Goal: Task Accomplishment & Management: Complete application form

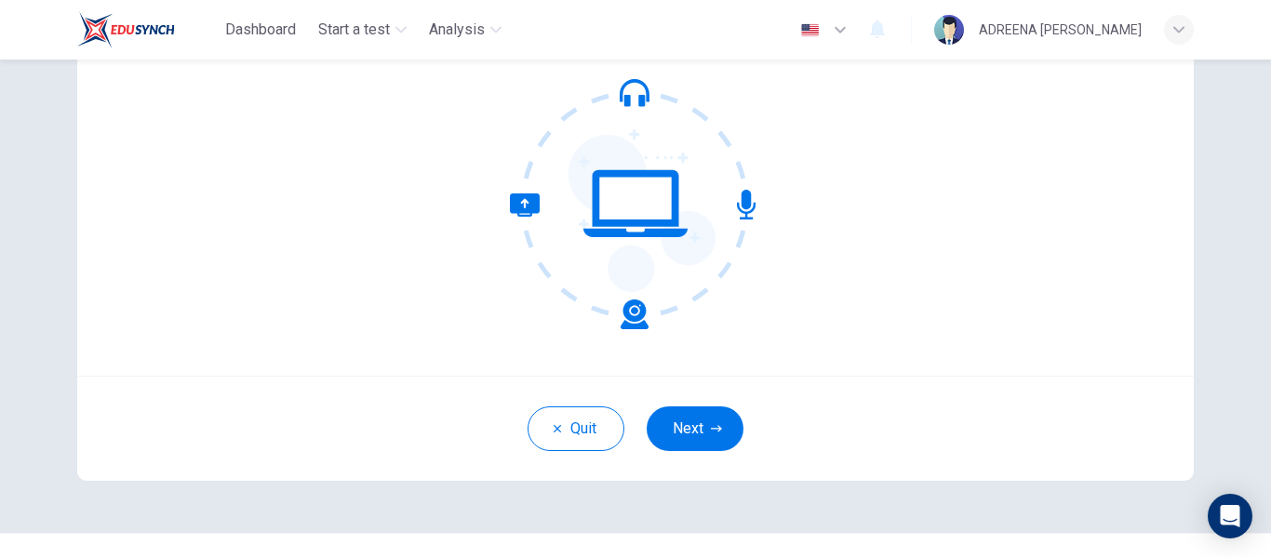
scroll to position [186, 0]
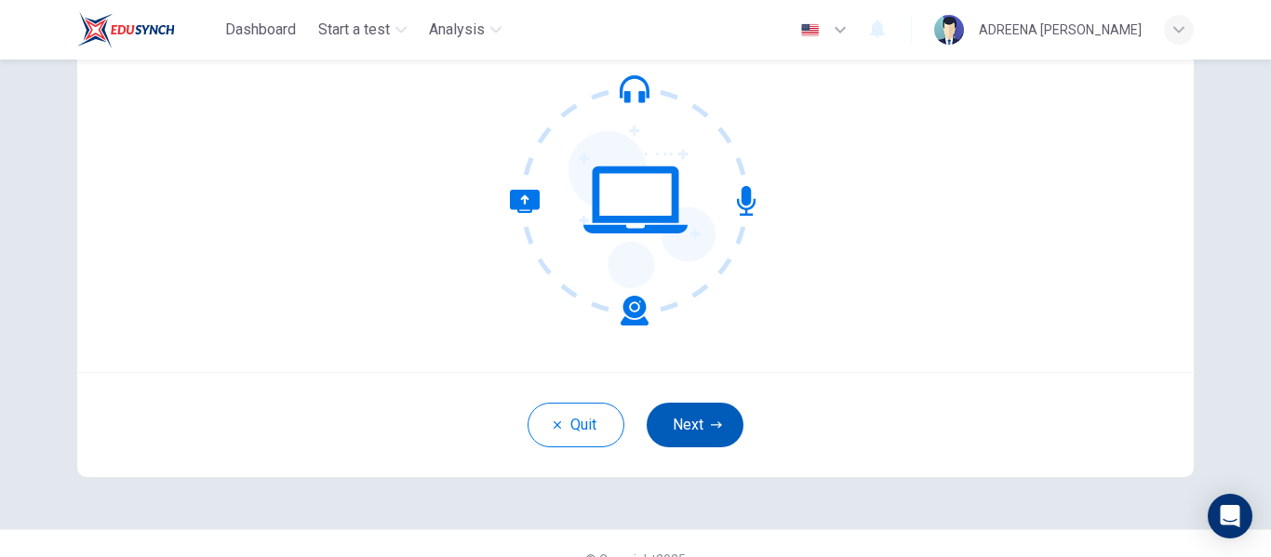
click at [672, 422] on button "Next" at bounding box center [695, 425] width 97 height 45
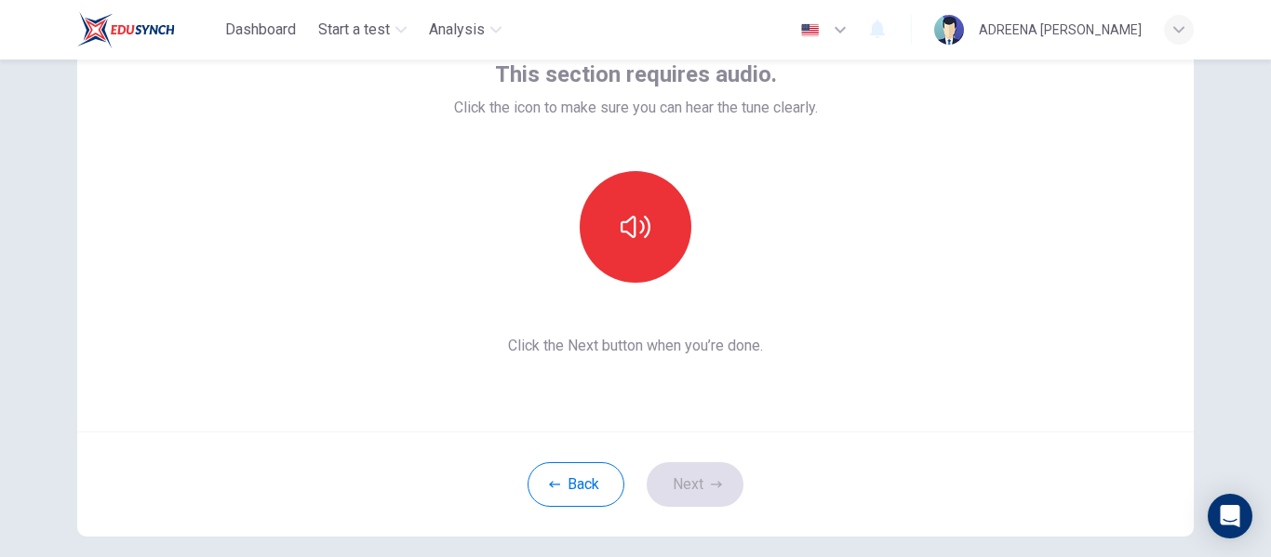
scroll to position [93, 0]
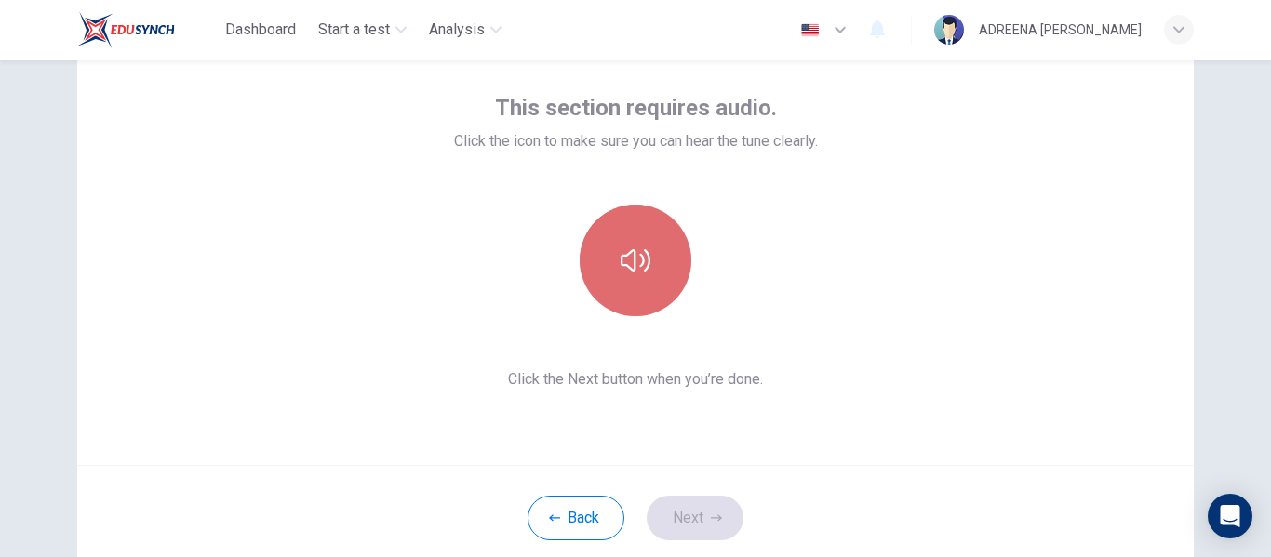
click at [639, 278] on button "button" at bounding box center [636, 261] width 112 height 112
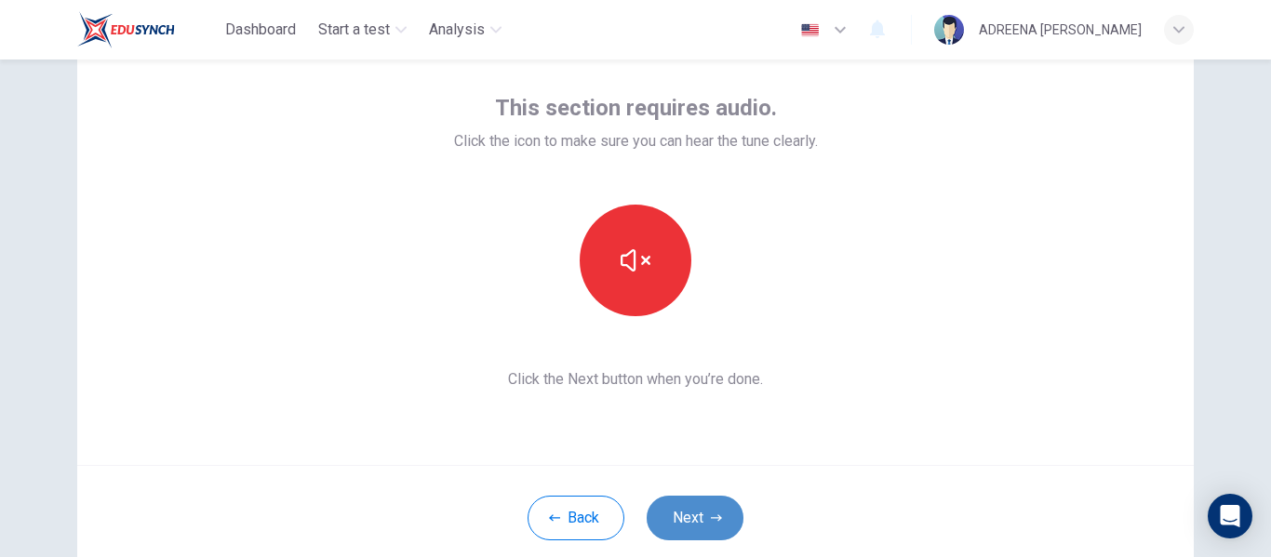
click at [682, 512] on button "Next" at bounding box center [695, 518] width 97 height 45
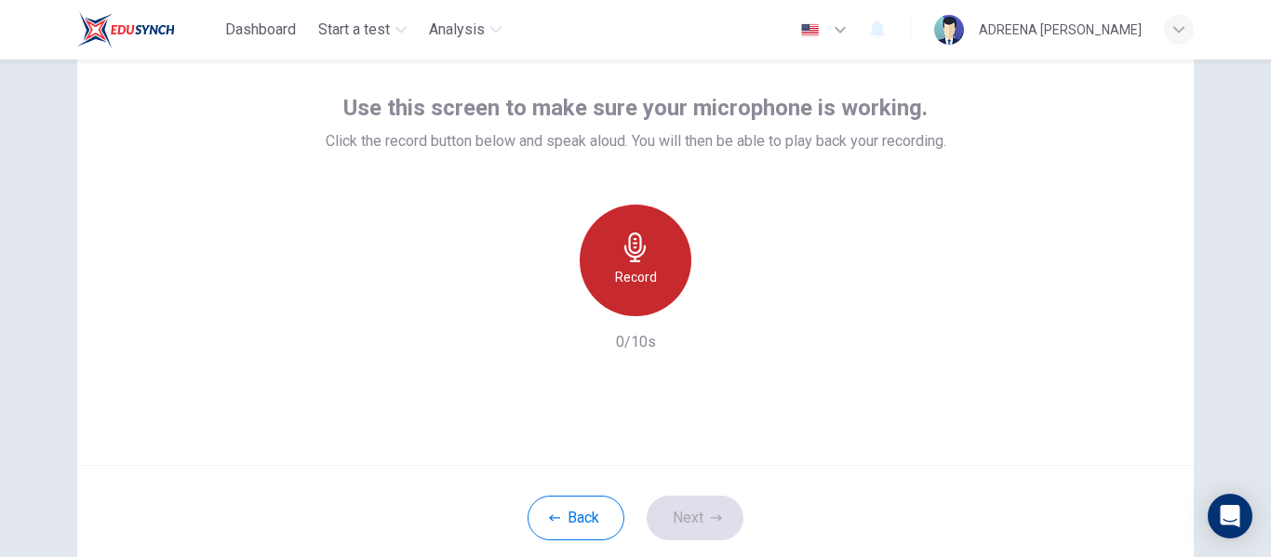
click at [631, 276] on h6 "Record" at bounding box center [636, 277] width 42 height 22
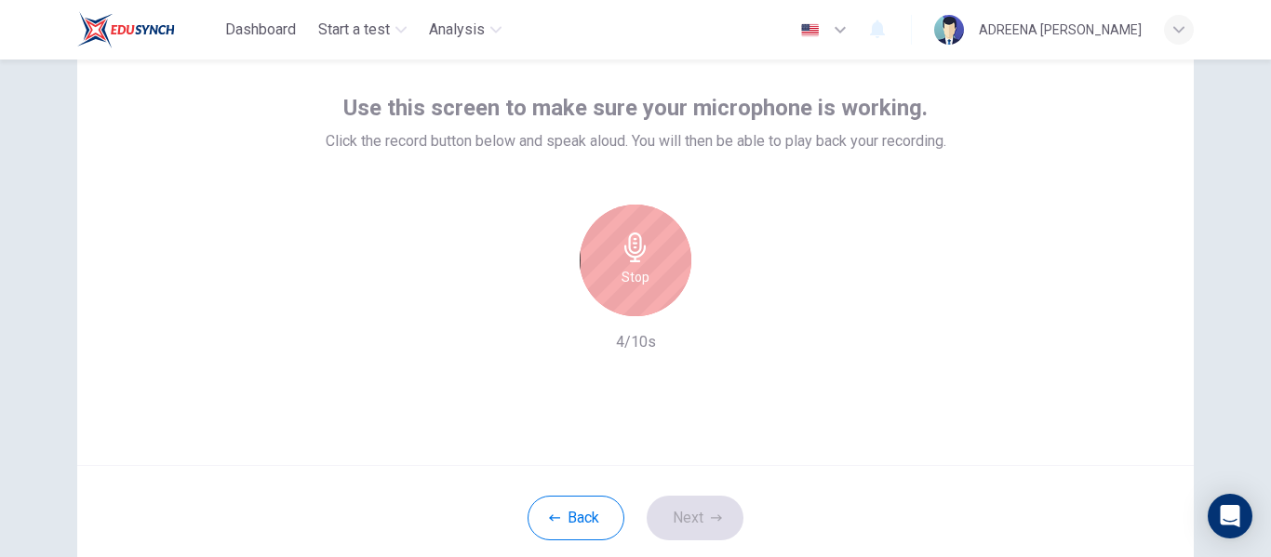
click at [641, 278] on h6 "Stop" at bounding box center [636, 277] width 28 height 22
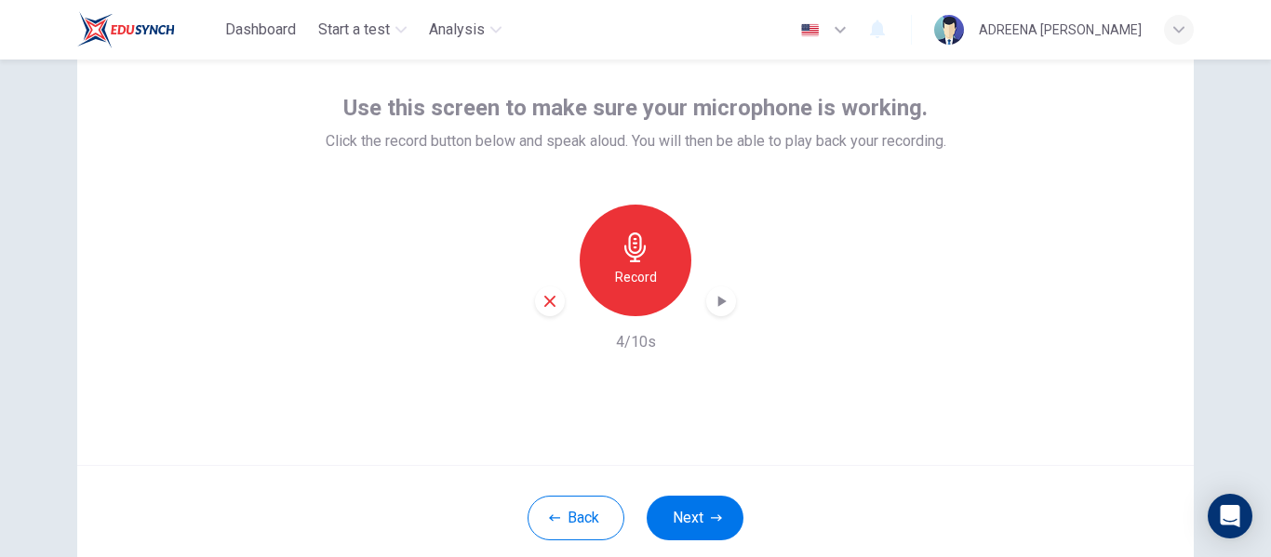
click at [719, 305] on icon "button" at bounding box center [721, 301] width 19 height 19
click at [684, 509] on button "Next" at bounding box center [695, 518] width 97 height 45
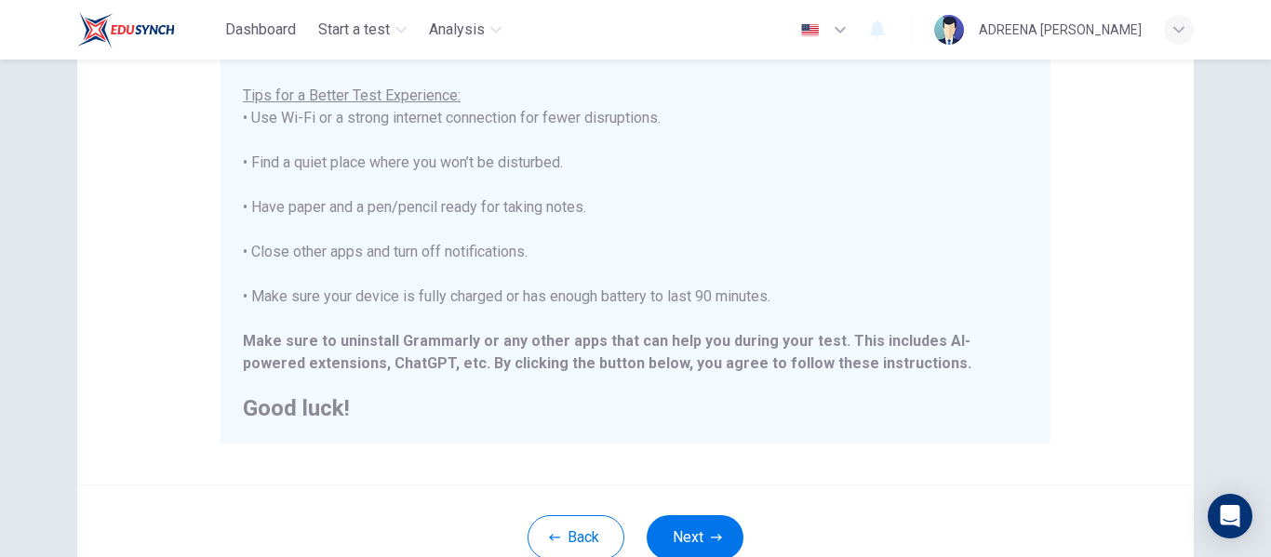
scroll to position [372, 0]
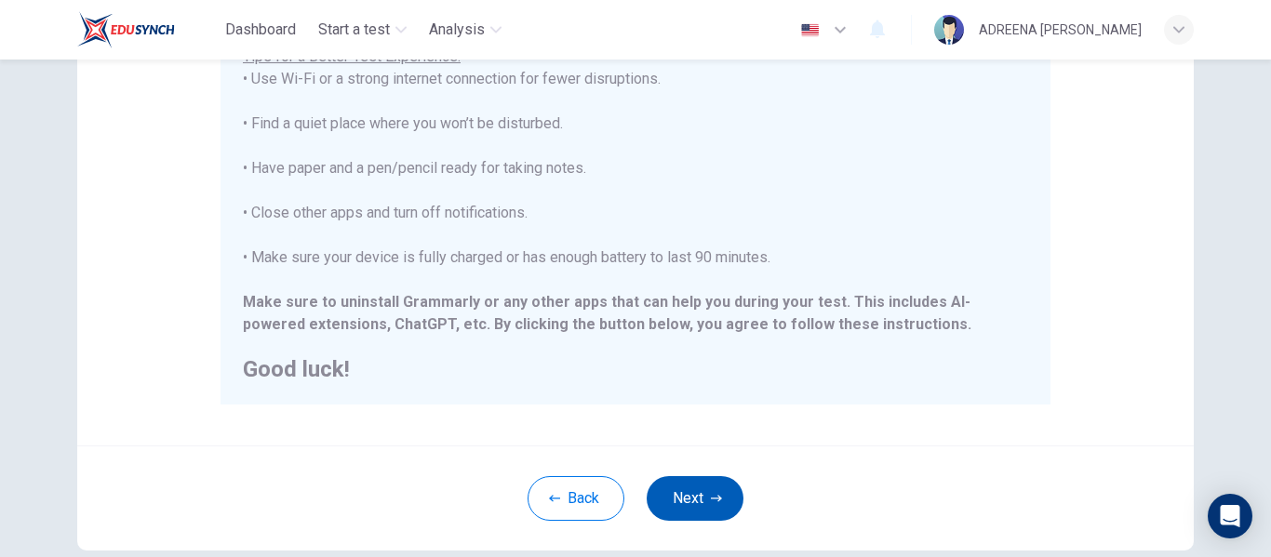
click at [695, 494] on button "Next" at bounding box center [695, 498] width 97 height 45
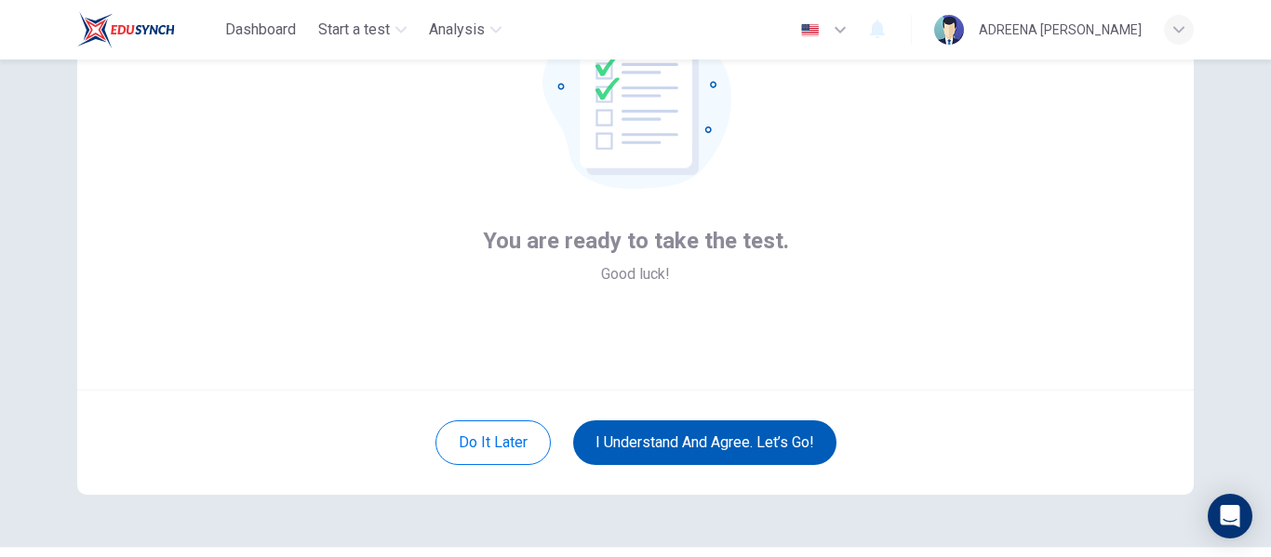
scroll to position [186, 0]
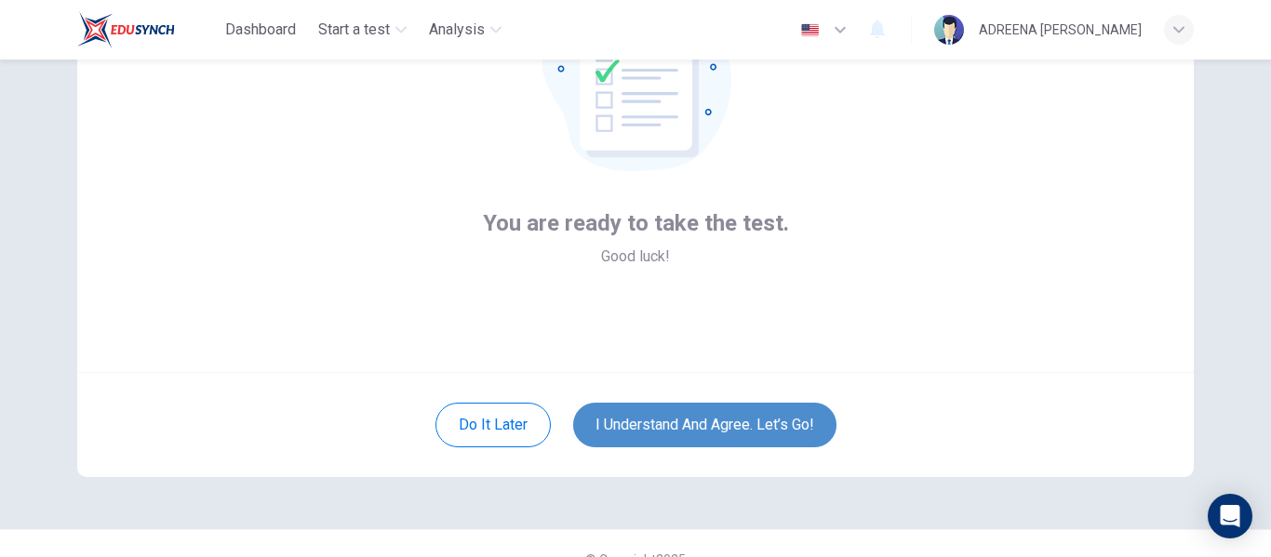
click at [692, 415] on button "I understand and agree. Let’s go!" at bounding box center [704, 425] width 263 height 45
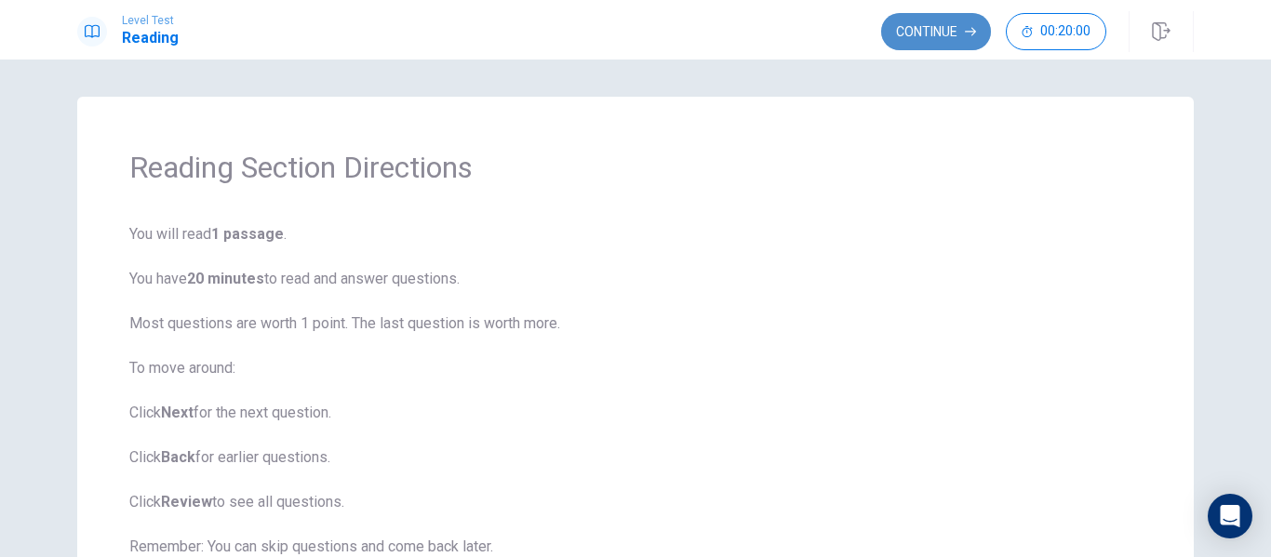
click at [921, 28] on button "Continue" at bounding box center [936, 31] width 110 height 37
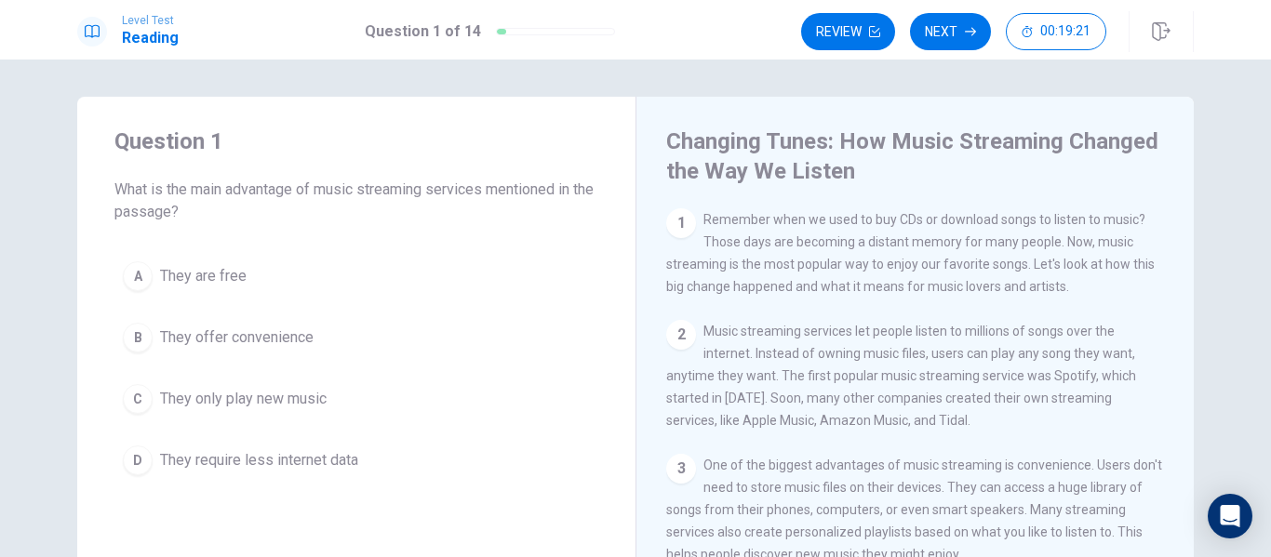
scroll to position [93, 0]
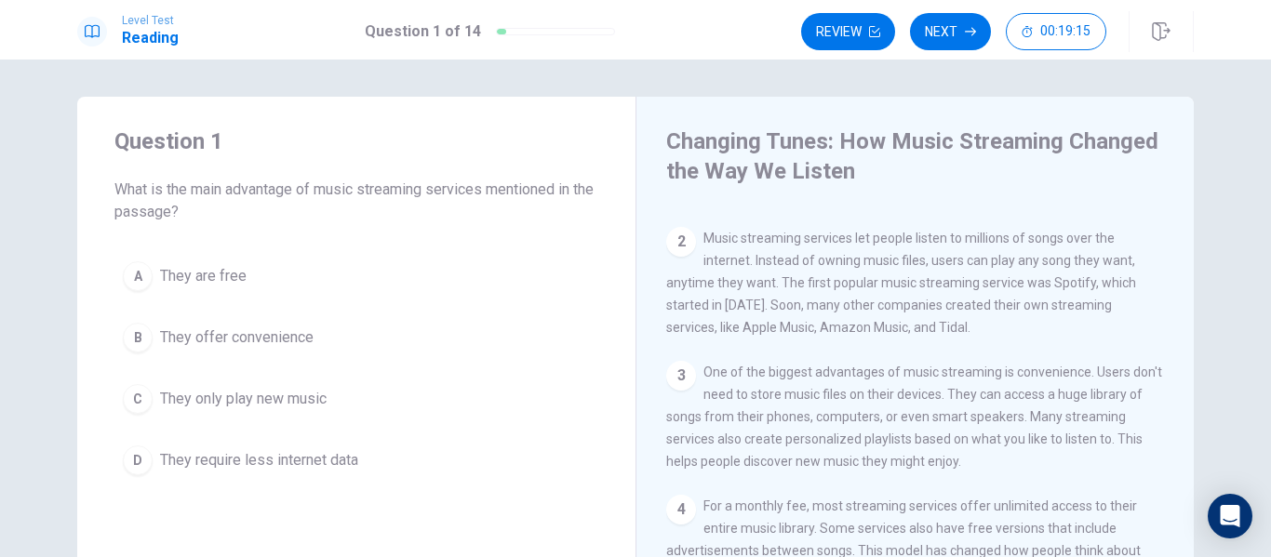
click at [133, 338] on div "B" at bounding box center [138, 338] width 30 height 30
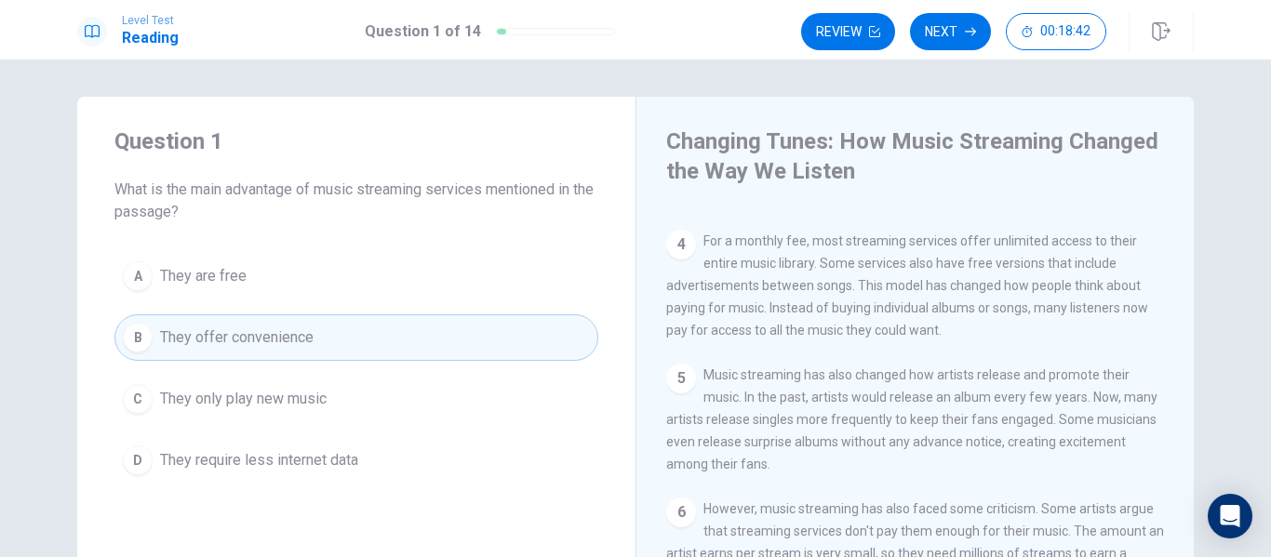
scroll to position [372, 0]
click at [954, 34] on button "Next" at bounding box center [950, 31] width 81 height 37
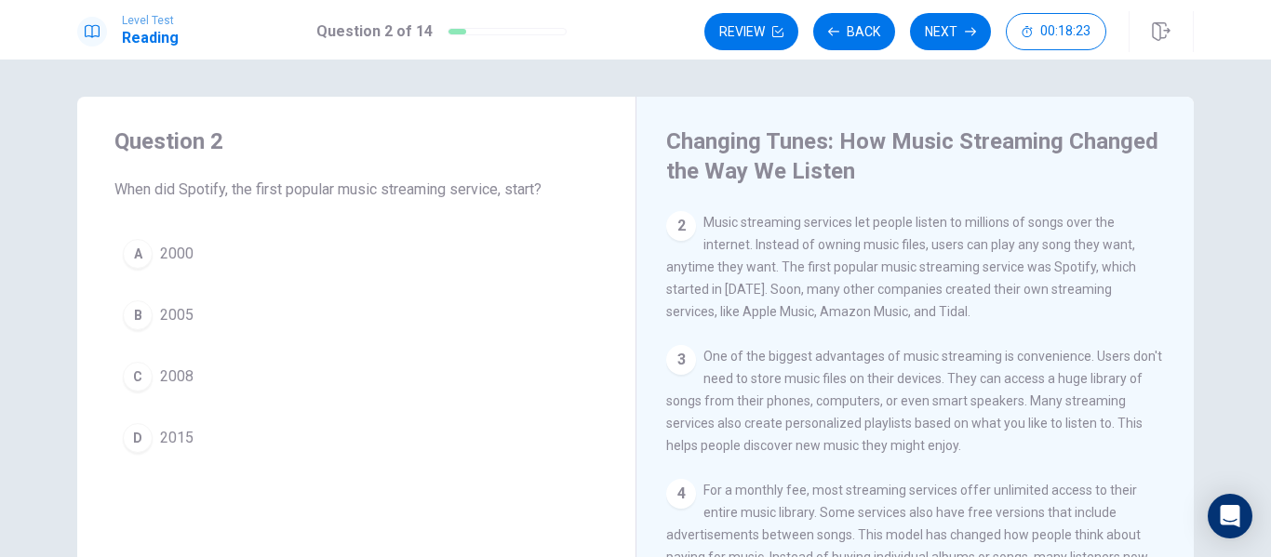
scroll to position [17, 0]
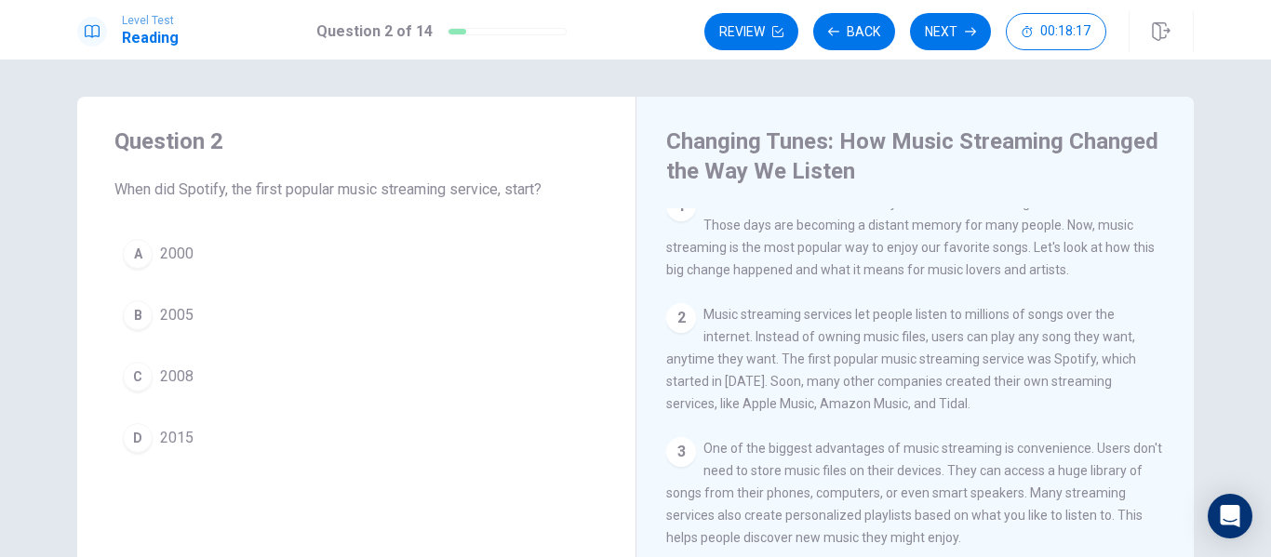
click at [135, 379] on div "C" at bounding box center [138, 377] width 30 height 30
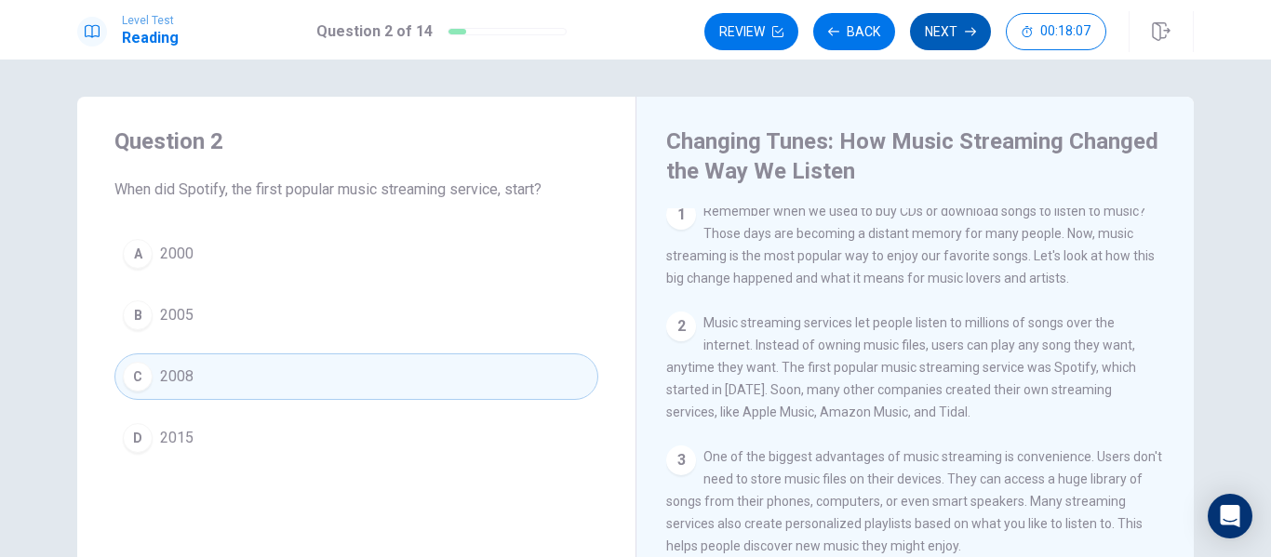
scroll to position [0, 0]
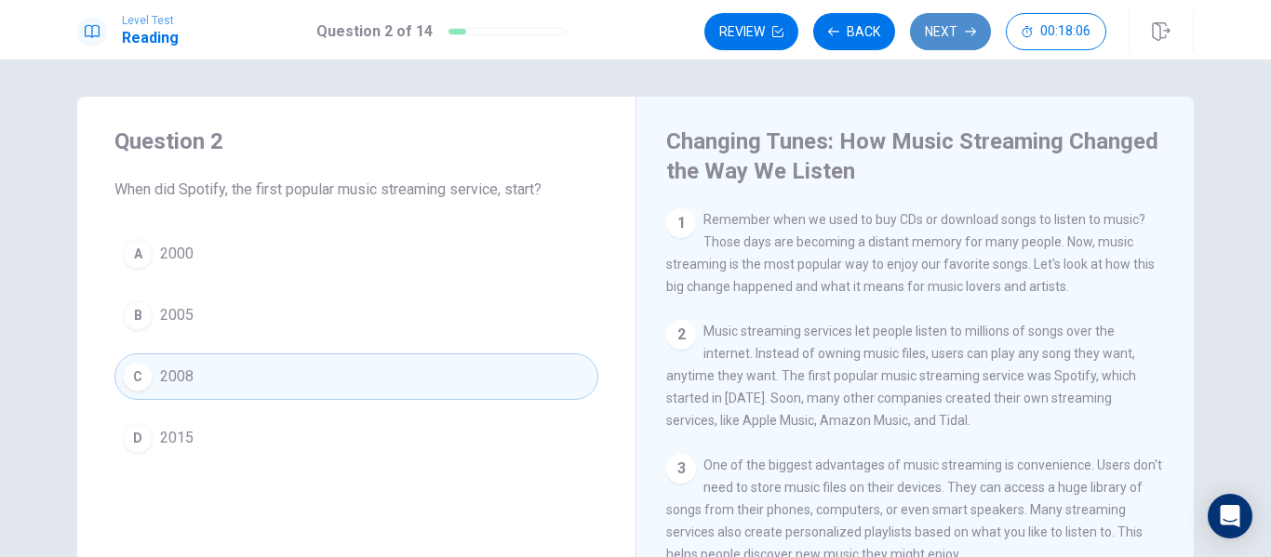
click at [947, 40] on button "Next" at bounding box center [950, 31] width 81 height 37
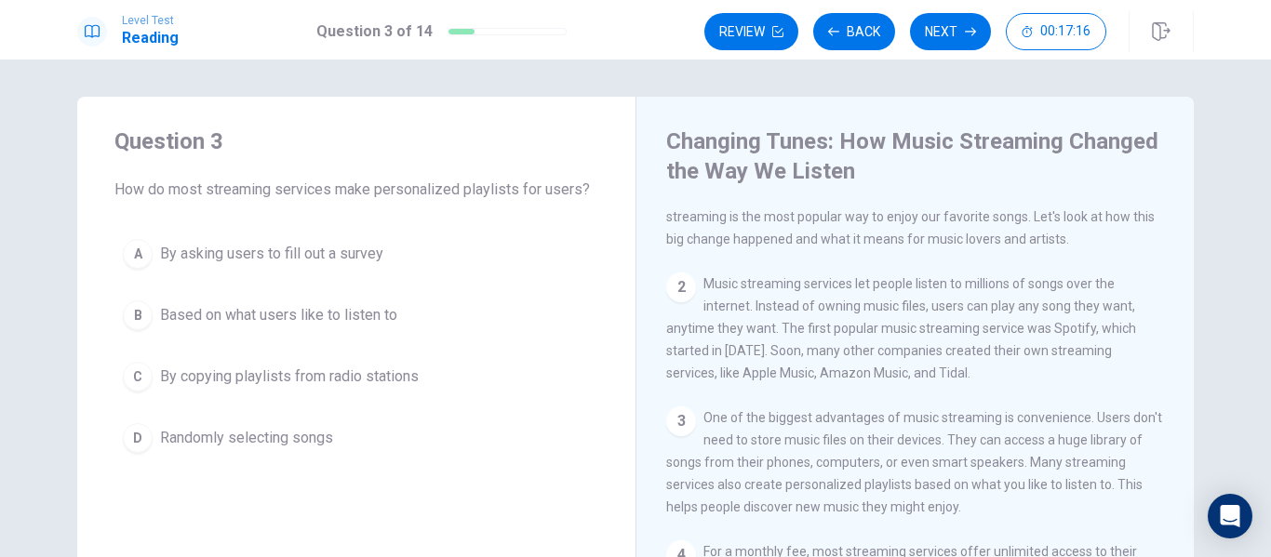
scroll to position [93, 0]
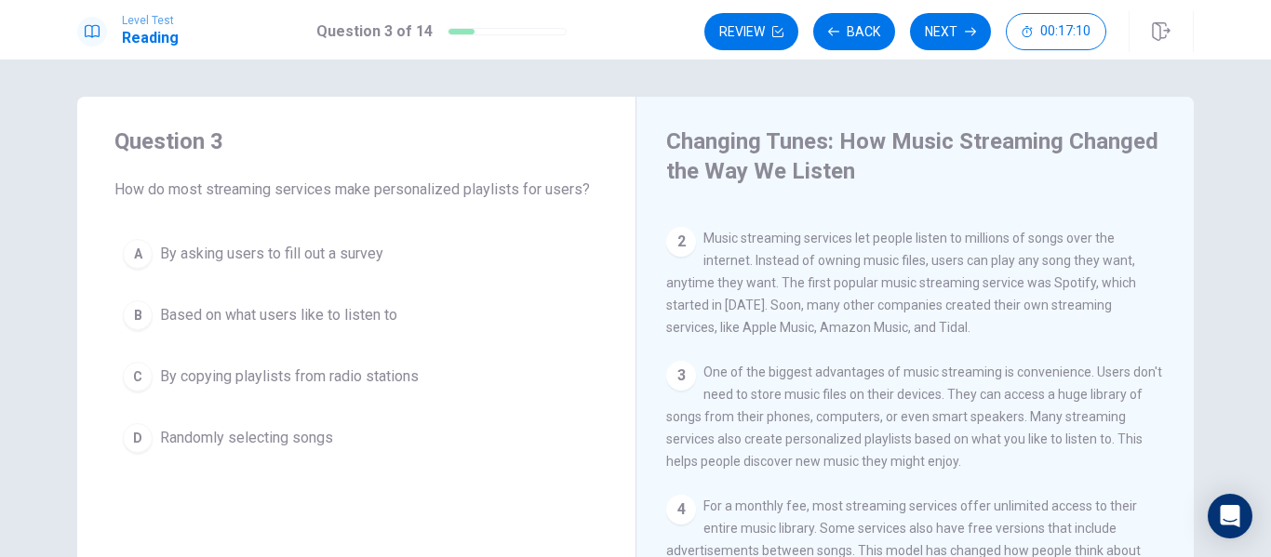
click at [127, 318] on div "B" at bounding box center [138, 316] width 30 height 30
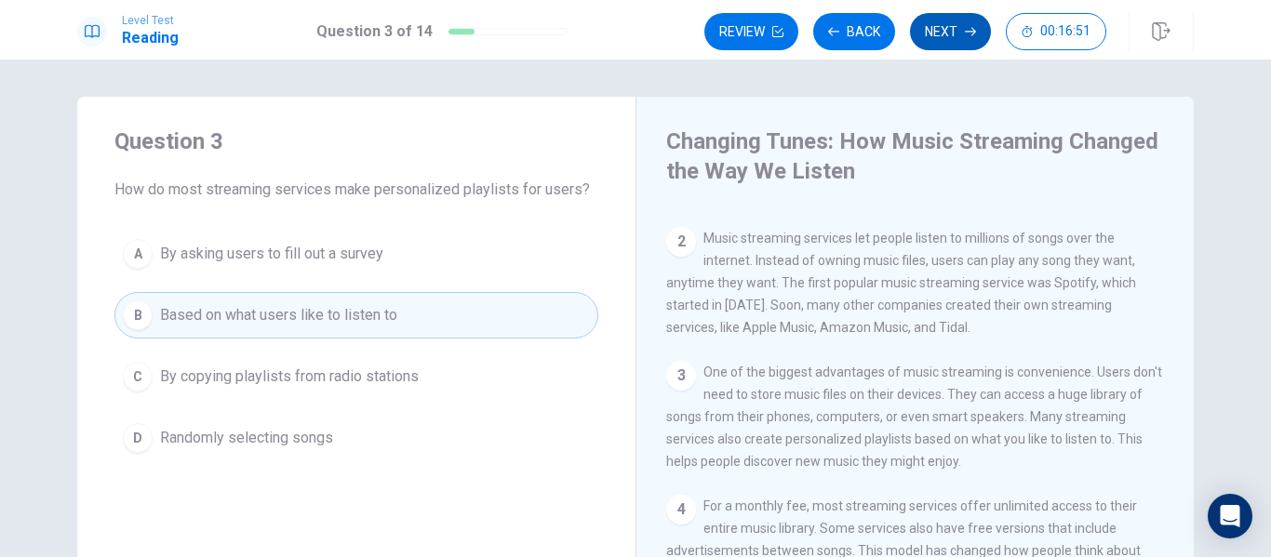
click at [937, 34] on button "Next" at bounding box center [950, 31] width 81 height 37
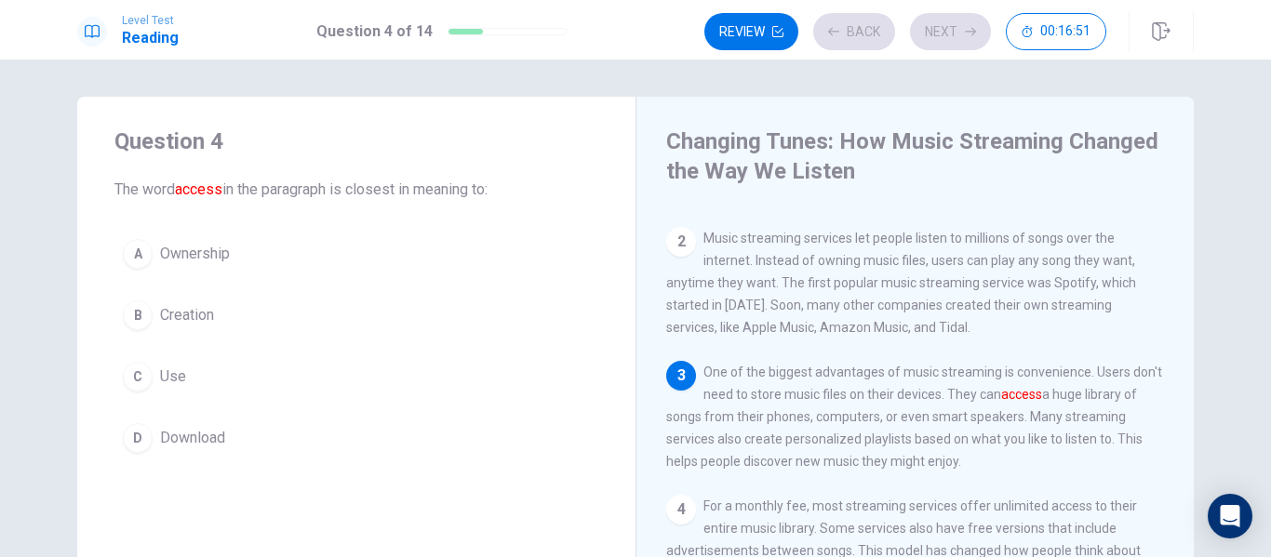
scroll to position [254, 0]
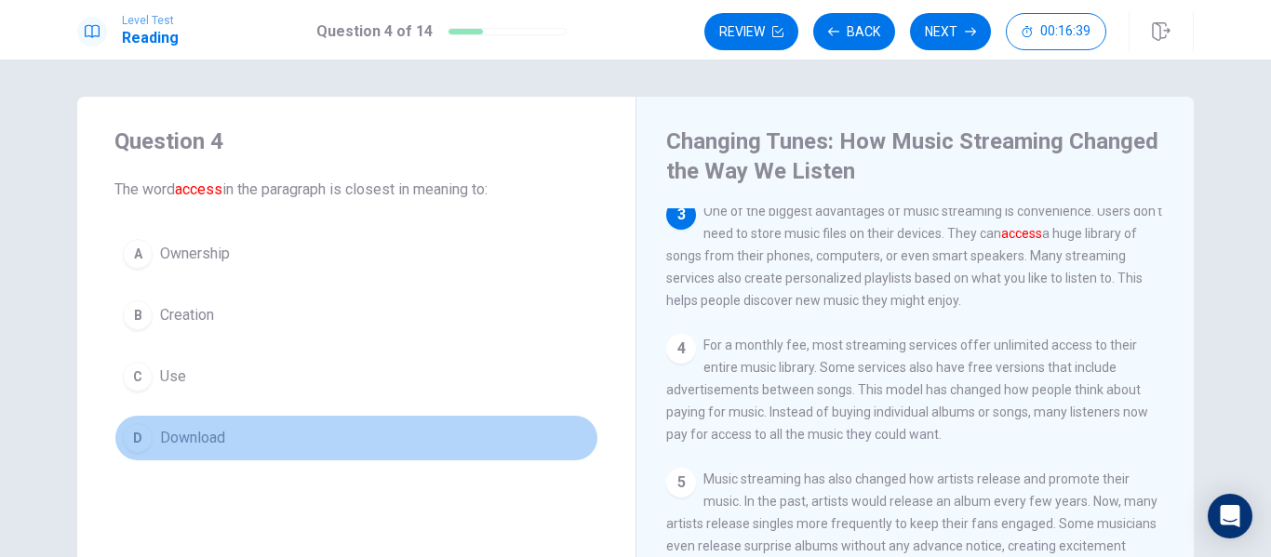
click at [130, 438] on div "D" at bounding box center [138, 438] width 30 height 30
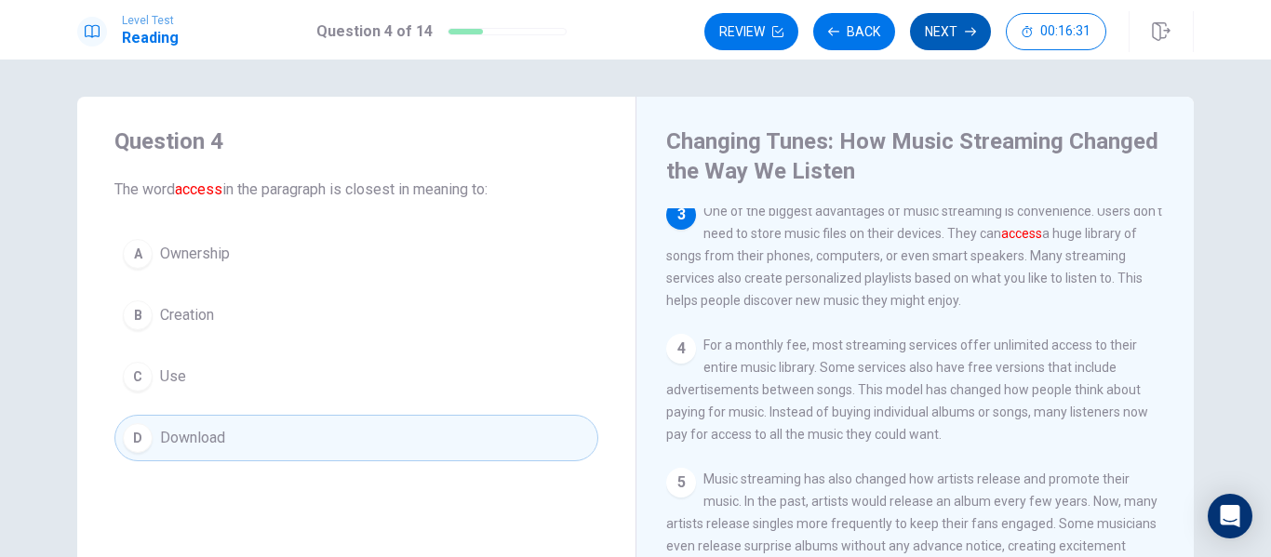
click at [923, 34] on button "Next" at bounding box center [950, 31] width 81 height 37
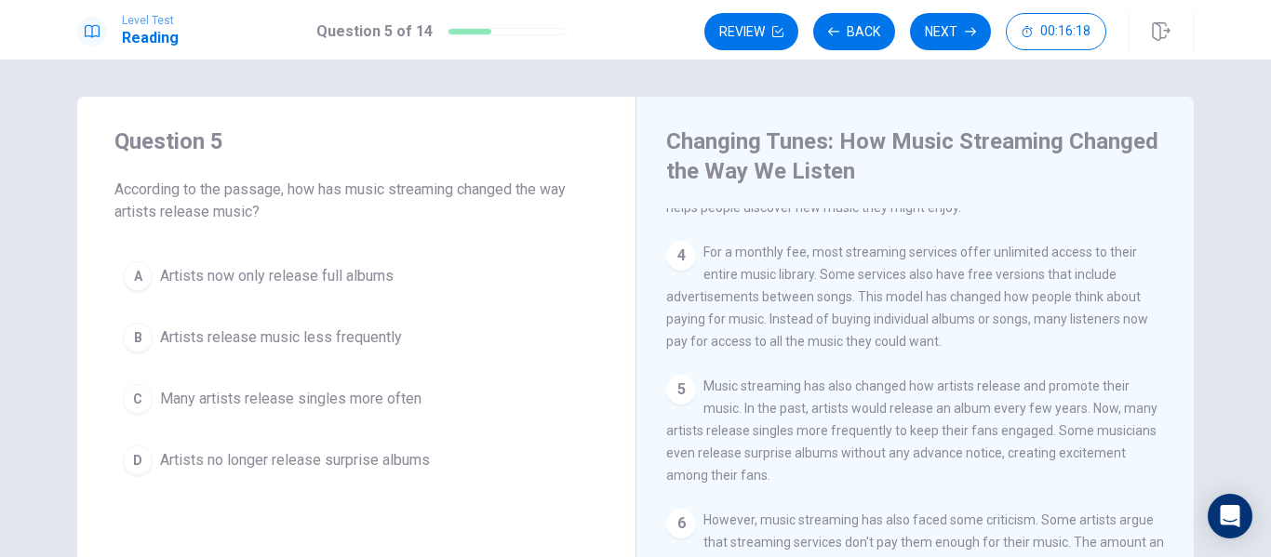
scroll to position [389, 0]
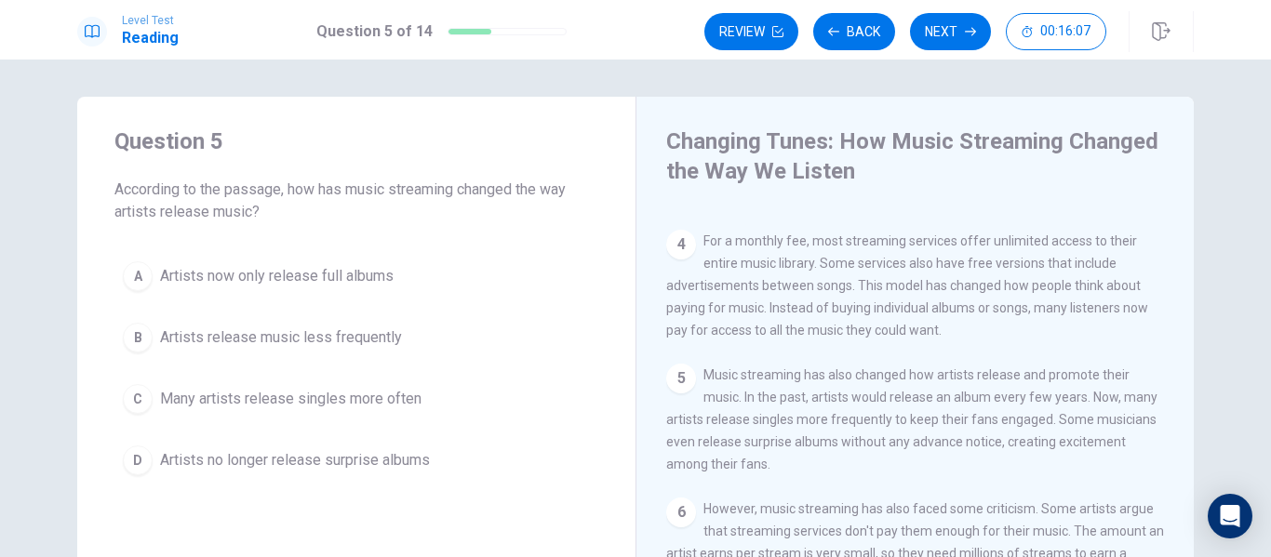
click at [132, 398] on div "C" at bounding box center [138, 399] width 30 height 30
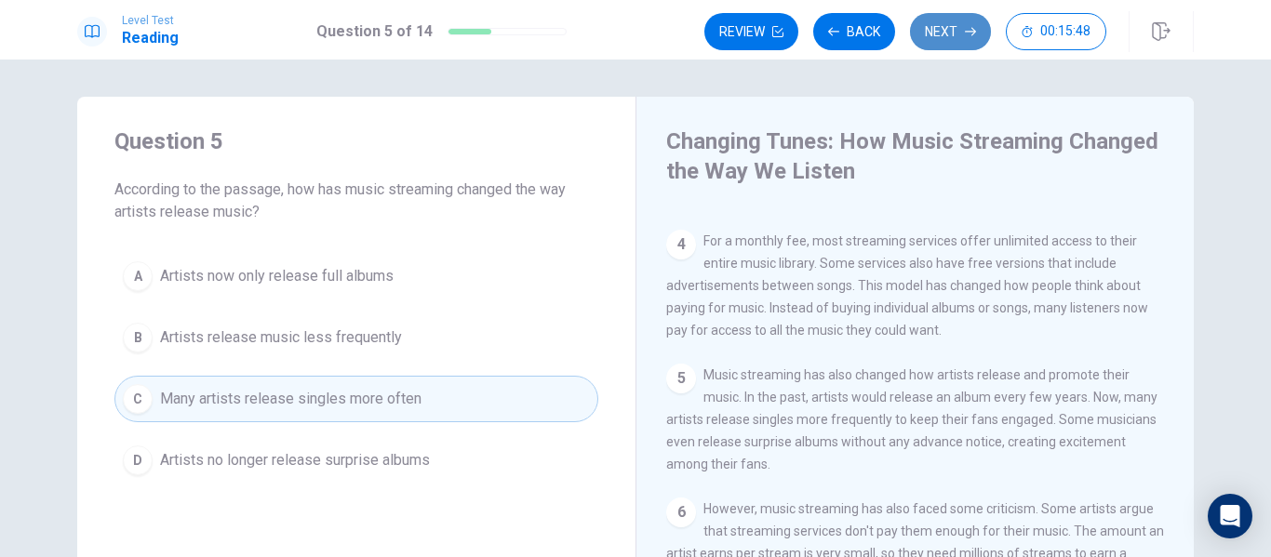
click at [944, 30] on button "Next" at bounding box center [950, 31] width 81 height 37
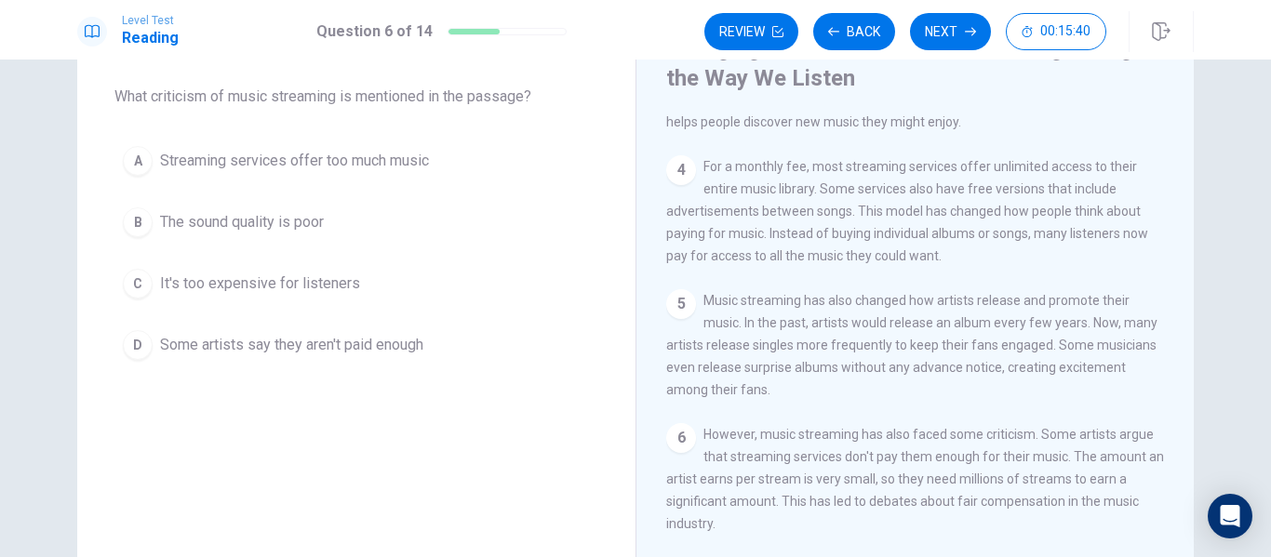
scroll to position [296, 0]
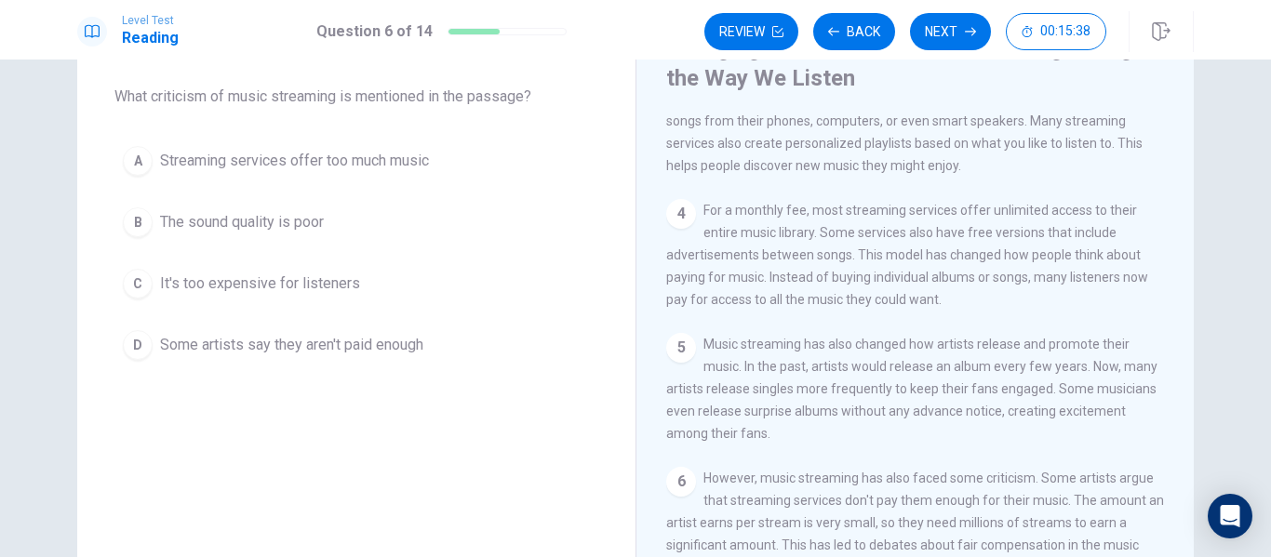
click at [141, 344] on div "D" at bounding box center [138, 345] width 30 height 30
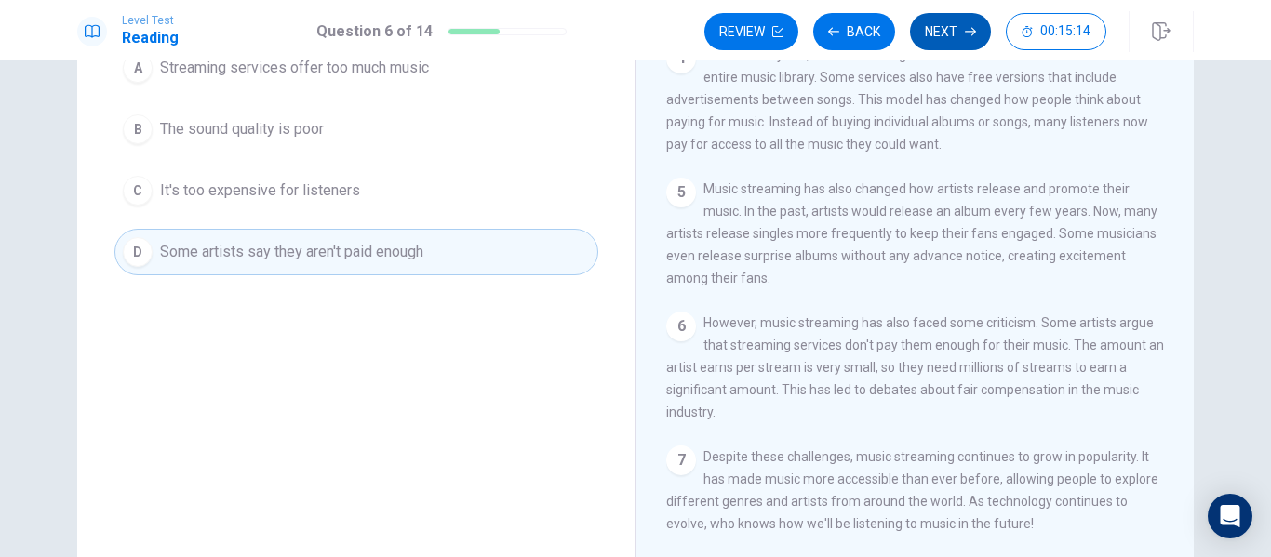
scroll to position [0, 0]
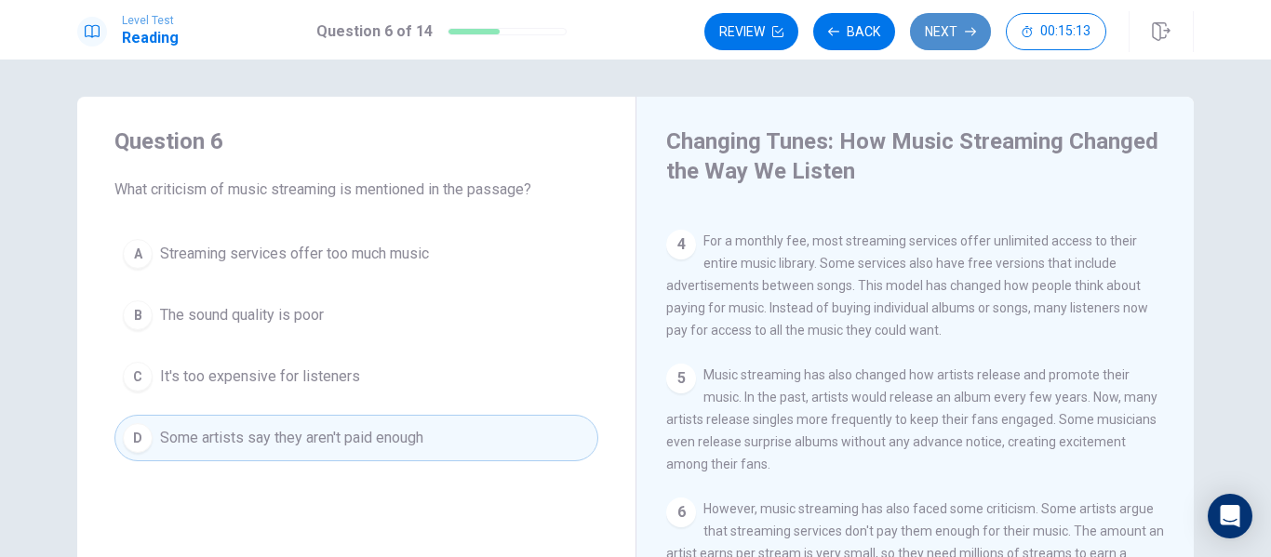
click at [944, 37] on button "Next" at bounding box center [950, 31] width 81 height 37
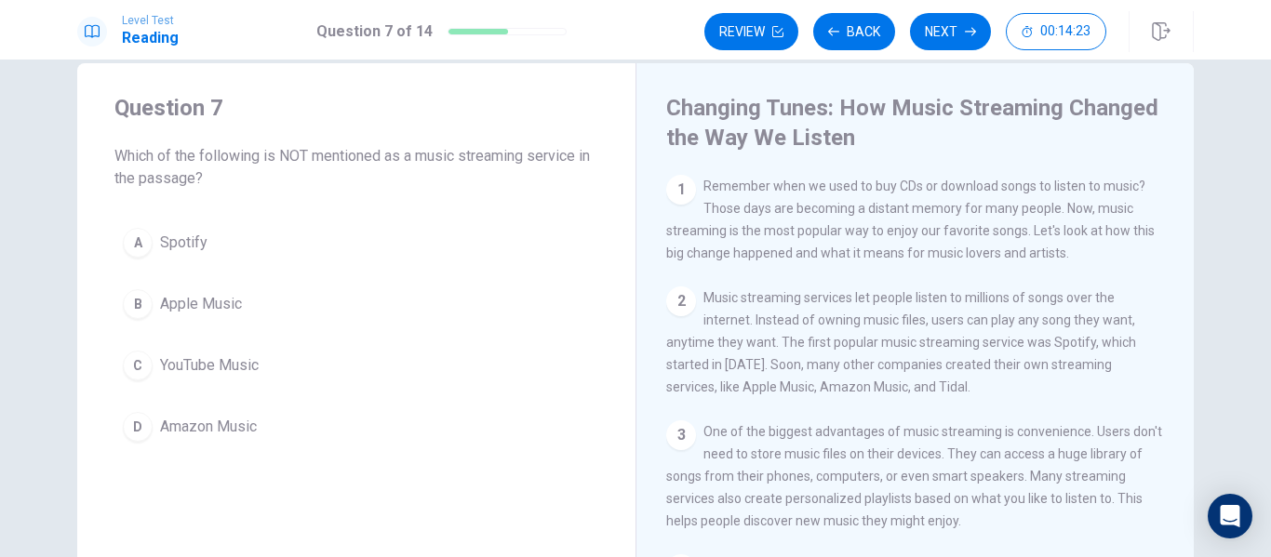
click at [135, 361] on div "C" at bounding box center [138, 366] width 30 height 30
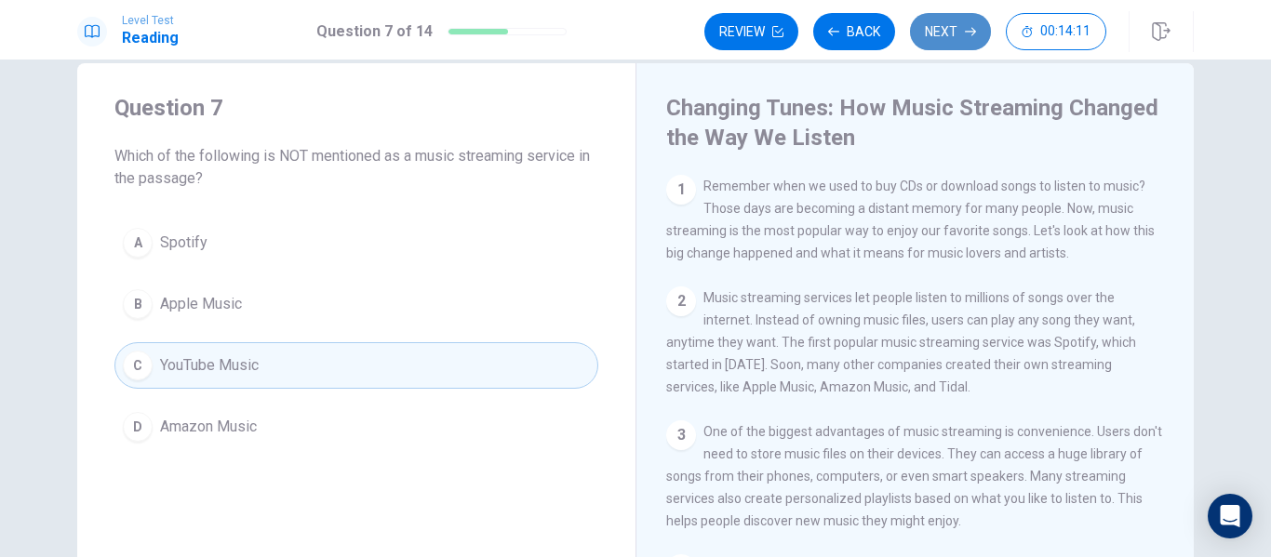
click at [953, 33] on button "Next" at bounding box center [950, 31] width 81 height 37
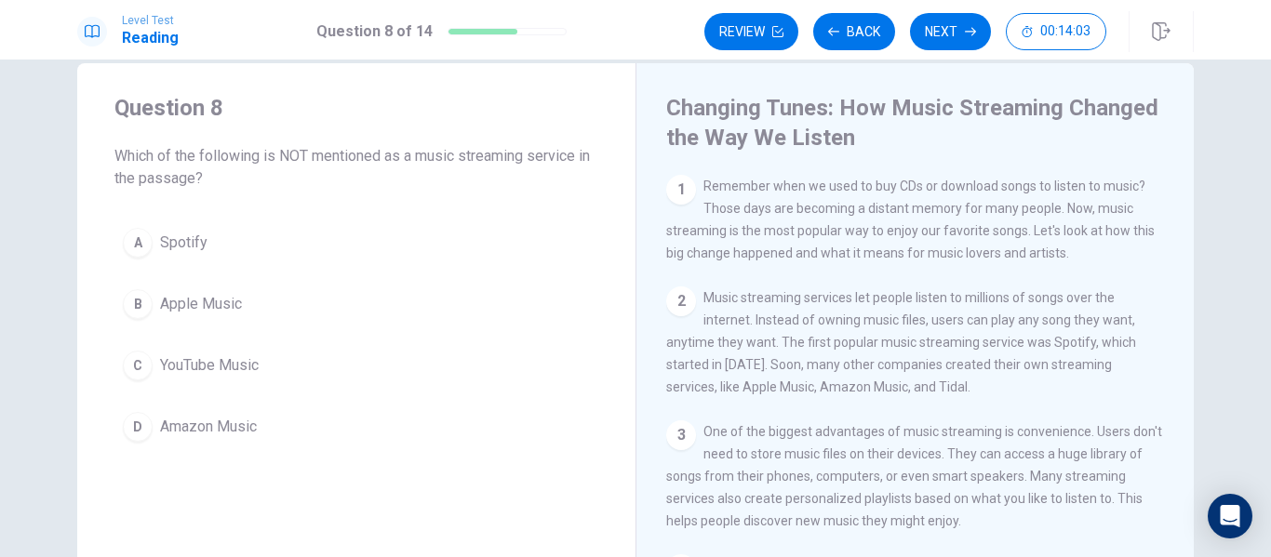
click at [127, 367] on div "C" at bounding box center [138, 366] width 30 height 30
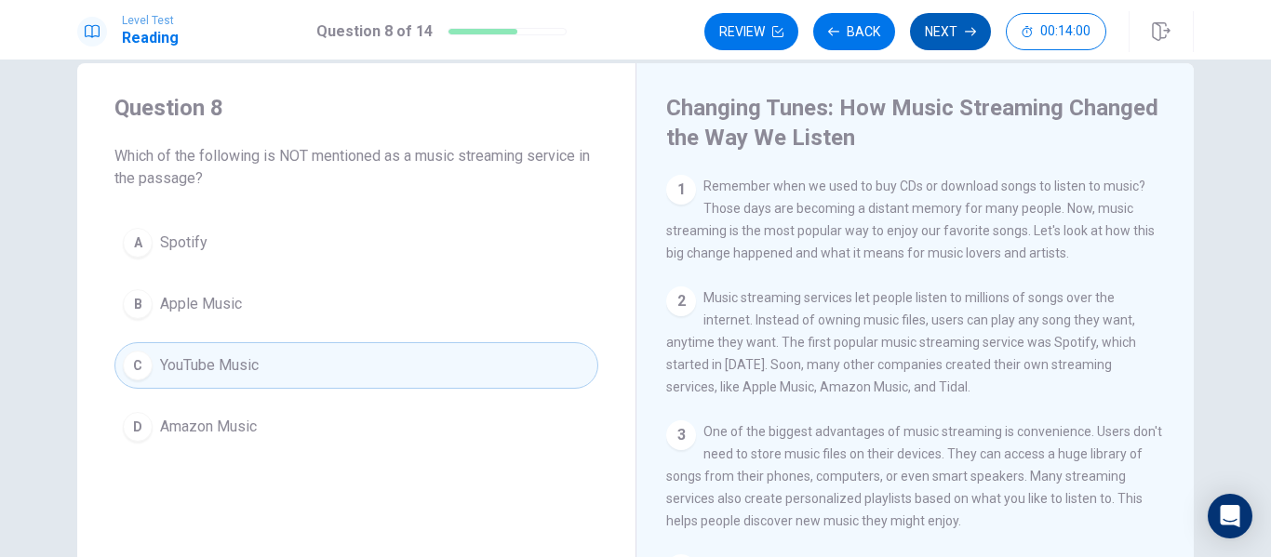
click at [935, 30] on button "Next" at bounding box center [950, 31] width 81 height 37
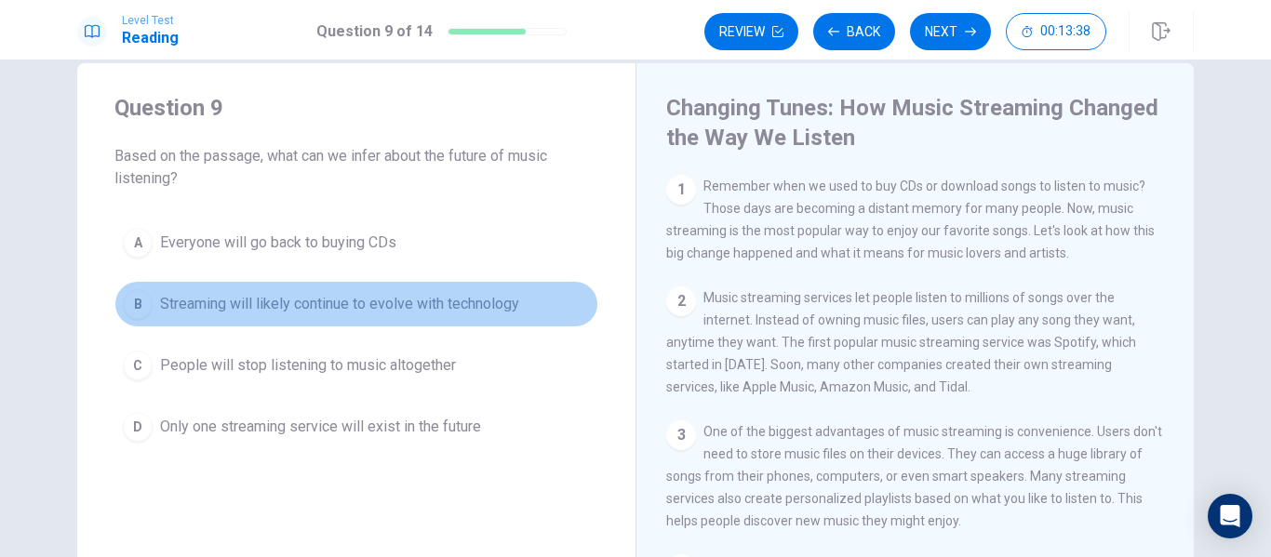
click at [137, 300] on div "B" at bounding box center [138, 304] width 30 height 30
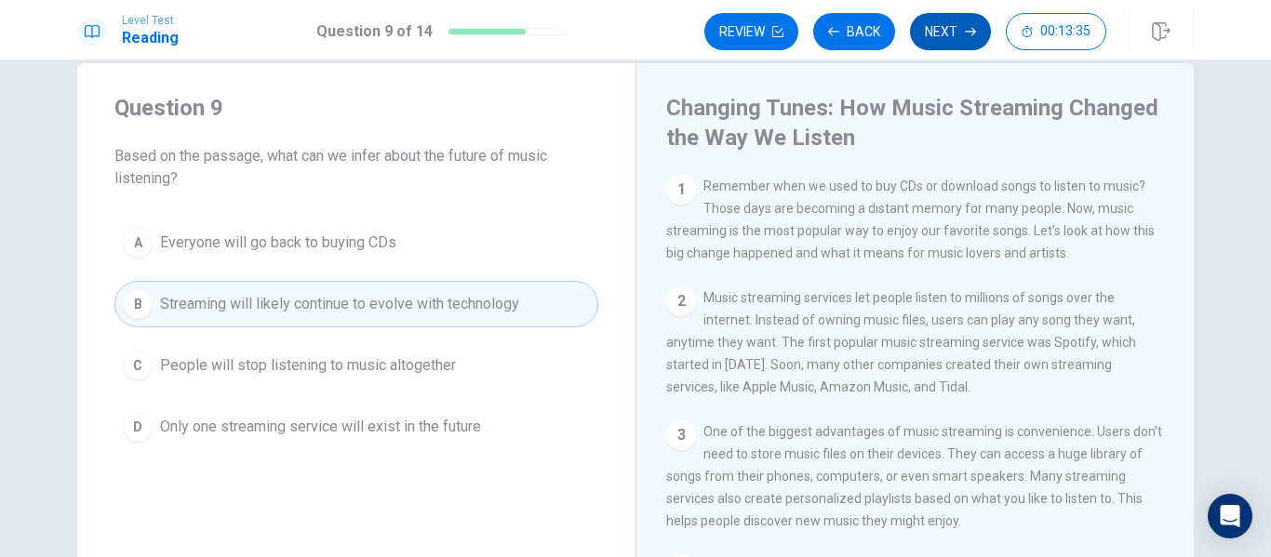
click at [949, 39] on button "Next" at bounding box center [950, 31] width 81 height 37
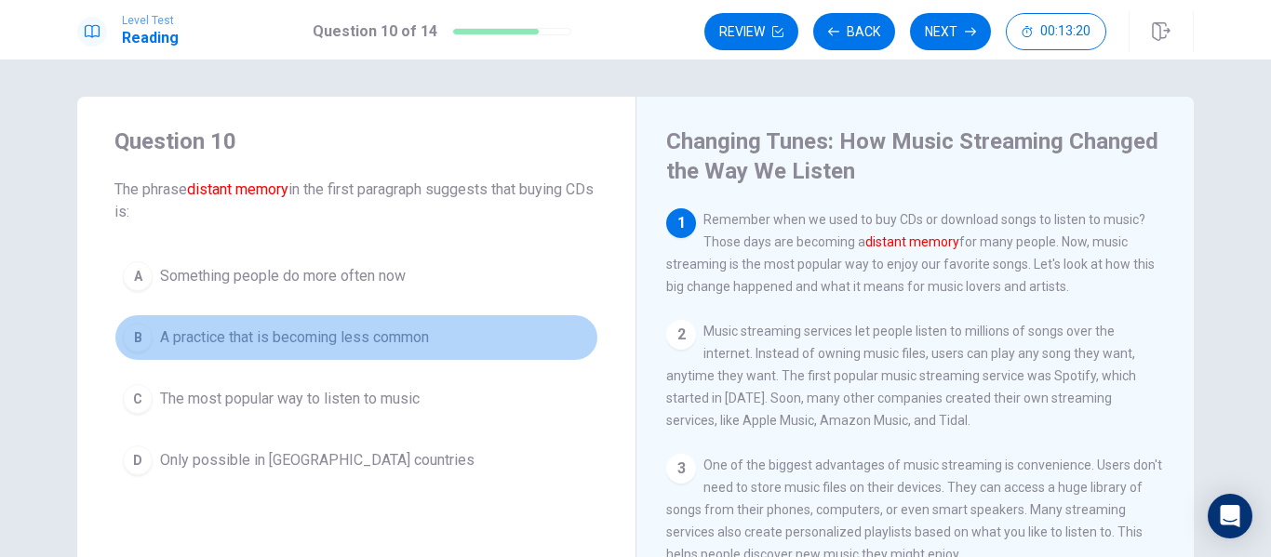
click at [130, 327] on div "B" at bounding box center [138, 338] width 30 height 30
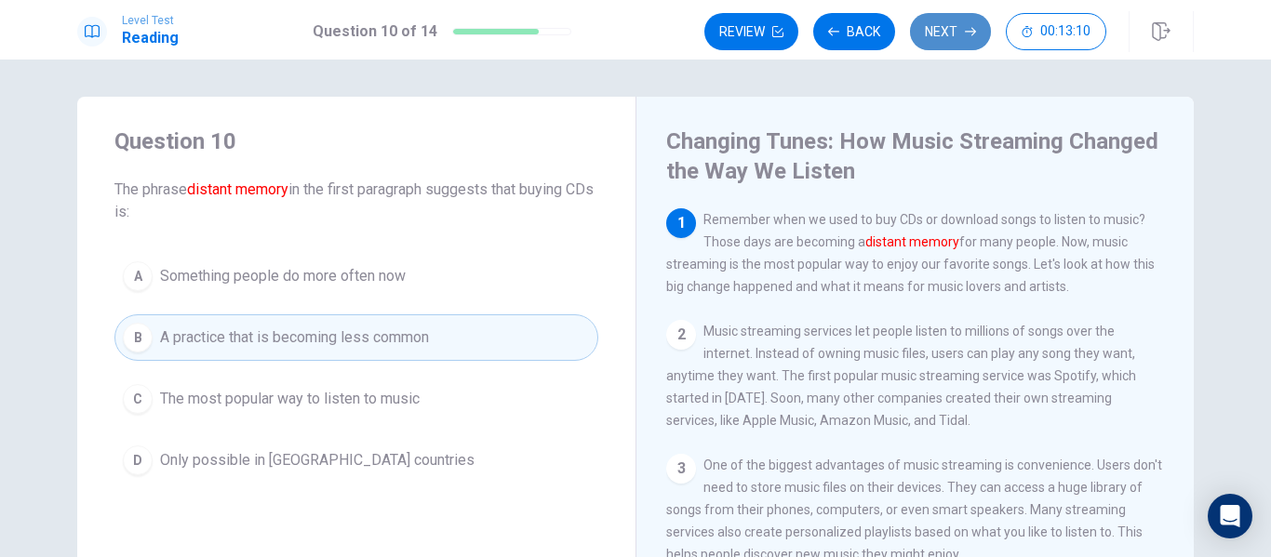
click at [939, 36] on button "Next" at bounding box center [950, 31] width 81 height 37
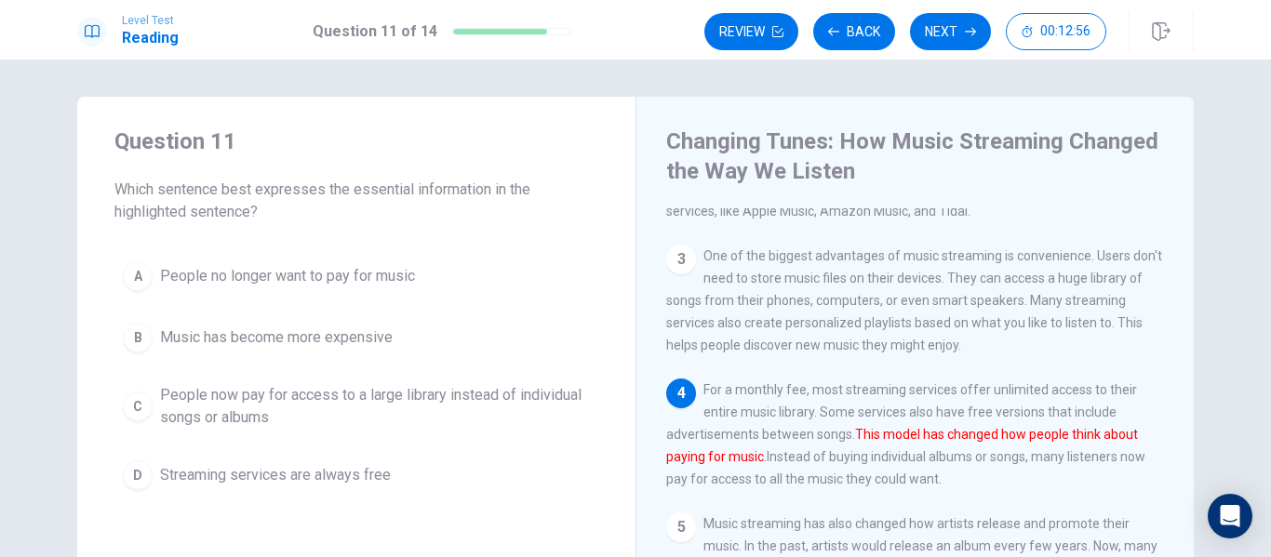
scroll to position [253, 0]
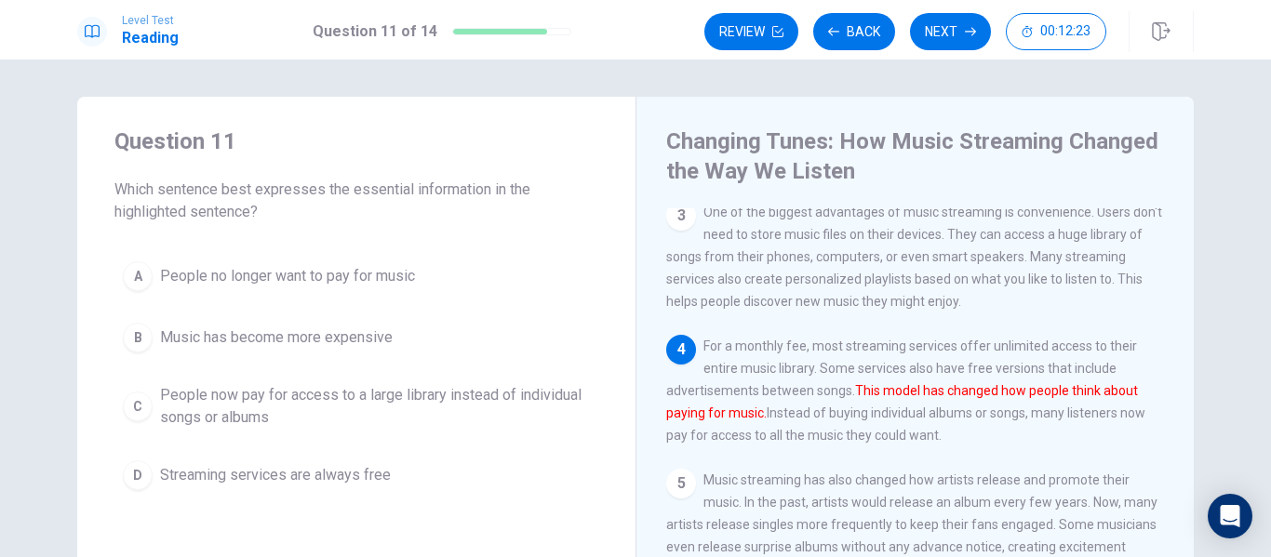
click at [356, 332] on span "Music has become more expensive" at bounding box center [276, 338] width 233 height 22
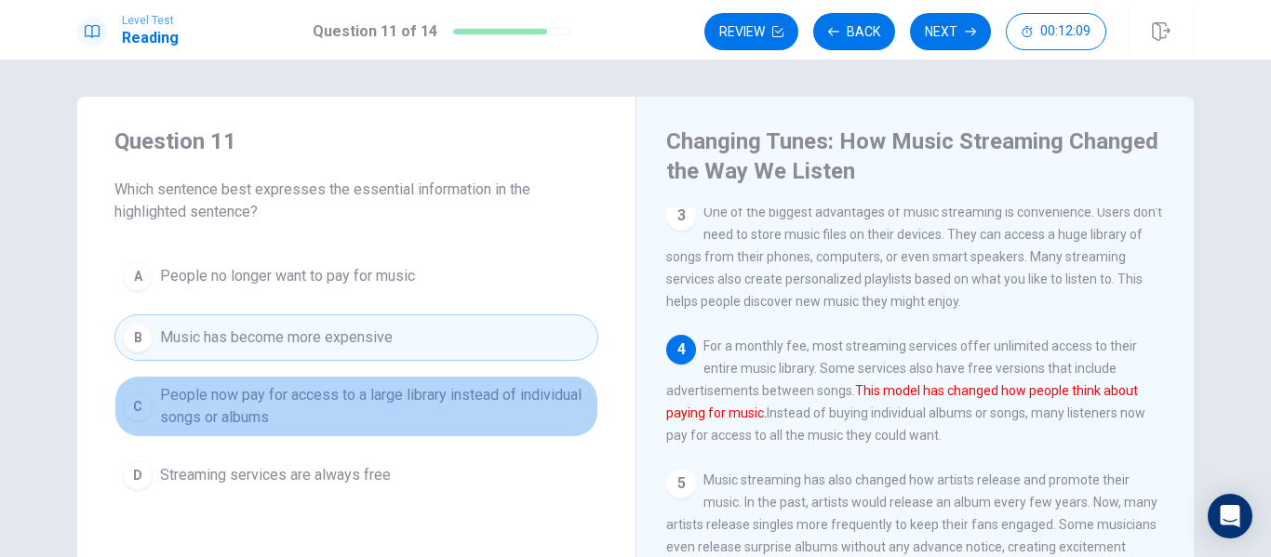
click at [446, 395] on span "People now pay for access to a large library instead of individual songs or alb…" at bounding box center [375, 406] width 430 height 45
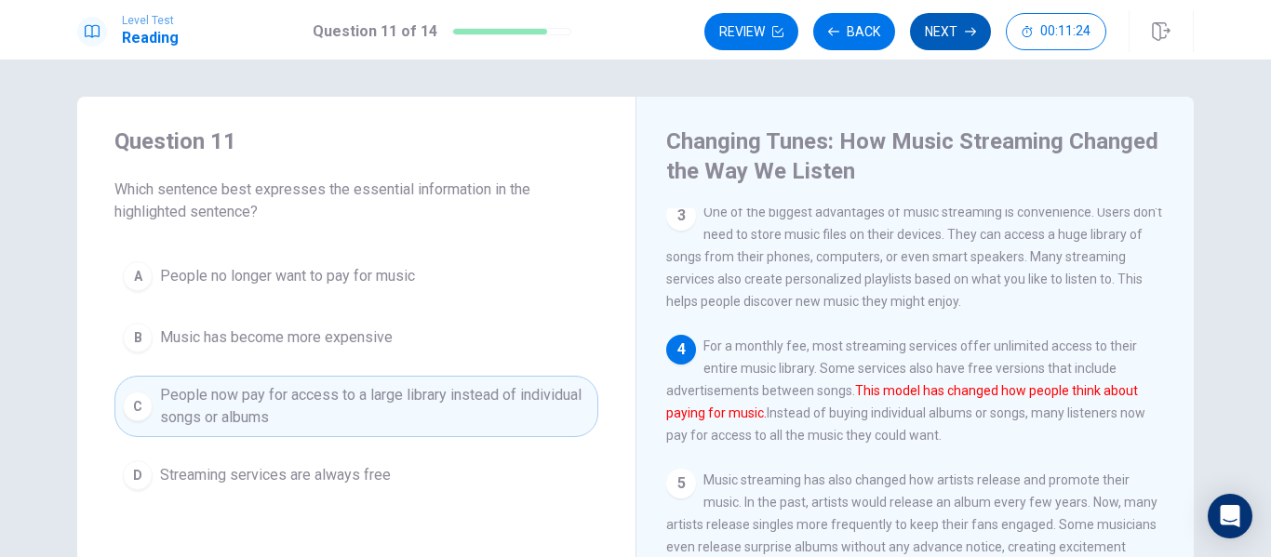
click at [942, 39] on button "Next" at bounding box center [950, 31] width 81 height 37
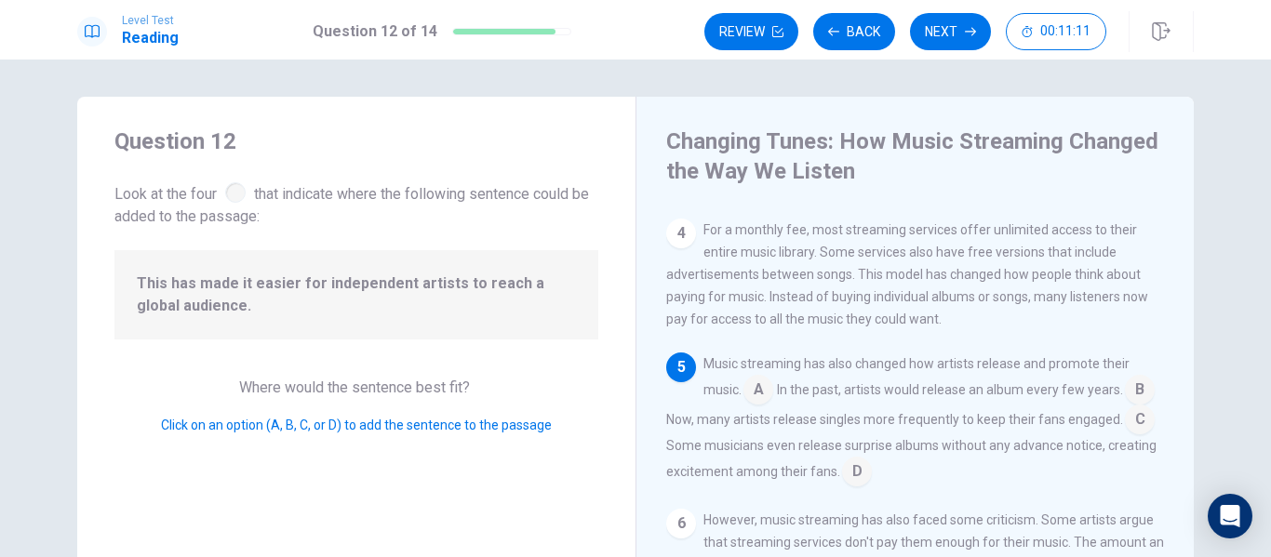
scroll to position [414, 0]
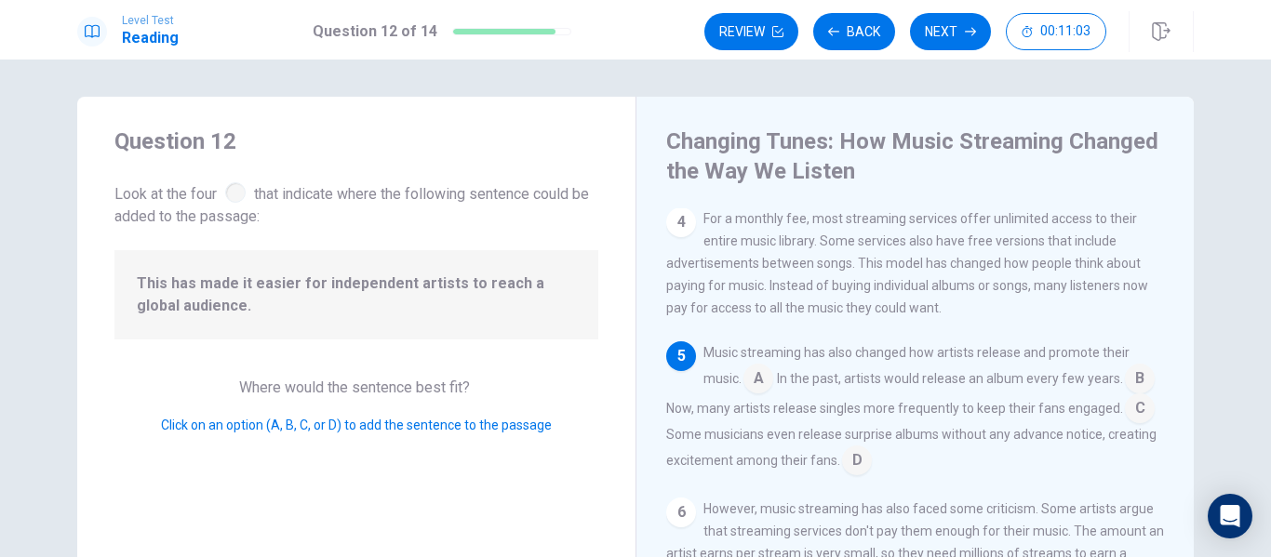
click at [753, 370] on input at bounding box center [759, 381] width 30 height 30
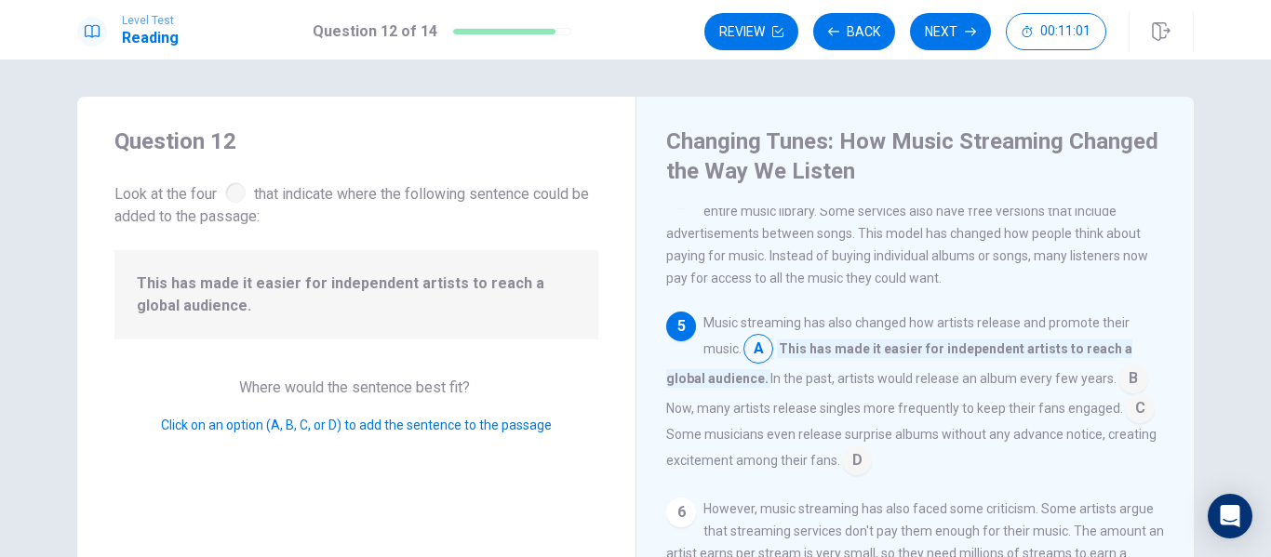
click at [760, 365] on input at bounding box center [759, 351] width 30 height 30
click at [1126, 395] on input at bounding box center [1134, 381] width 30 height 30
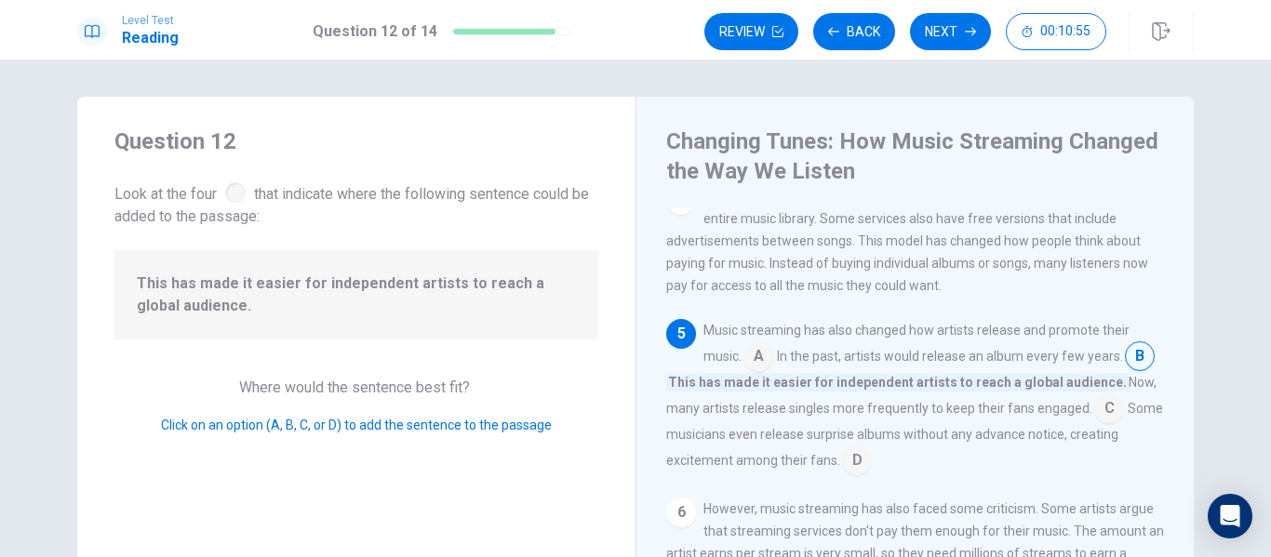
click at [851, 470] on input at bounding box center [857, 463] width 30 height 30
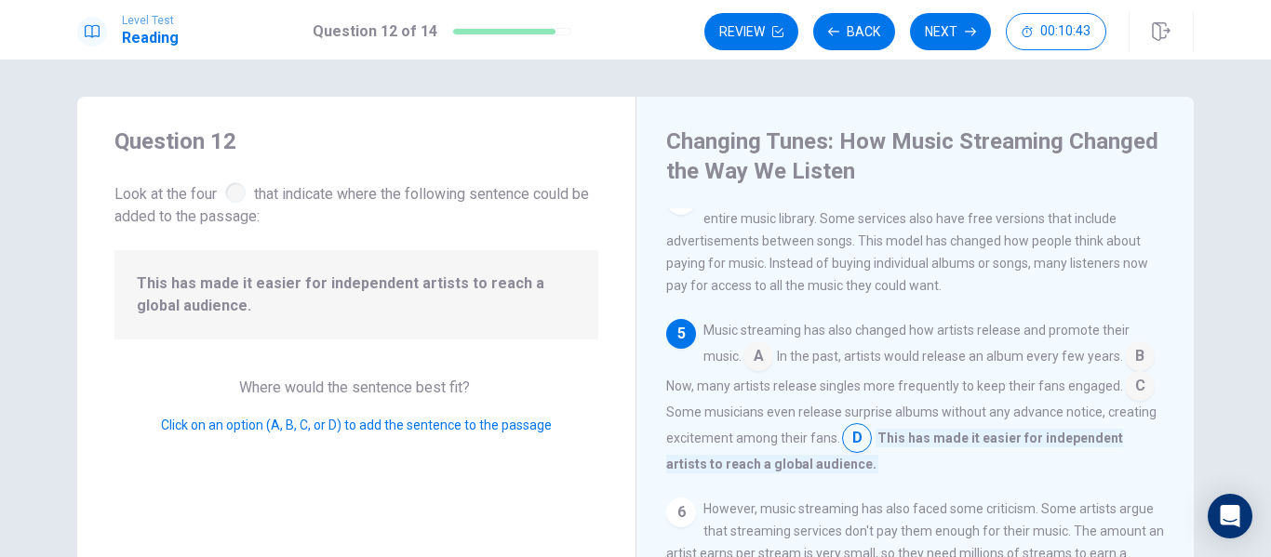
click at [1125, 403] on input at bounding box center [1140, 388] width 30 height 30
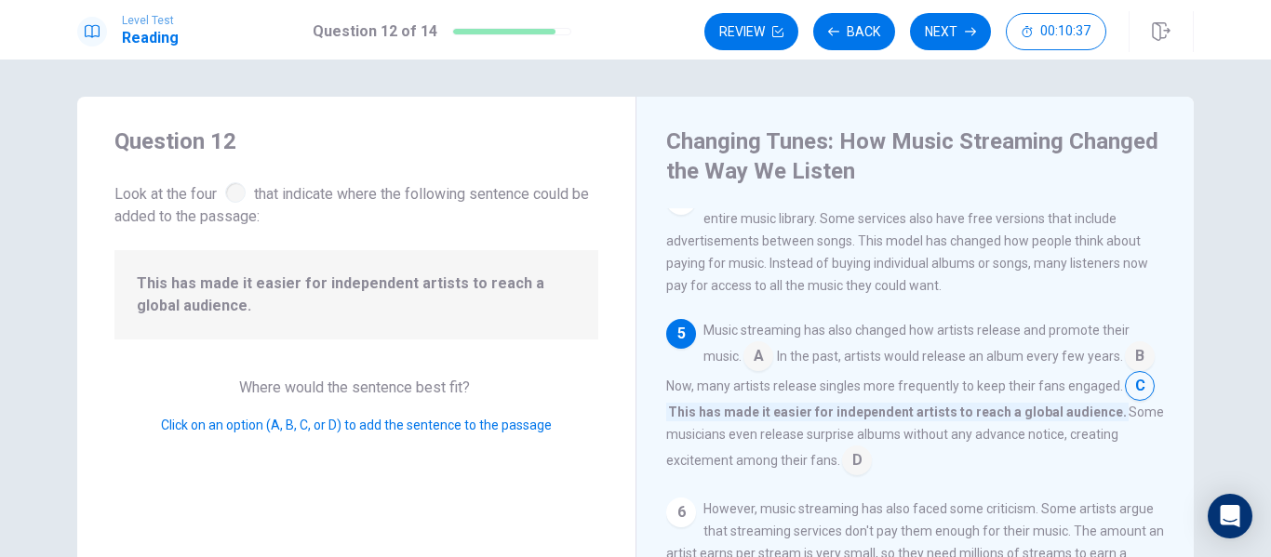
click at [852, 474] on input at bounding box center [857, 463] width 30 height 30
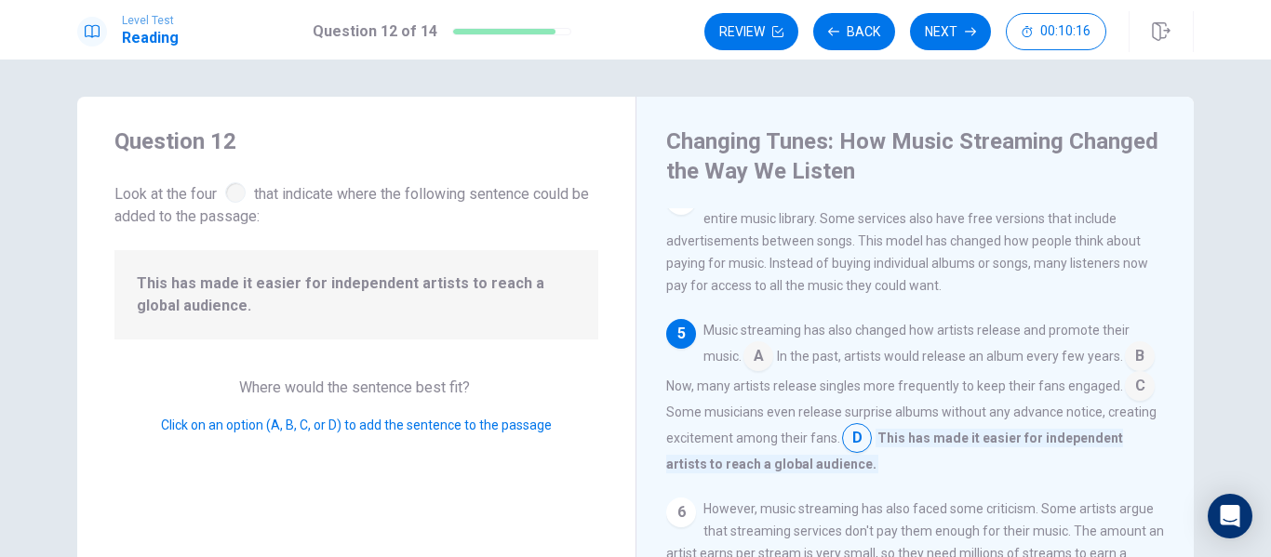
click at [1125, 403] on input at bounding box center [1140, 388] width 30 height 30
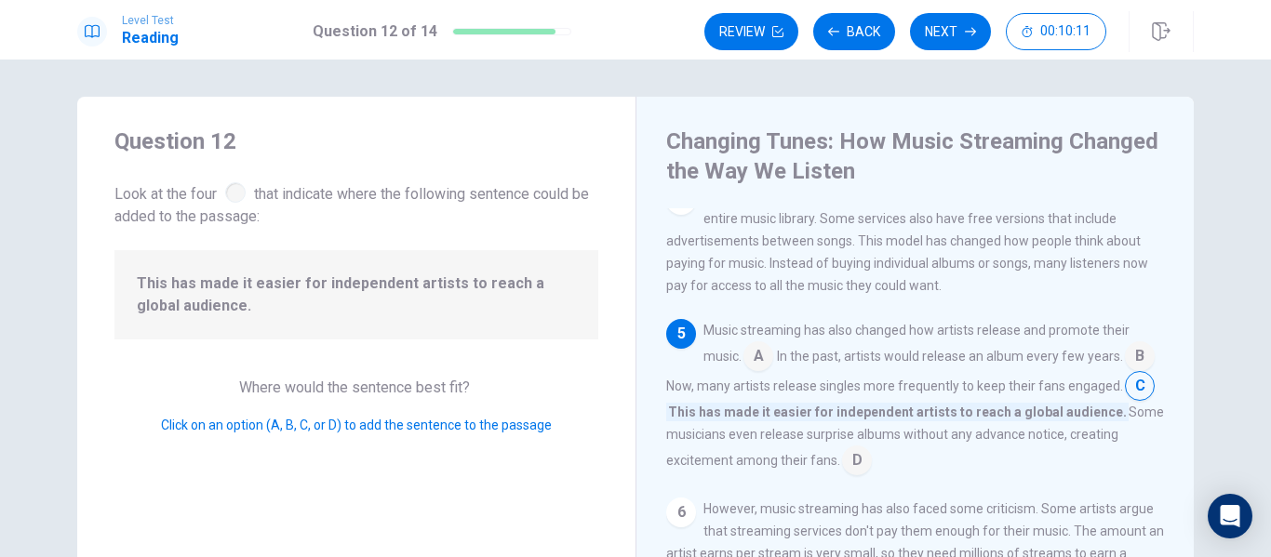
click at [1125, 373] on input at bounding box center [1140, 358] width 30 height 30
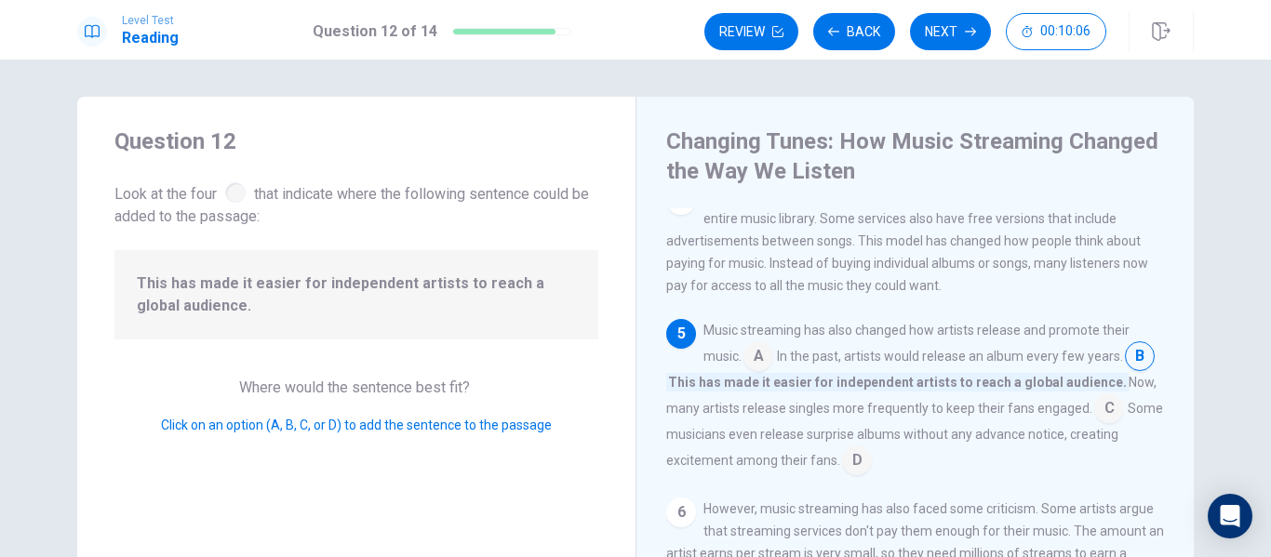
click at [759, 291] on span "For a monthly fee, most streaming services offer unlimited access to their enti…" at bounding box center [907, 241] width 482 height 104
click at [1124, 418] on input at bounding box center [1109, 411] width 30 height 30
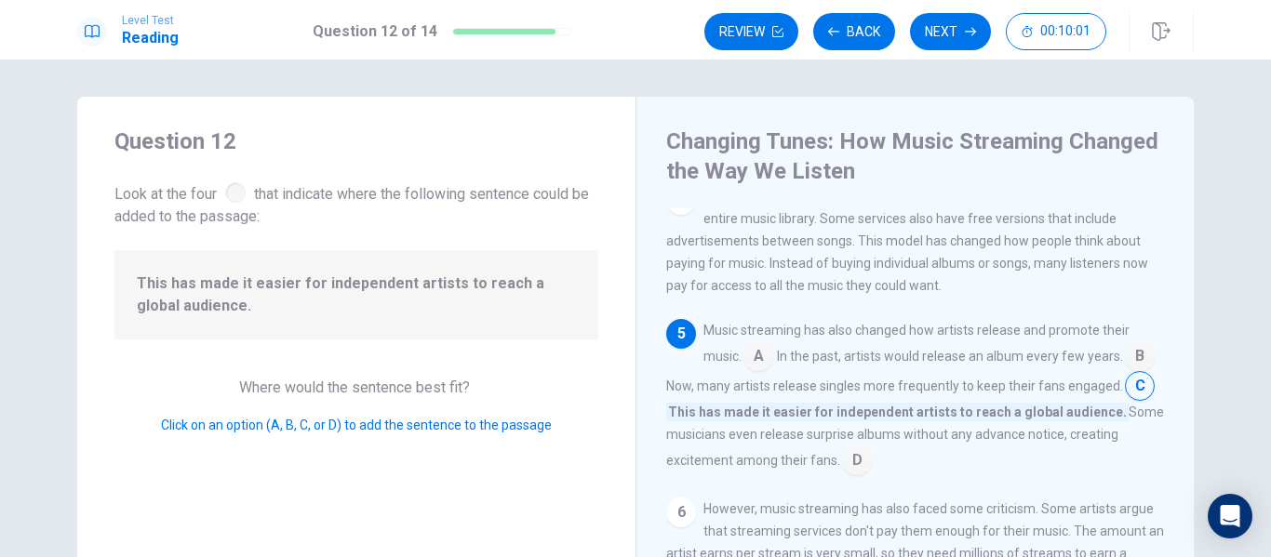
click at [853, 470] on input at bounding box center [857, 463] width 30 height 30
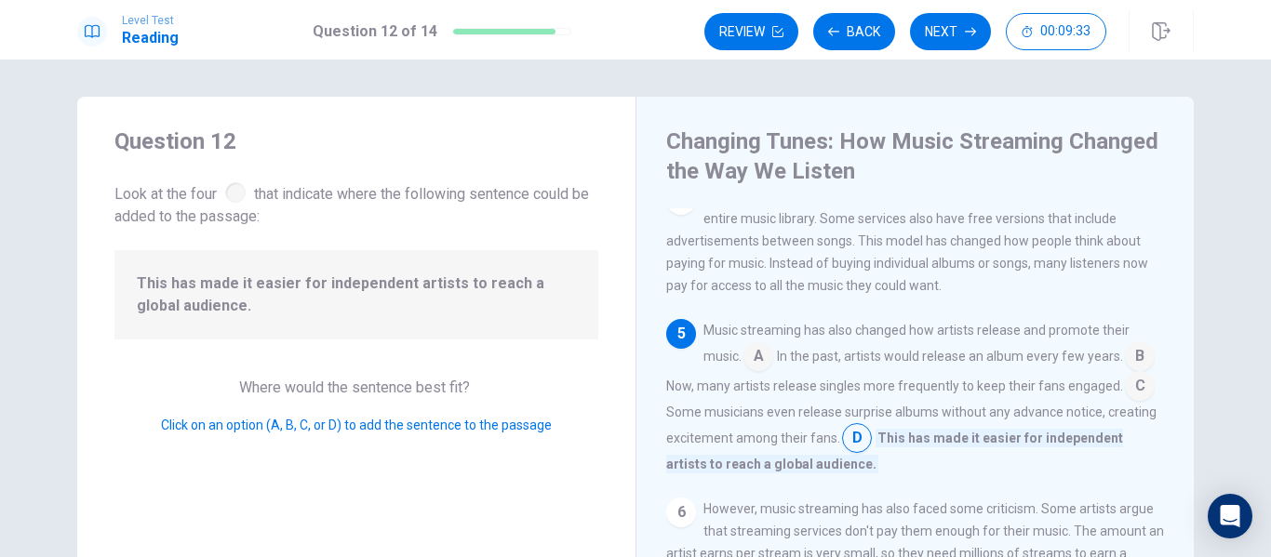
click at [1125, 403] on input at bounding box center [1140, 388] width 30 height 30
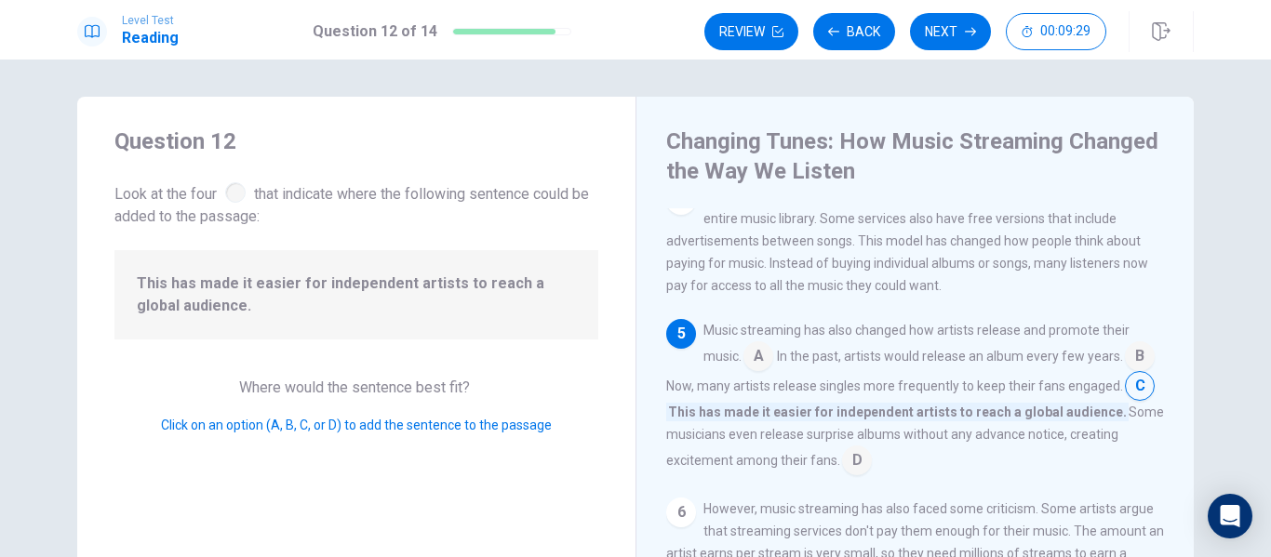
scroll to position [436, 0]
click at [1125, 370] on input at bounding box center [1140, 358] width 30 height 30
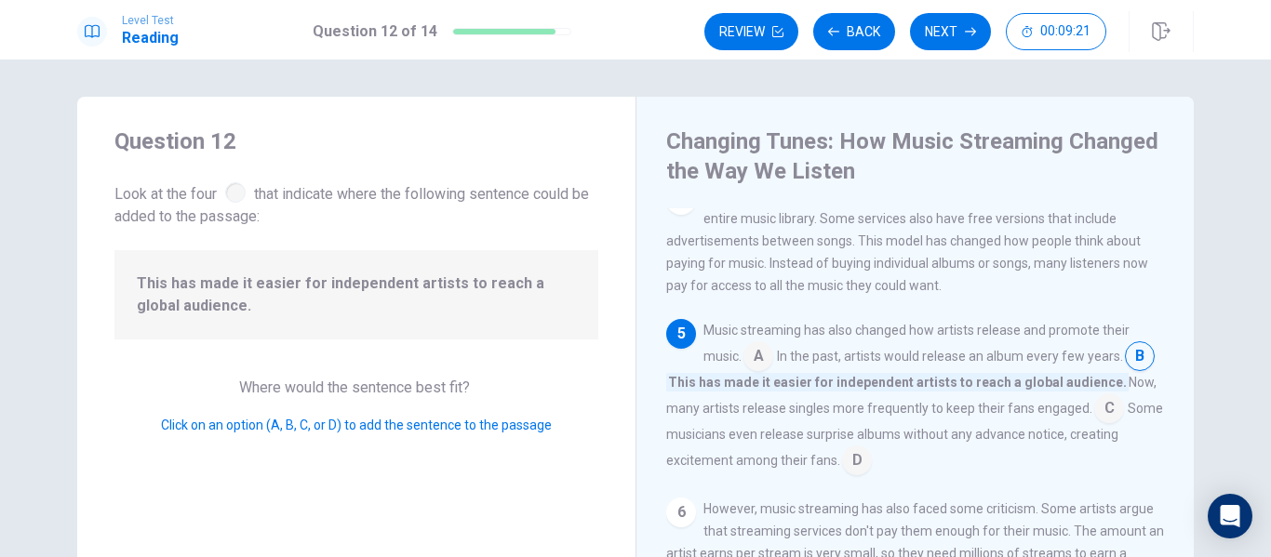
click at [758, 343] on input at bounding box center [759, 358] width 30 height 30
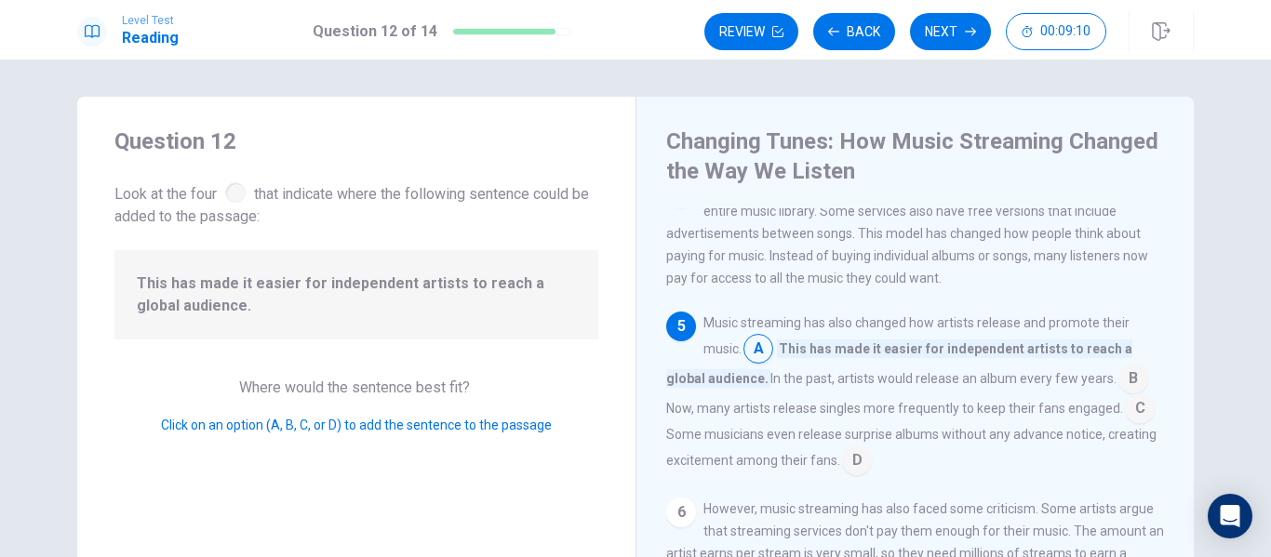
click at [1127, 400] on input at bounding box center [1140, 411] width 30 height 30
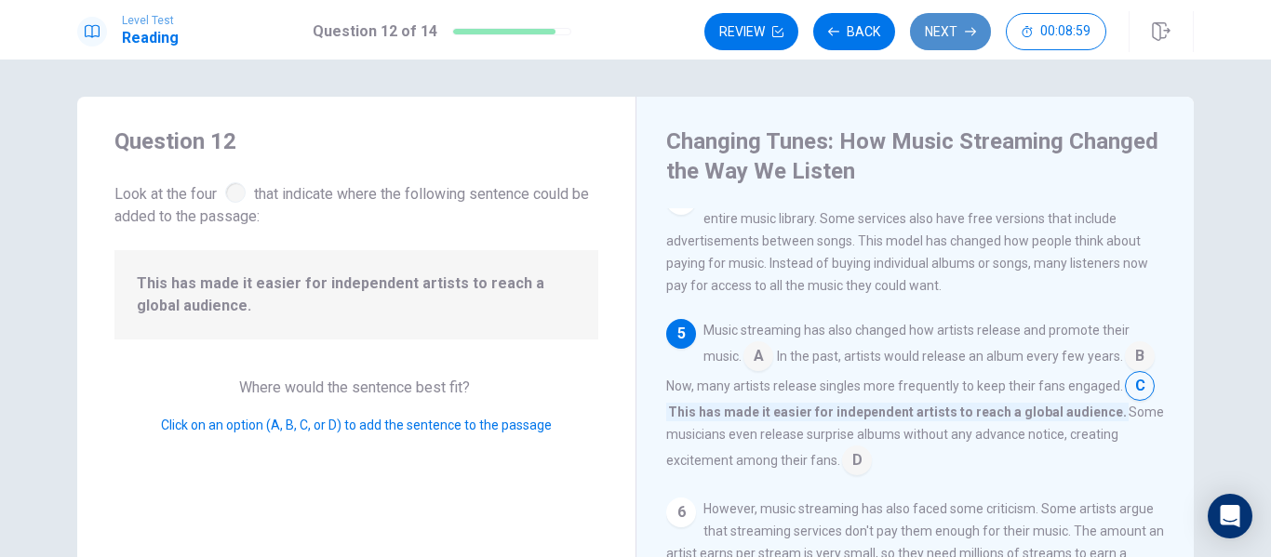
click at [943, 38] on button "Next" at bounding box center [950, 31] width 81 height 37
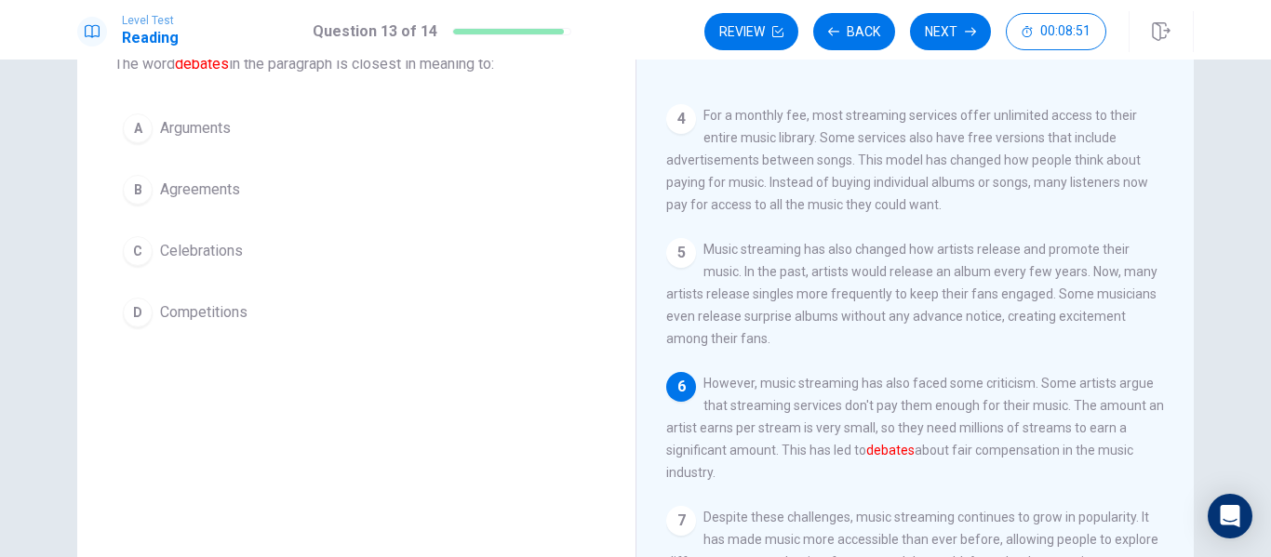
scroll to position [93, 0]
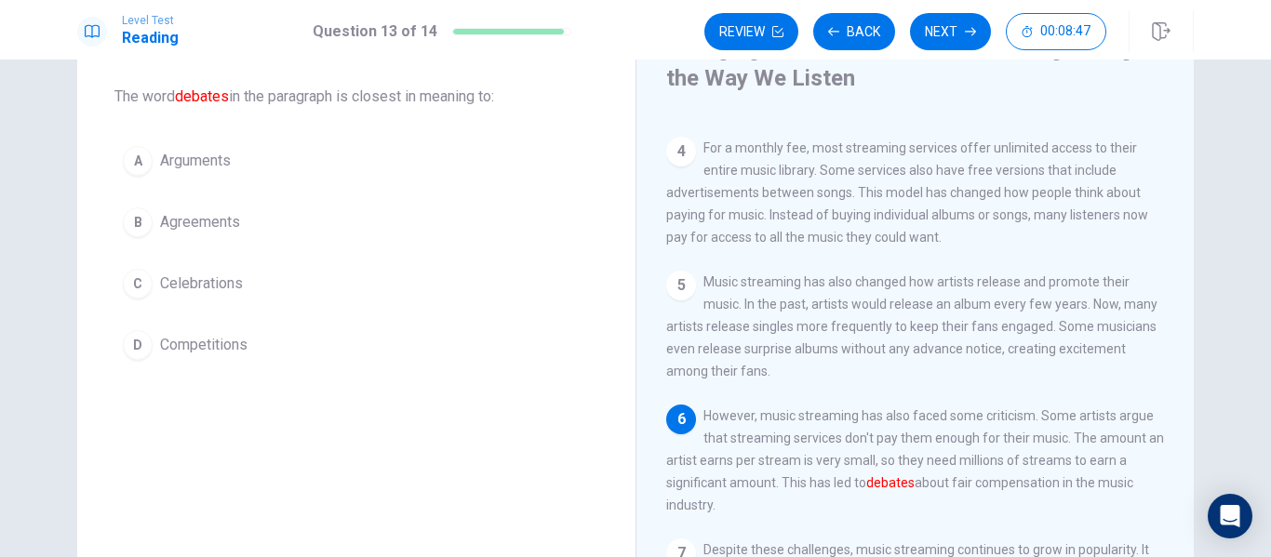
click at [135, 161] on div "A" at bounding box center [138, 161] width 30 height 30
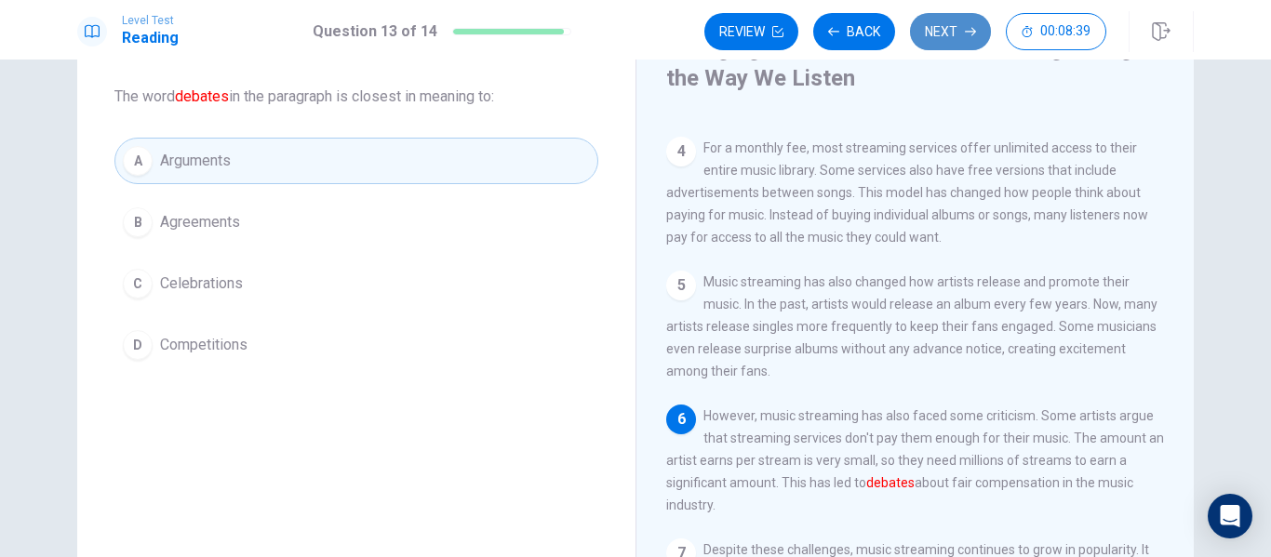
click at [944, 28] on button "Next" at bounding box center [950, 31] width 81 height 37
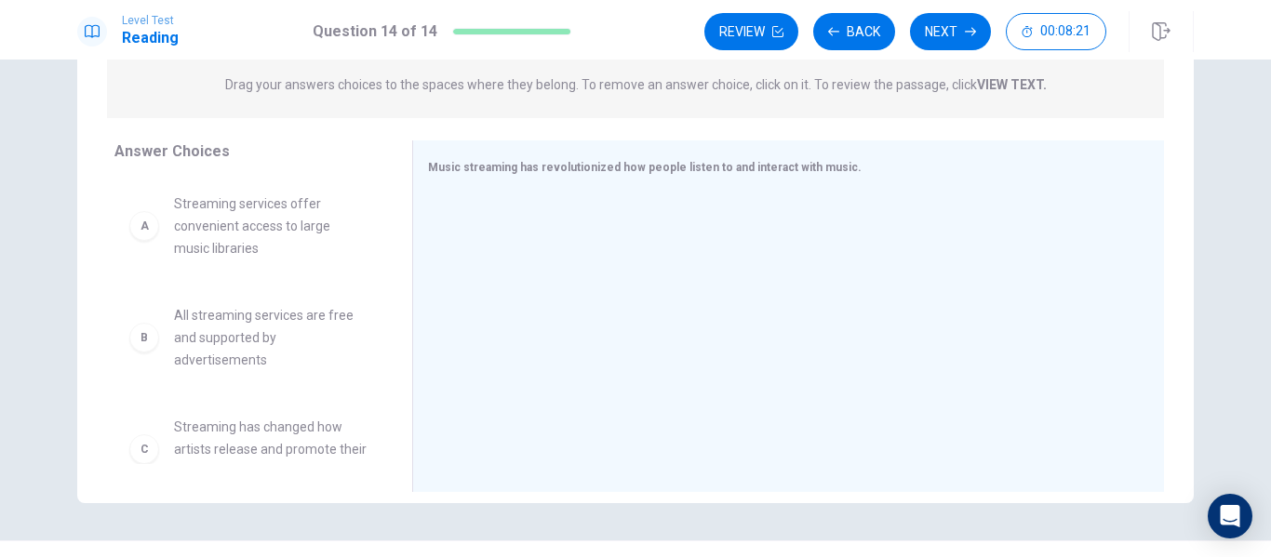
scroll to position [279, 0]
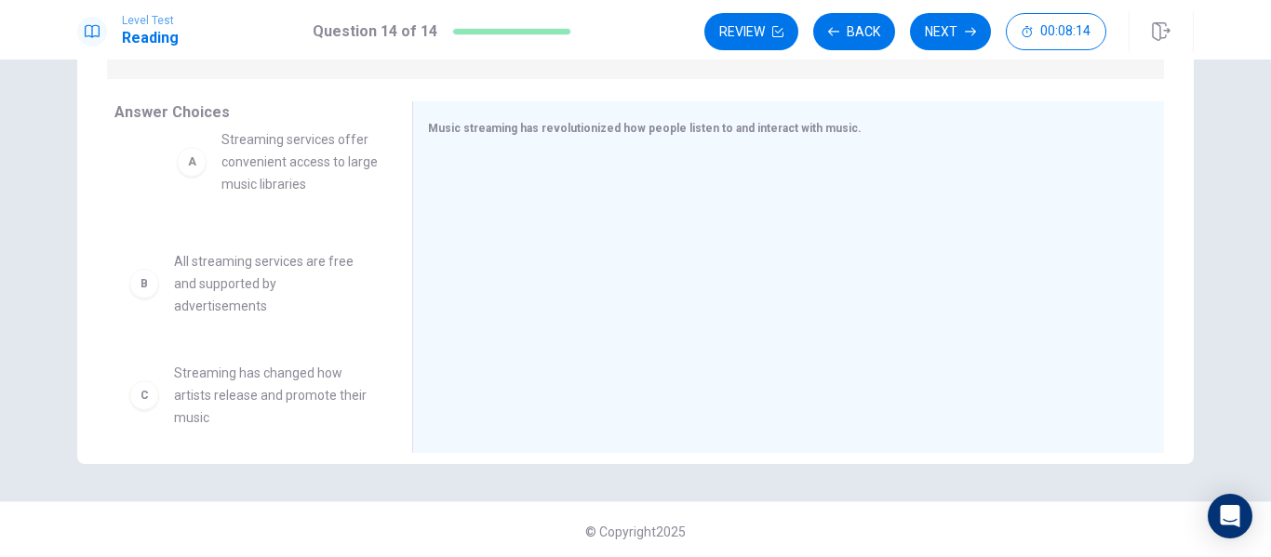
drag, startPoint x: 251, startPoint y: 209, endPoint x: 287, endPoint y: 188, distance: 41.3
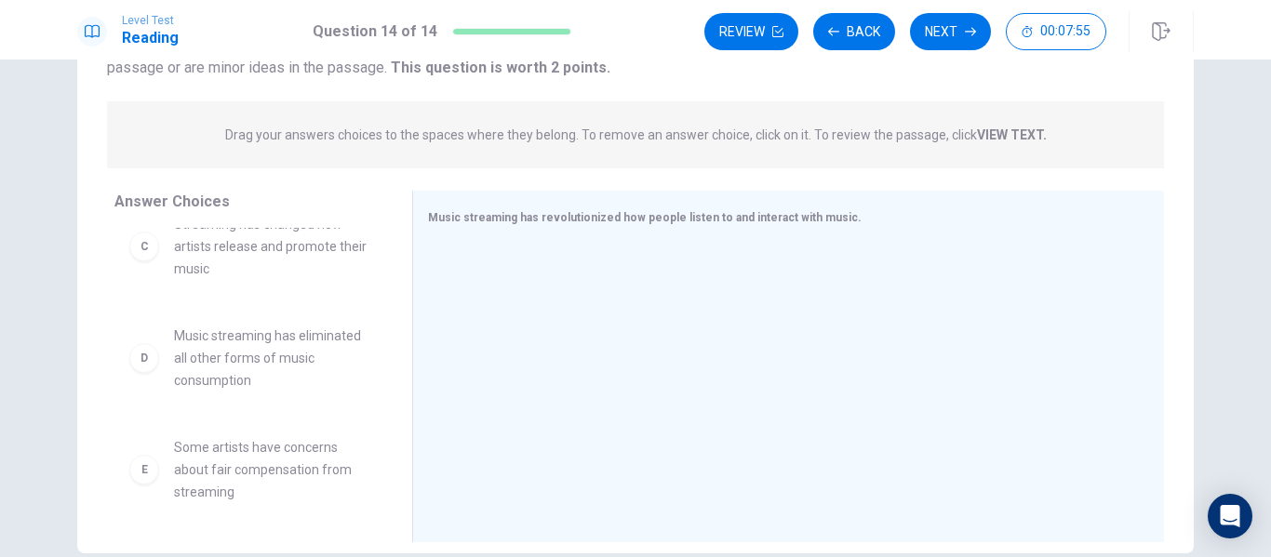
scroll to position [346, 0]
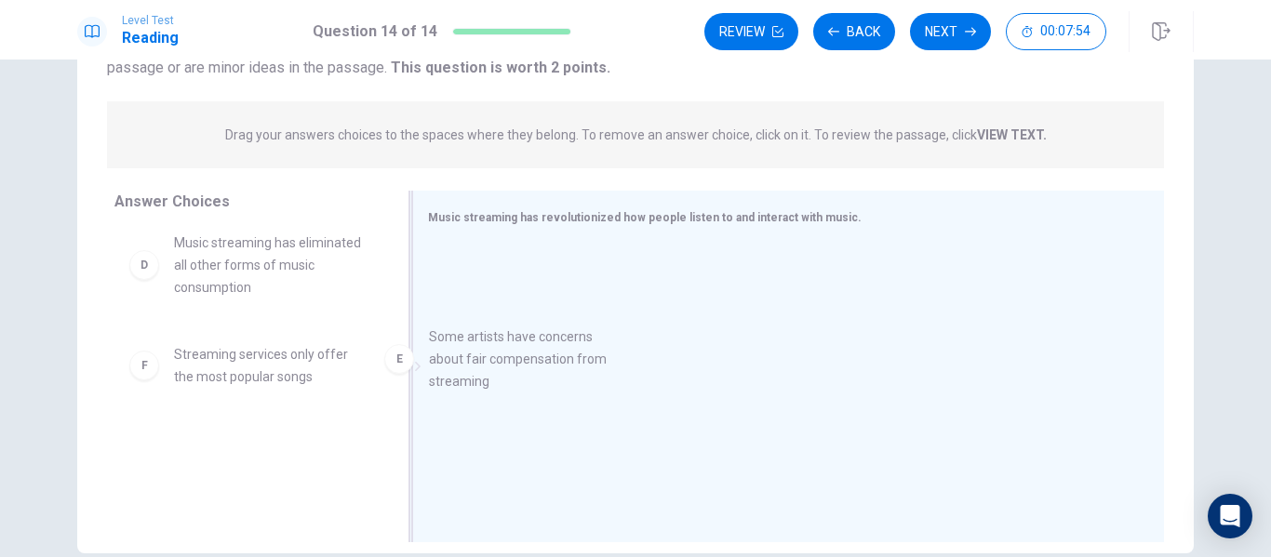
drag, startPoint x: 308, startPoint y: 406, endPoint x: 533, endPoint y: 378, distance: 226.9
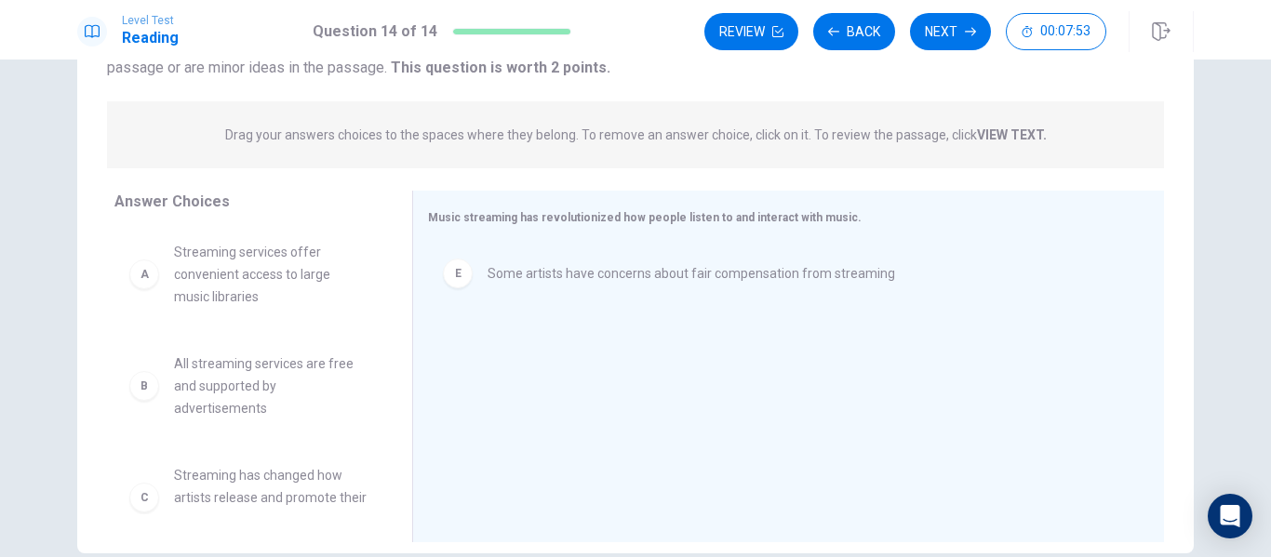
scroll to position [0, 0]
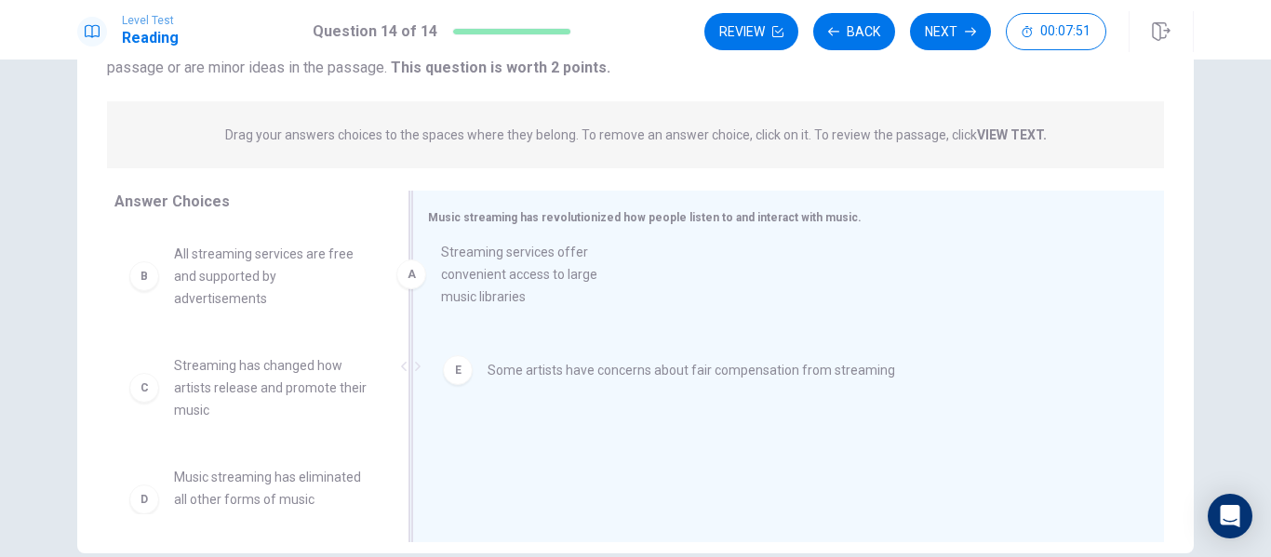
drag, startPoint x: 221, startPoint y: 287, endPoint x: 511, endPoint y: 285, distance: 290.4
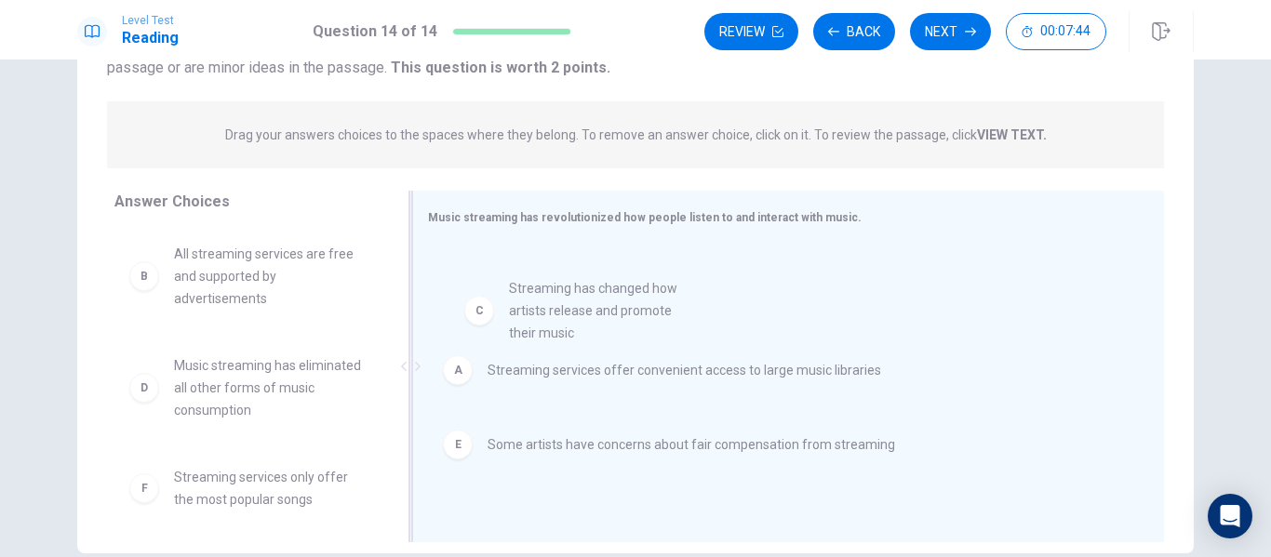
drag, startPoint x: 254, startPoint y: 405, endPoint x: 598, endPoint y: 328, distance: 352.9
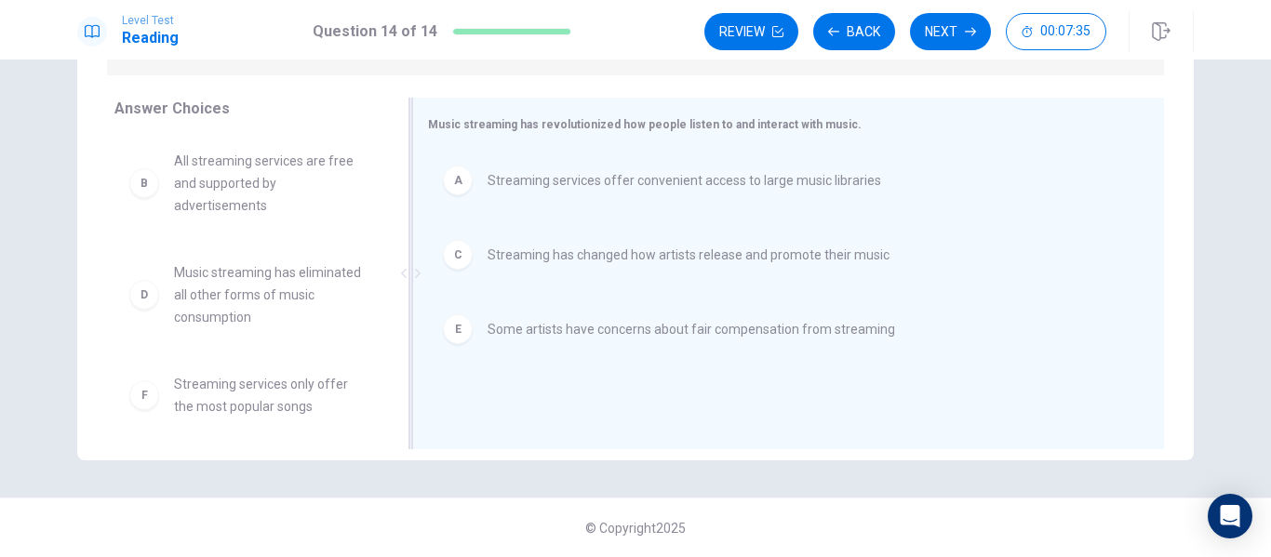
scroll to position [97, 0]
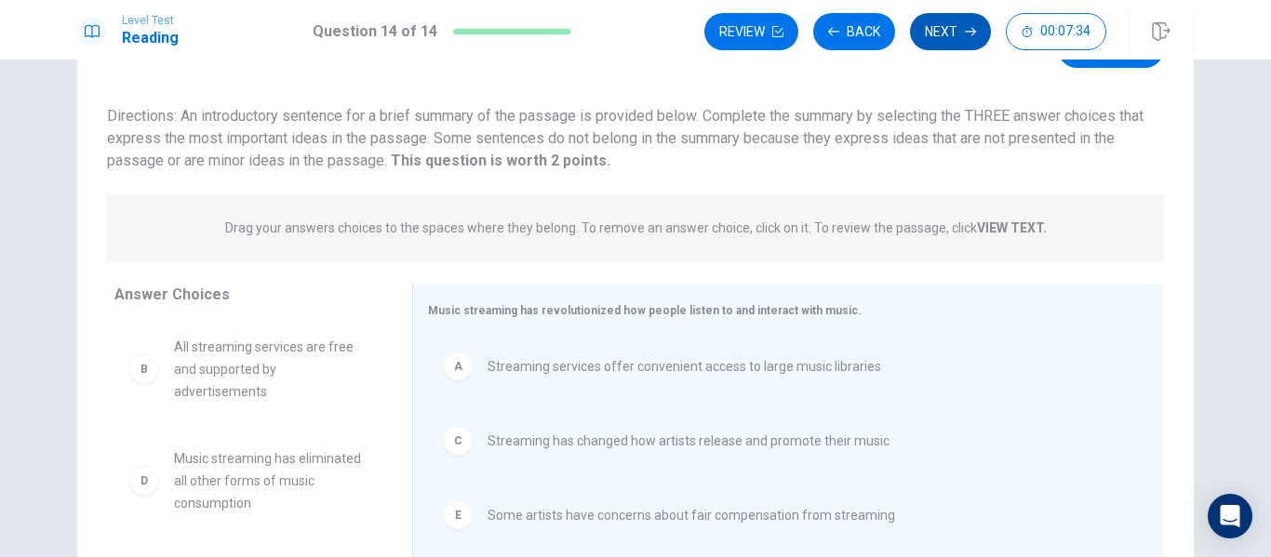
click at [960, 34] on button "Next" at bounding box center [950, 31] width 81 height 37
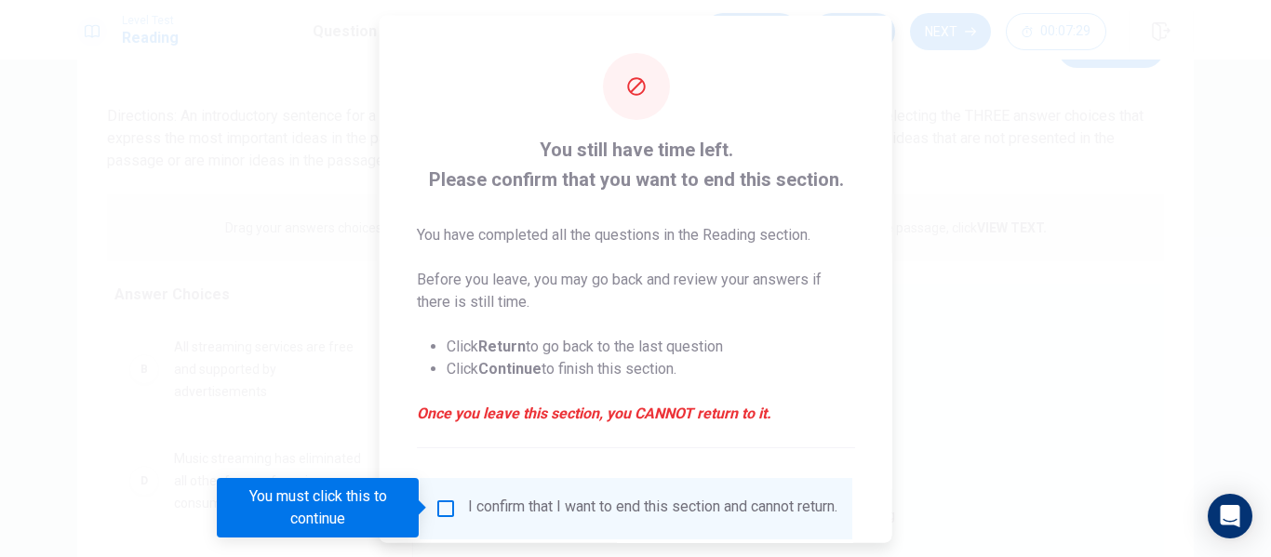
click at [956, 275] on div at bounding box center [635, 278] width 1271 height 557
click at [445, 508] on input "You must click this to continue" at bounding box center [446, 508] width 22 height 22
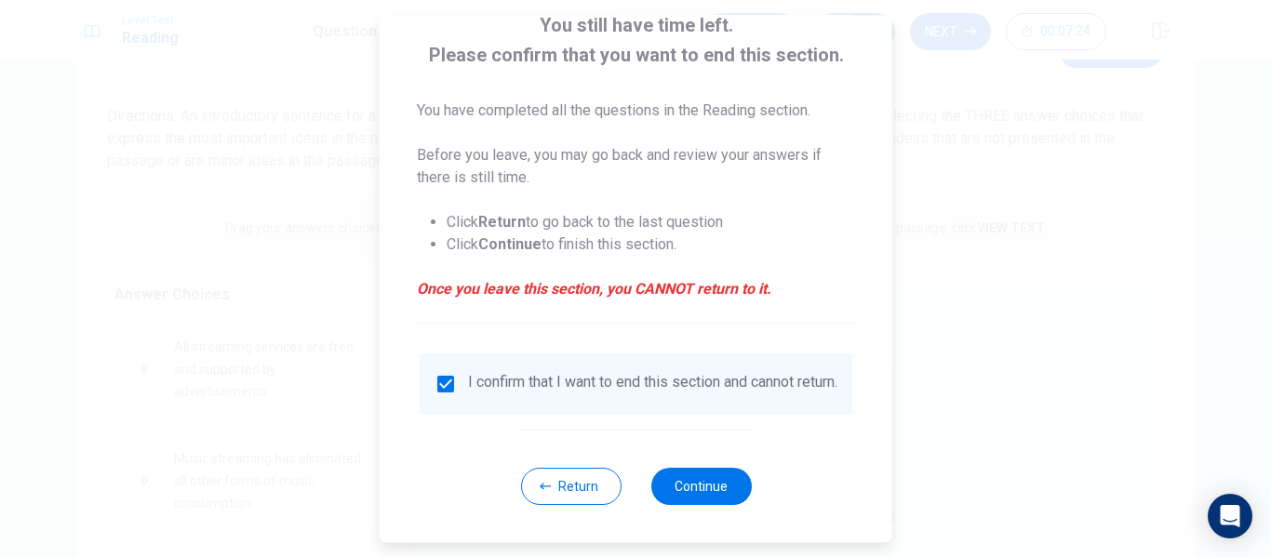
scroll to position [137, 0]
click at [669, 476] on button "Continue" at bounding box center [701, 486] width 101 height 37
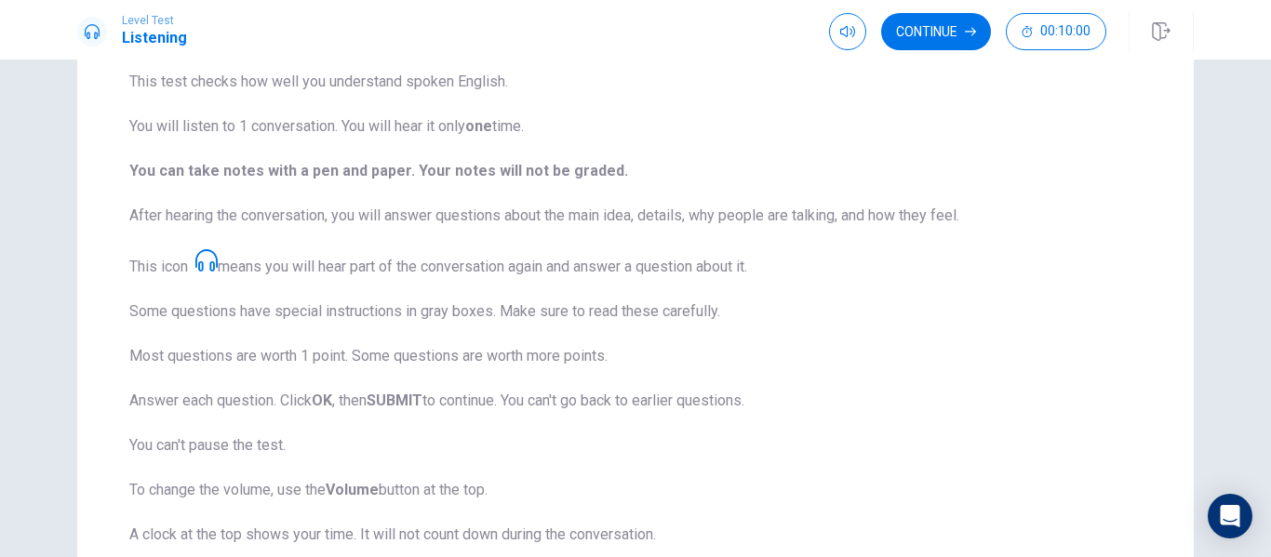
scroll to position [149, 0]
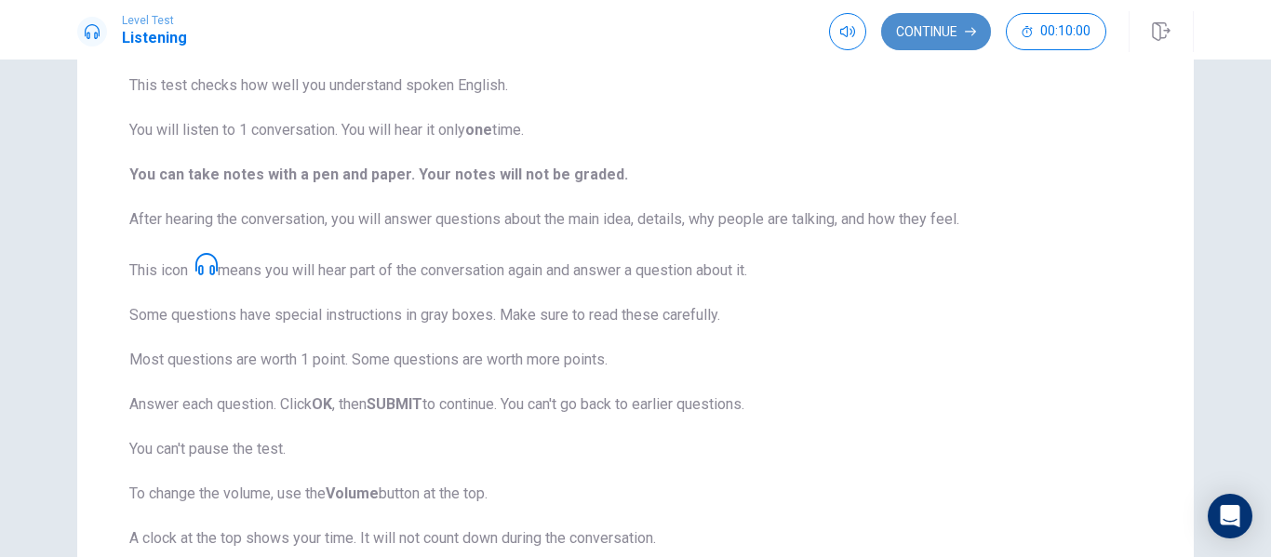
click at [901, 21] on button "Continue" at bounding box center [936, 31] width 110 height 37
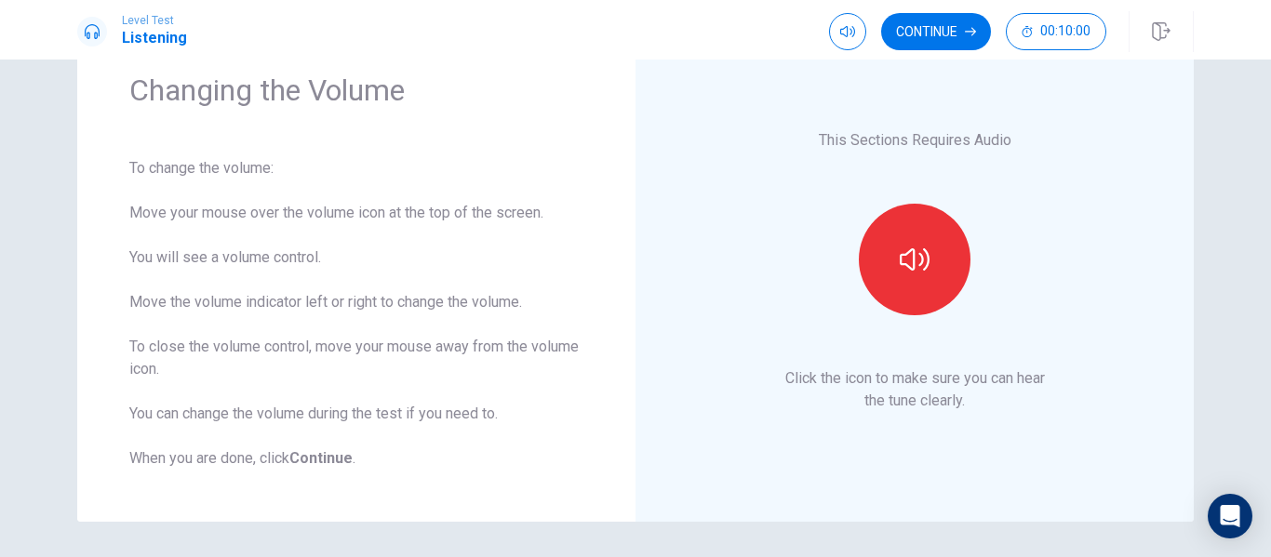
scroll to position [46, 0]
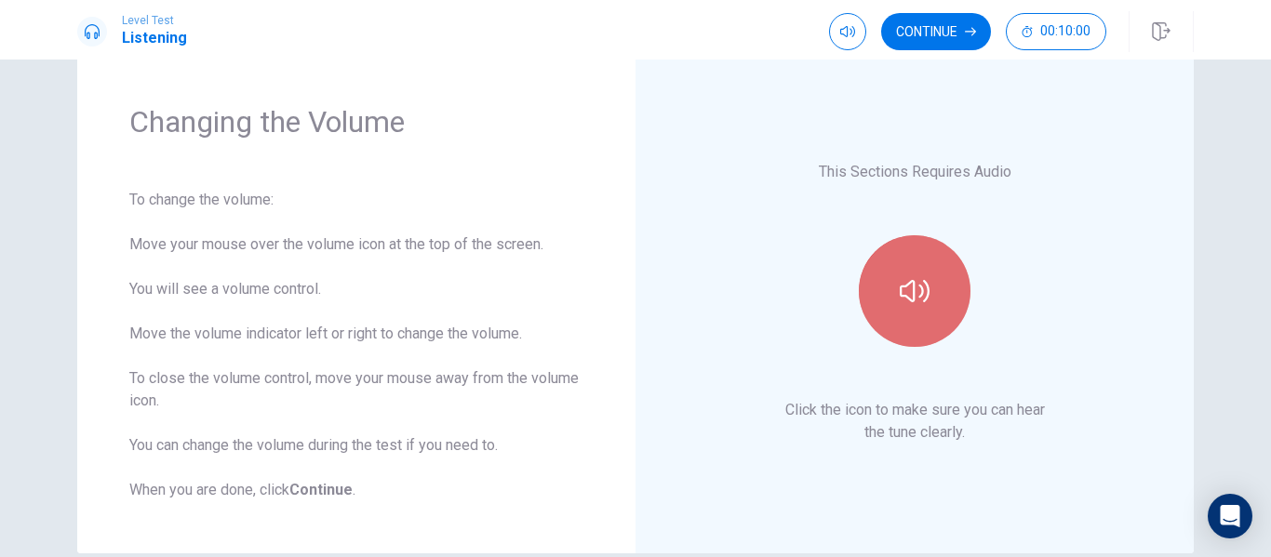
click at [915, 289] on icon "button" at bounding box center [915, 291] width 30 height 30
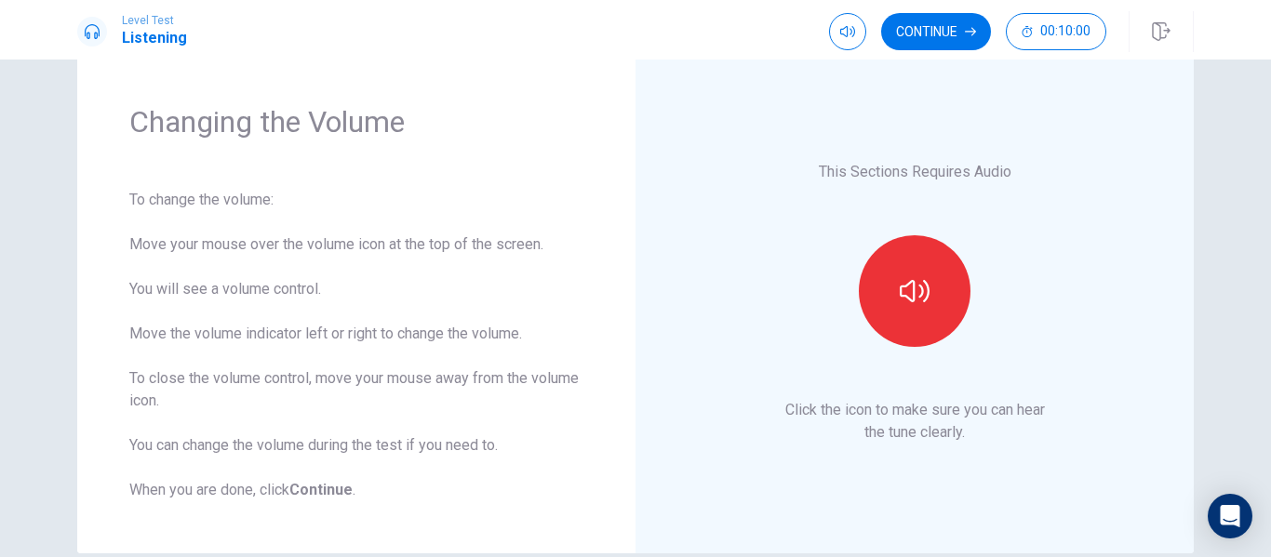
click at [942, 31] on button "Continue" at bounding box center [936, 31] width 110 height 37
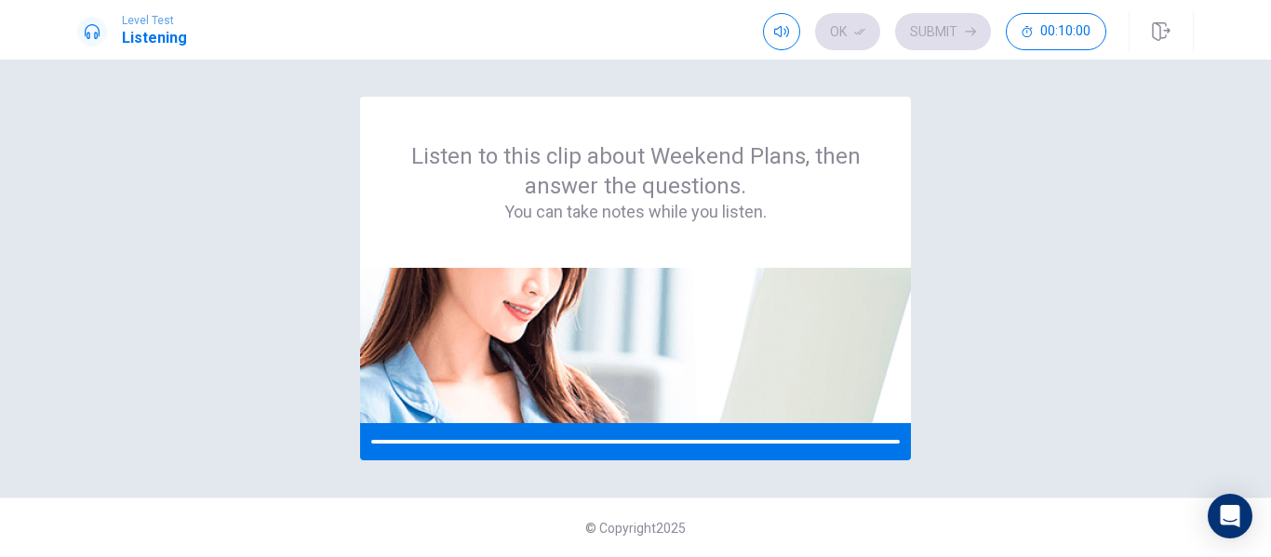
scroll to position [0, 0]
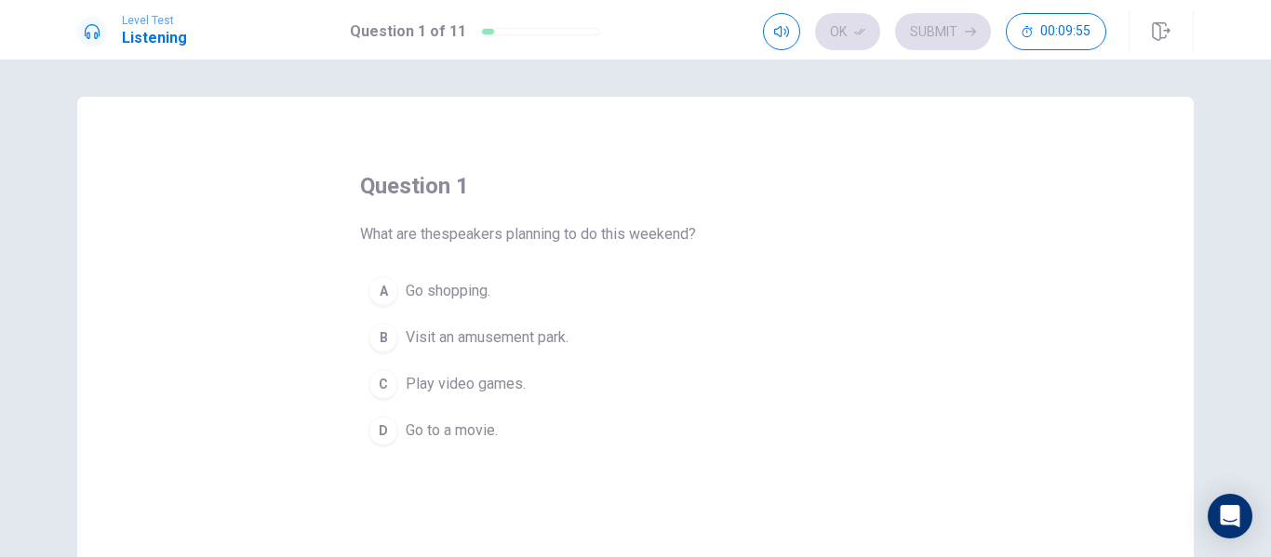
click at [373, 337] on div "B" at bounding box center [384, 338] width 30 height 30
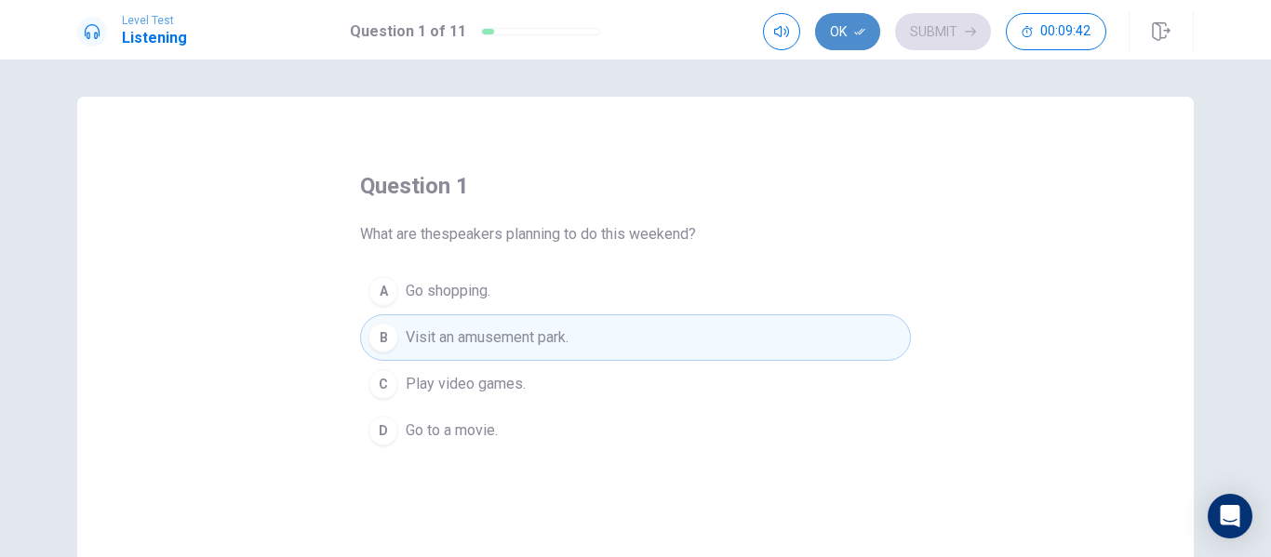
click at [853, 34] on button "Ok" at bounding box center [847, 31] width 65 height 37
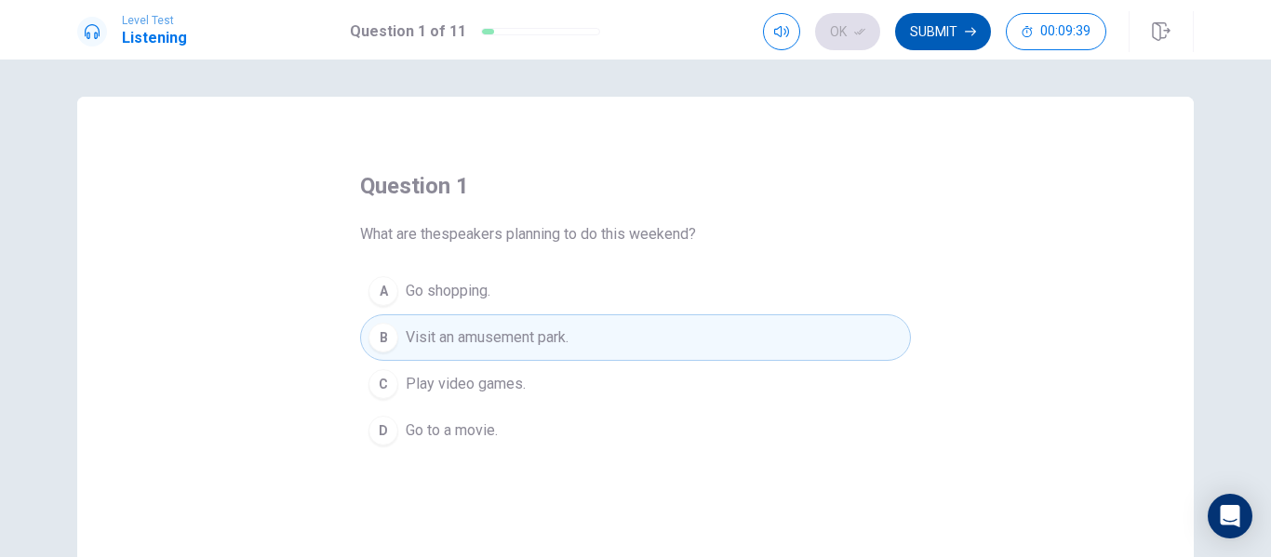
click at [954, 21] on button "Submit" at bounding box center [943, 31] width 96 height 37
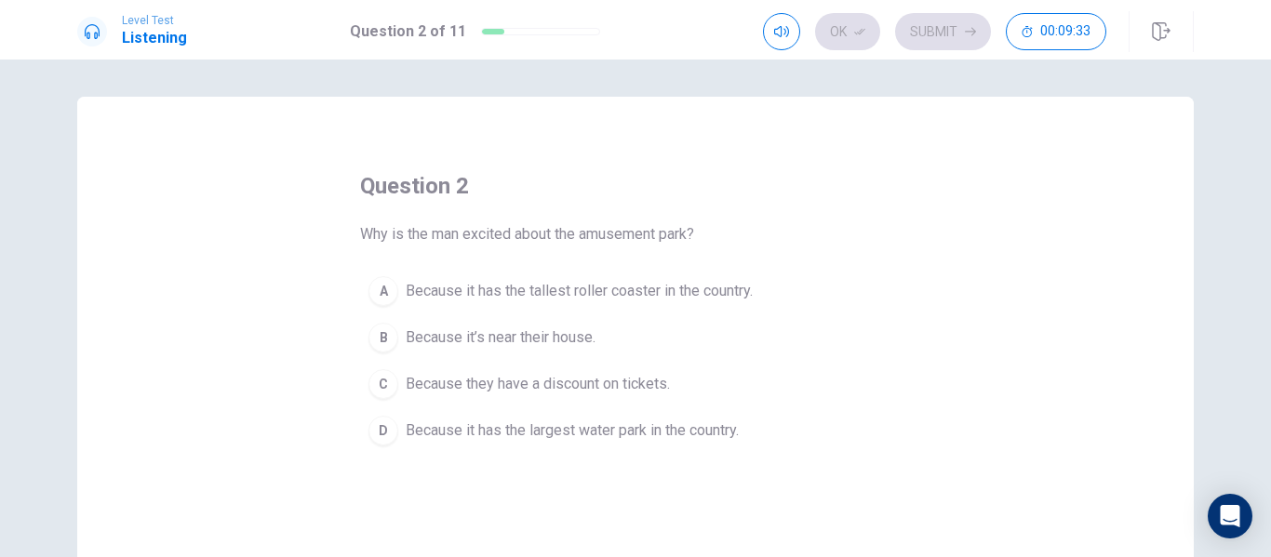
click at [384, 296] on div "A" at bounding box center [384, 291] width 30 height 30
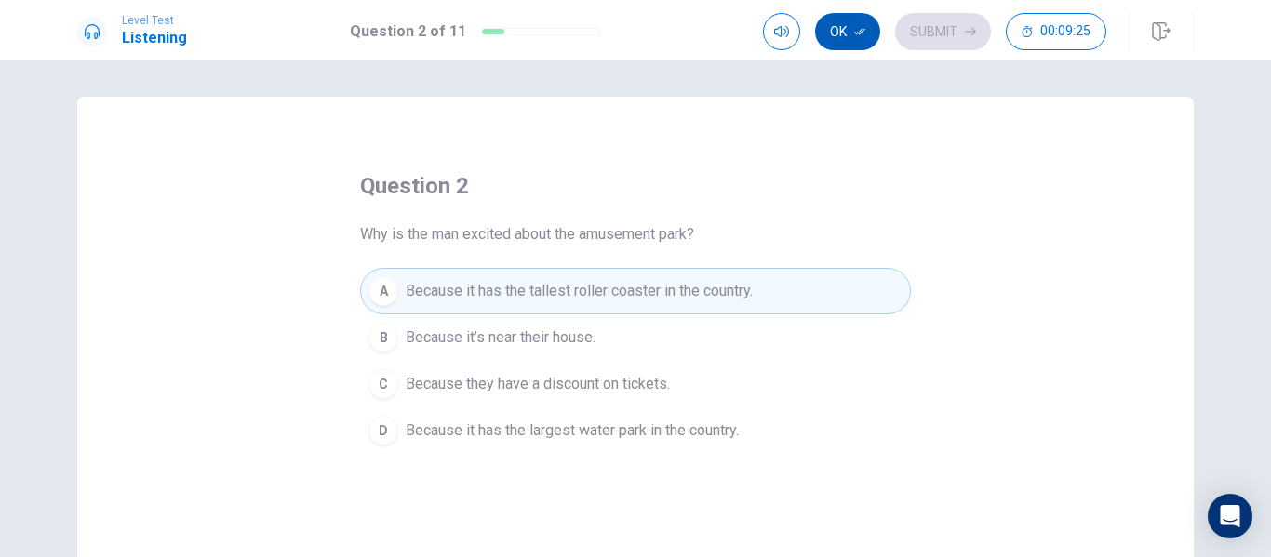
click at [847, 34] on button "Ok" at bounding box center [847, 31] width 65 height 37
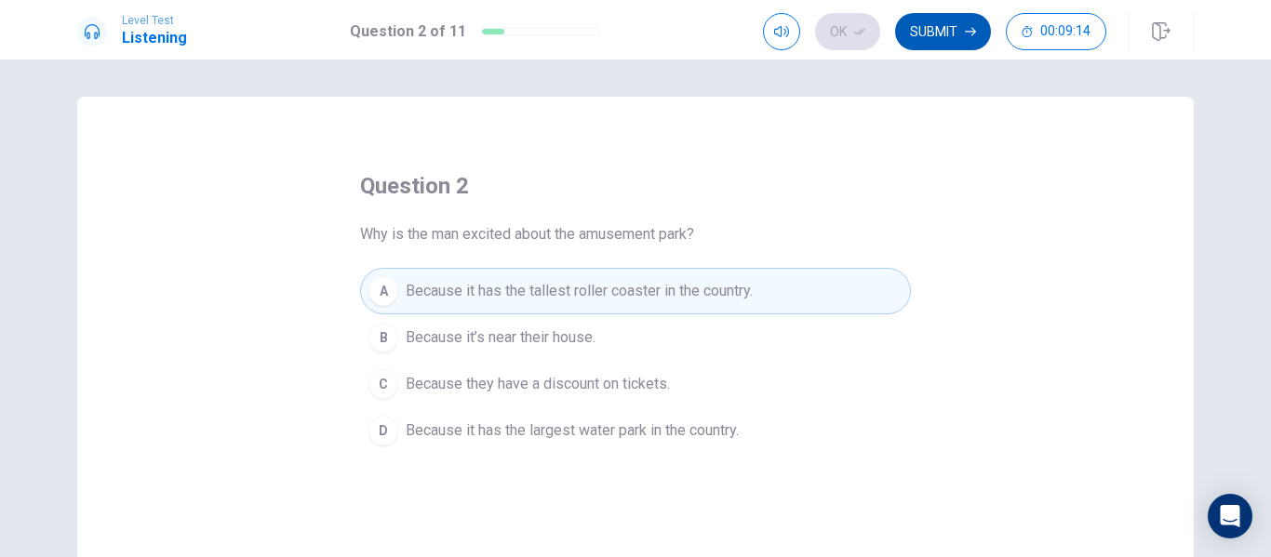
click at [936, 33] on button "Submit" at bounding box center [943, 31] width 96 height 37
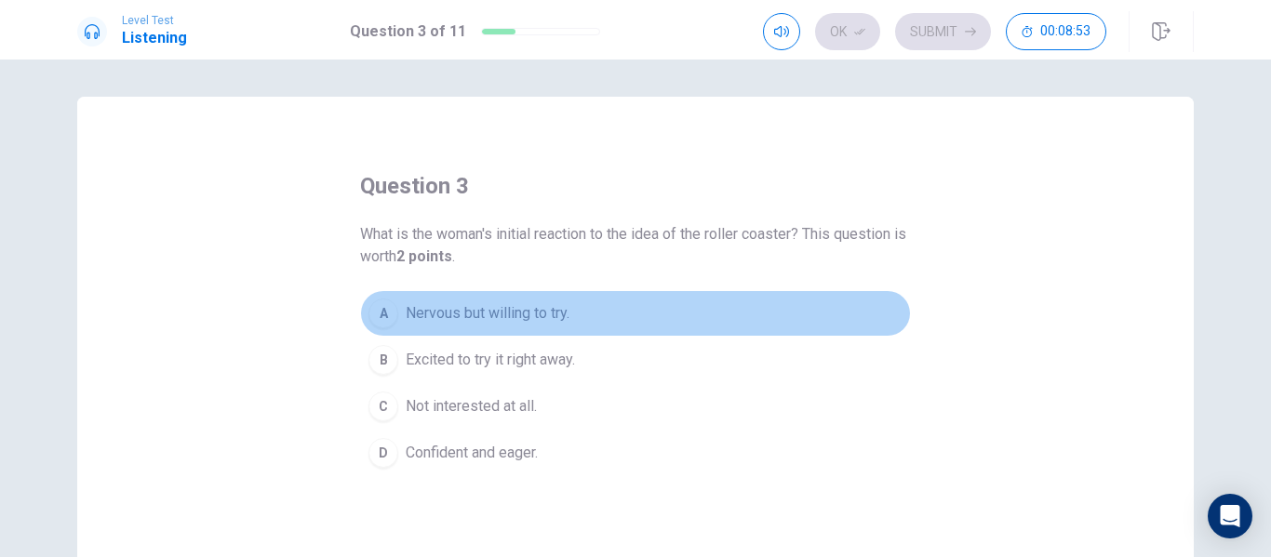
click at [380, 308] on div "A" at bounding box center [384, 314] width 30 height 30
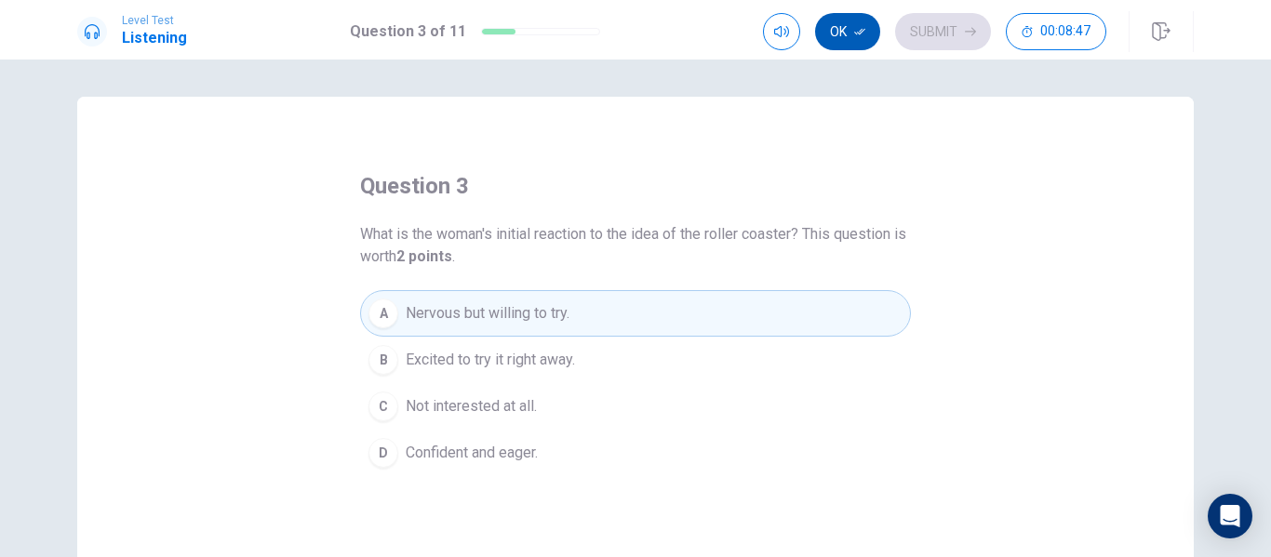
click at [843, 35] on button "Ok" at bounding box center [847, 31] width 65 height 37
click at [929, 32] on button "Submit" at bounding box center [943, 31] width 96 height 37
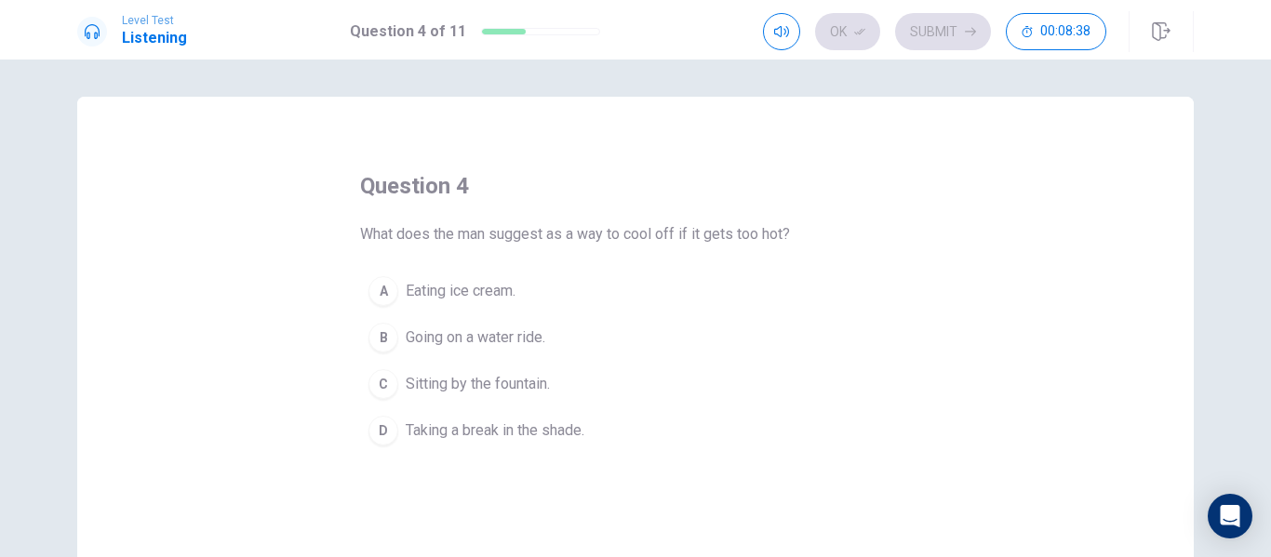
click at [382, 337] on div "B" at bounding box center [384, 338] width 30 height 30
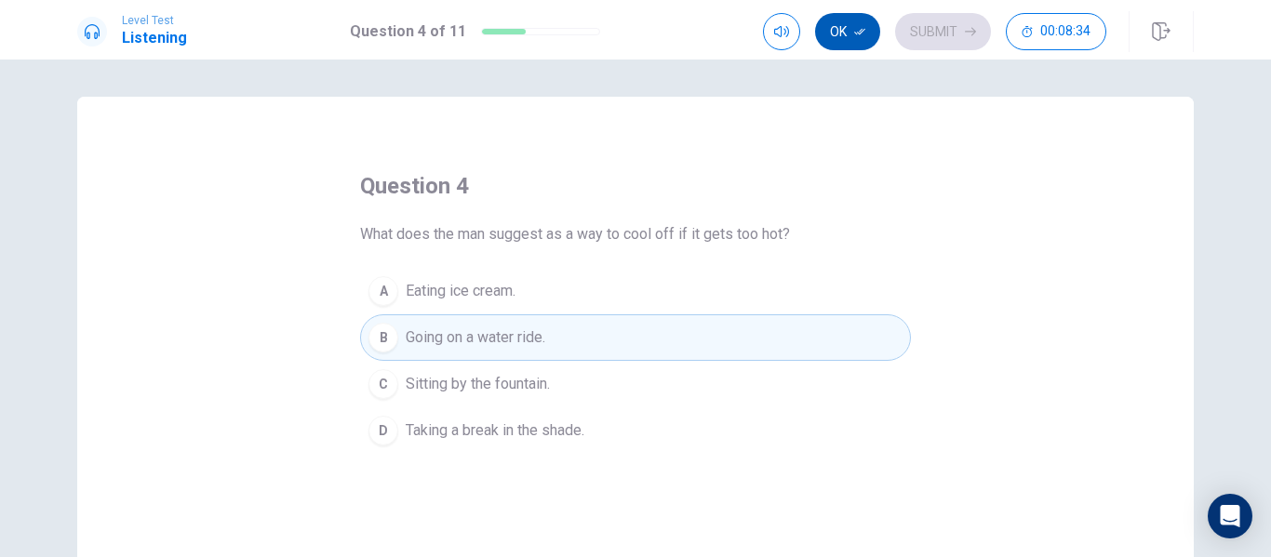
click at [849, 25] on button "Ok" at bounding box center [847, 31] width 65 height 37
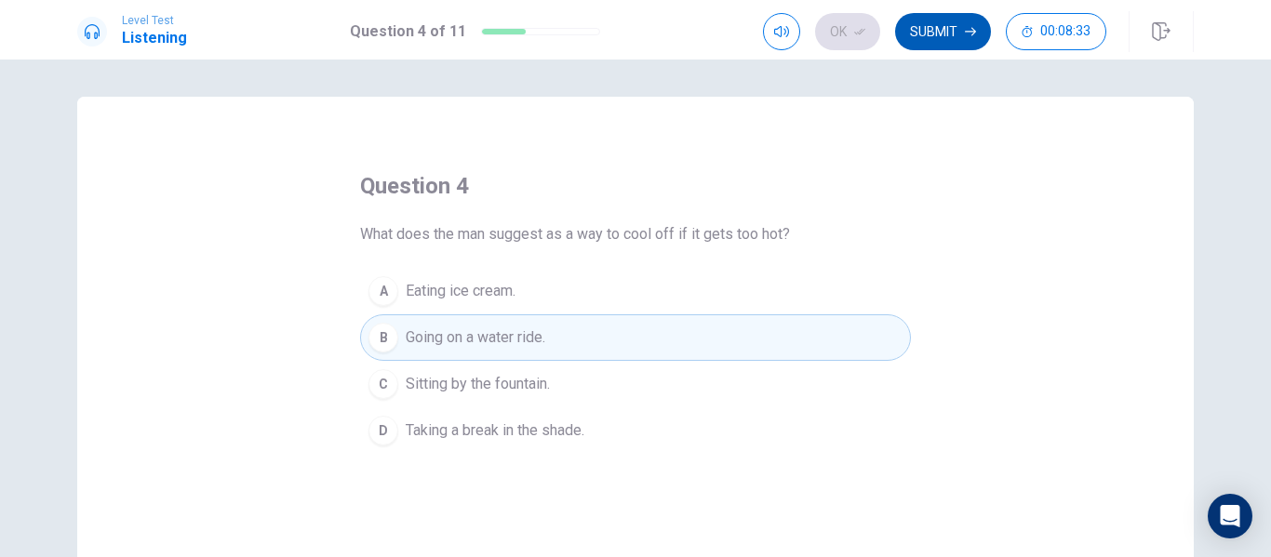
click at [939, 25] on button "Submit" at bounding box center [943, 31] width 96 height 37
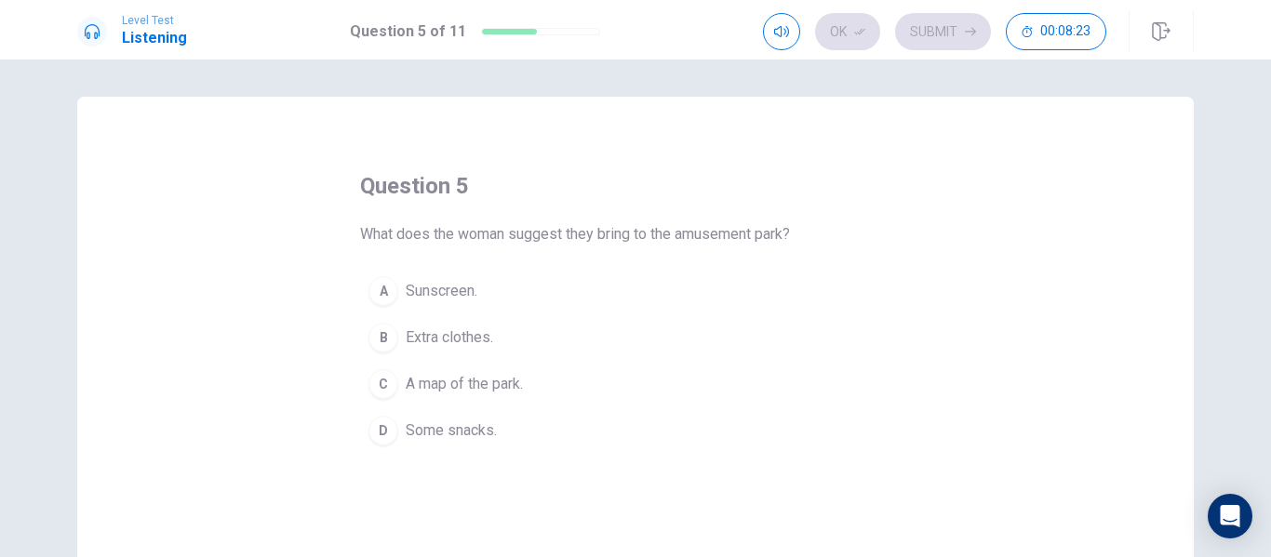
click at [375, 326] on div "B" at bounding box center [384, 338] width 30 height 30
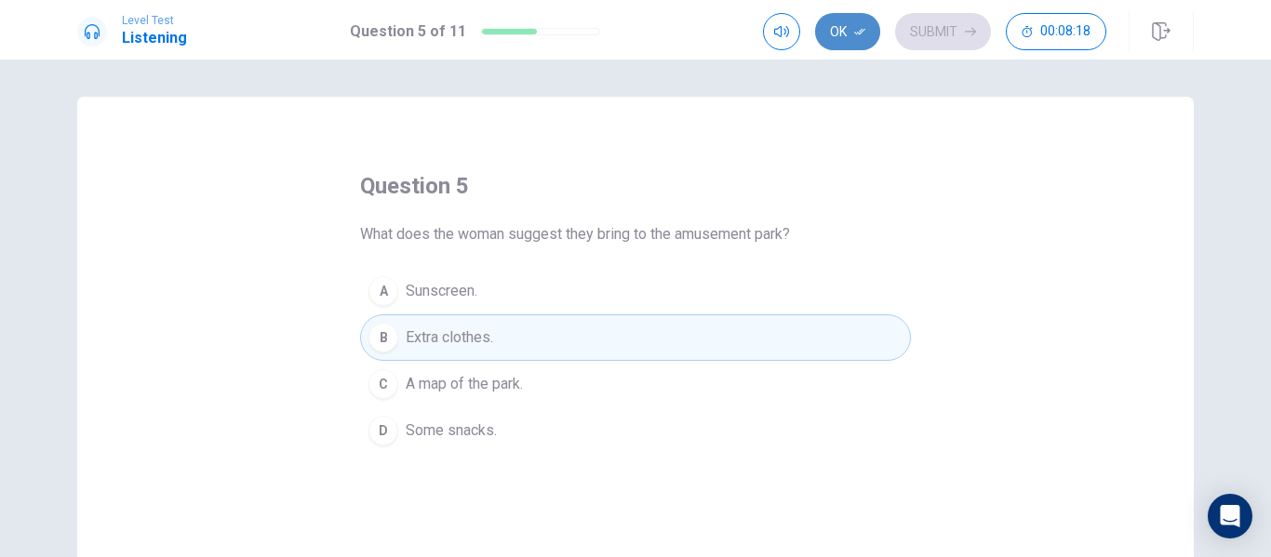
click at [834, 30] on button "Ok" at bounding box center [847, 31] width 65 height 37
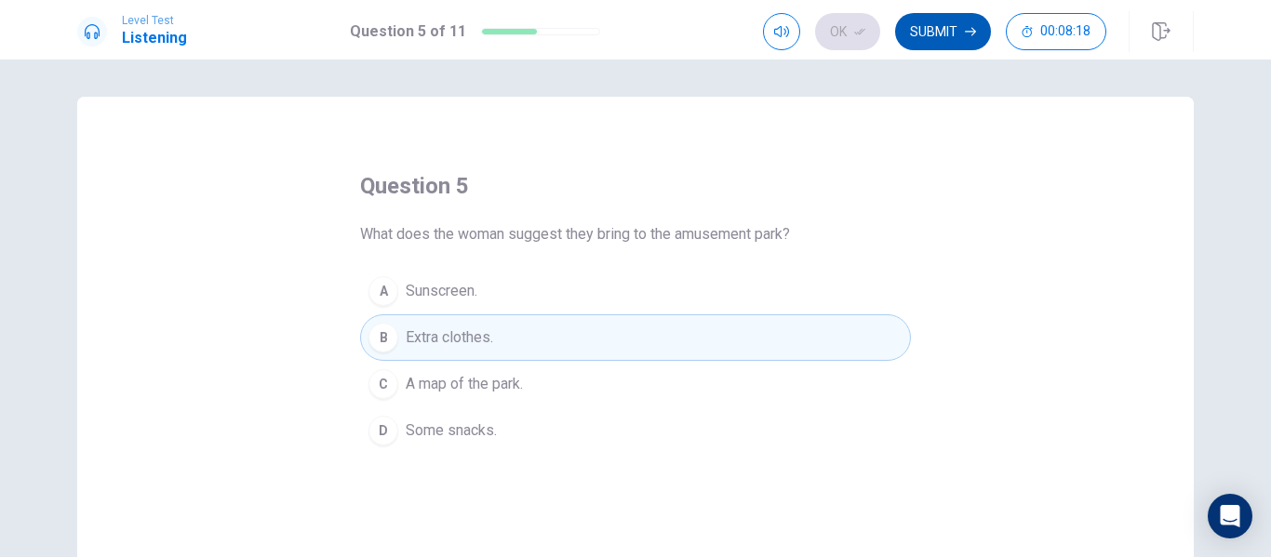
click at [932, 28] on button "Submit" at bounding box center [943, 31] width 96 height 37
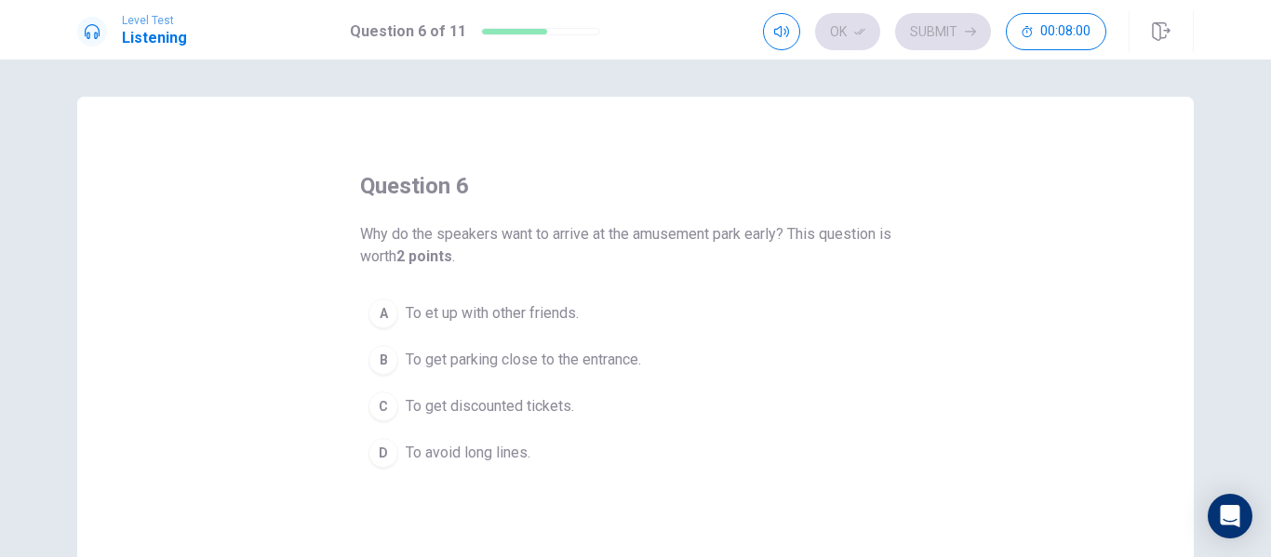
click at [376, 448] on div "D" at bounding box center [384, 453] width 30 height 30
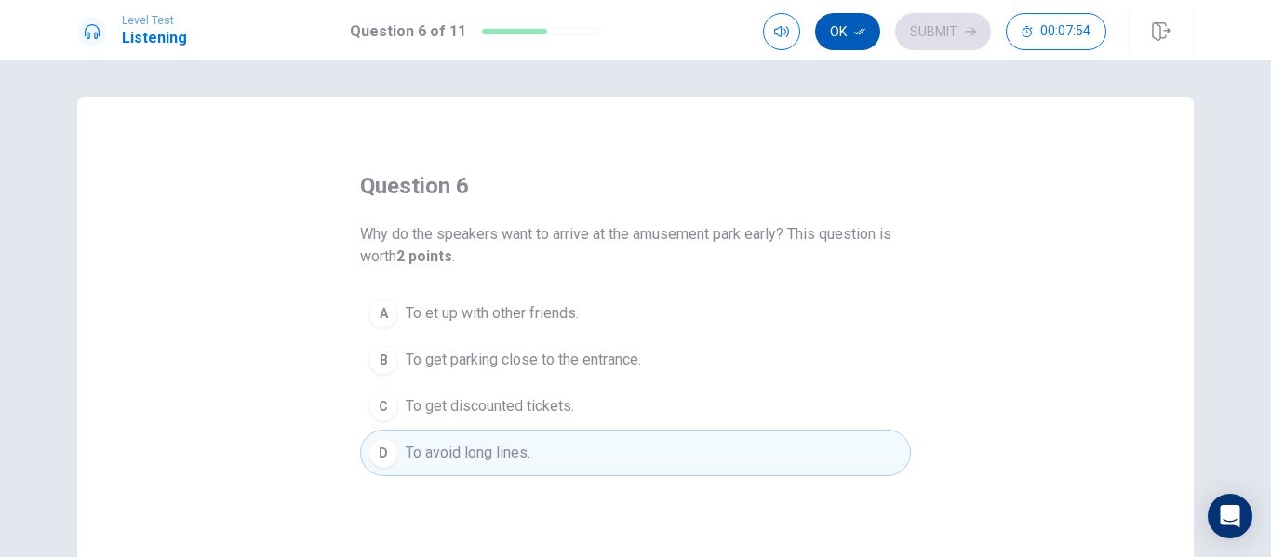
click at [864, 36] on icon "button" at bounding box center [859, 31] width 11 height 11
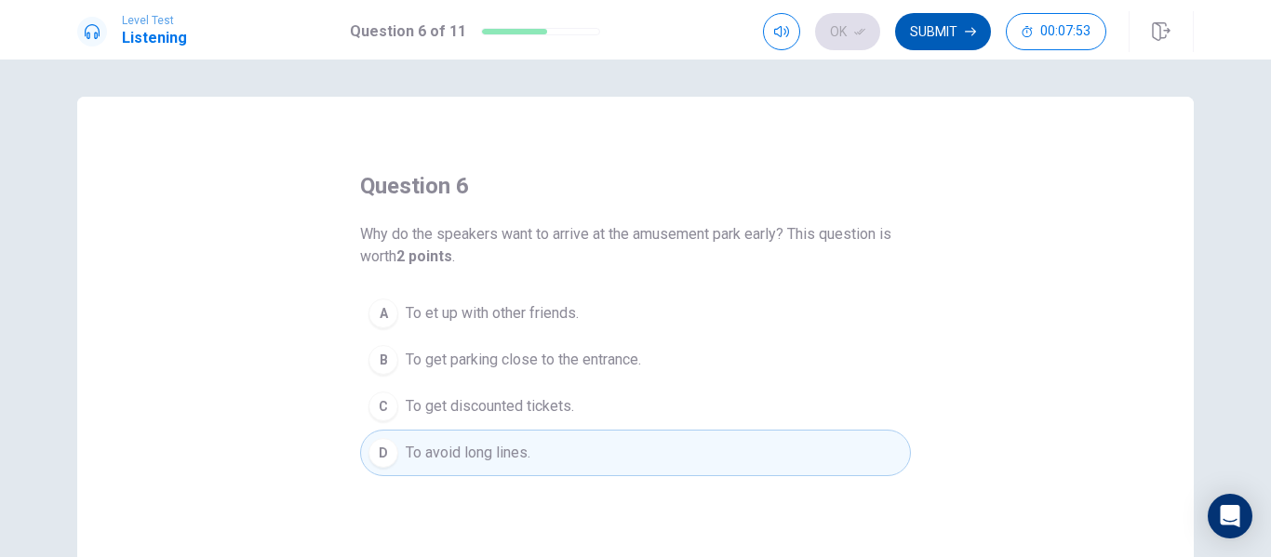
click at [925, 33] on button "Submit" at bounding box center [943, 31] width 96 height 37
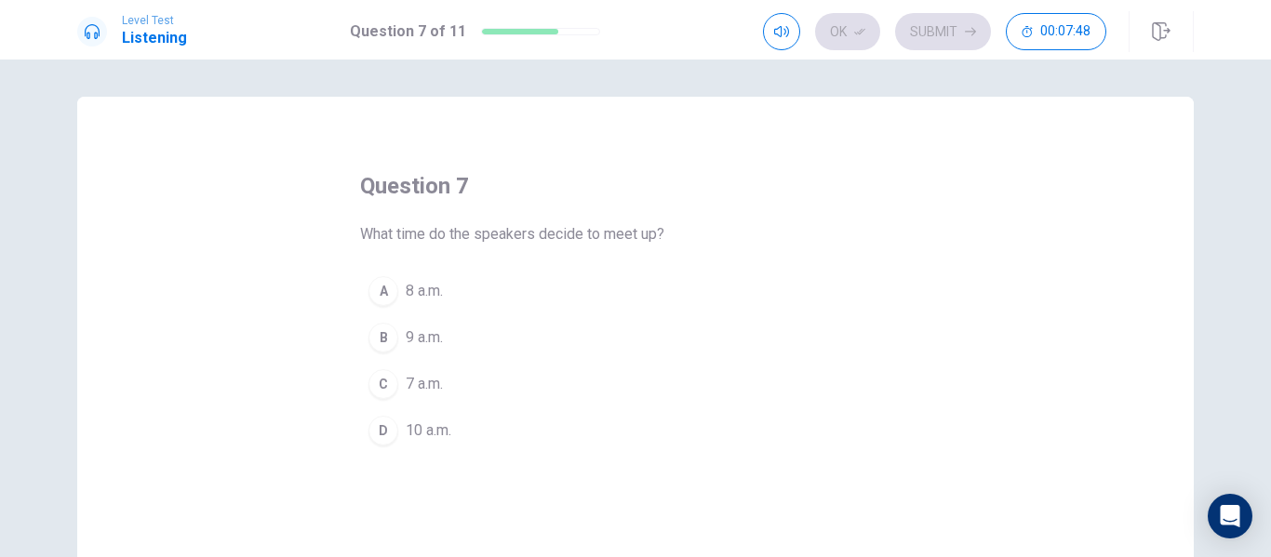
click at [381, 334] on div "B" at bounding box center [384, 338] width 30 height 30
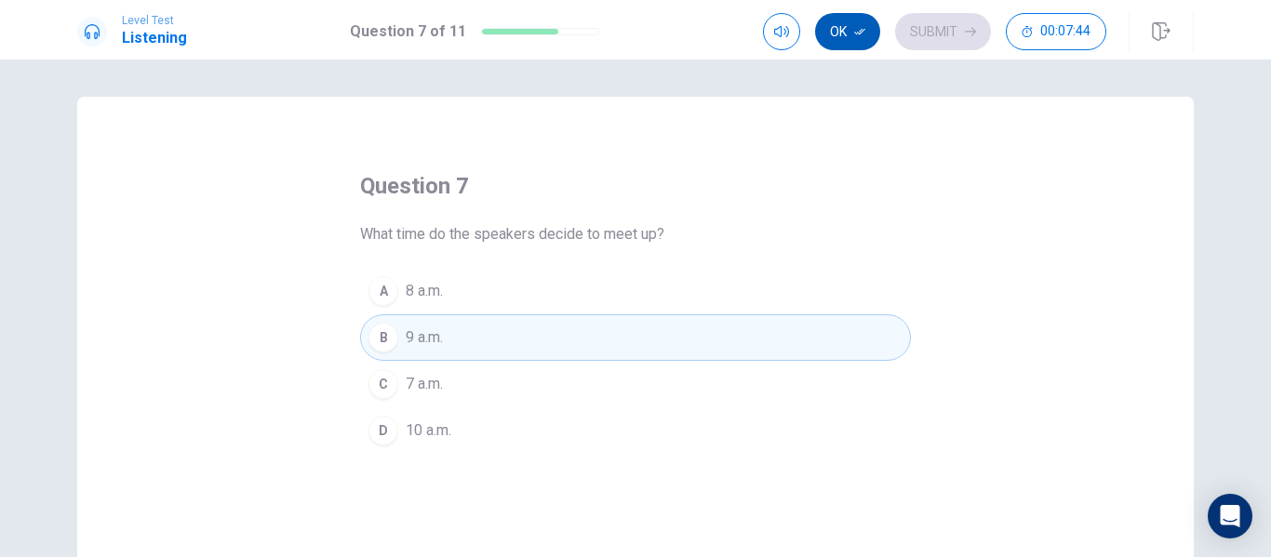
click at [842, 34] on button "Ok" at bounding box center [847, 31] width 65 height 37
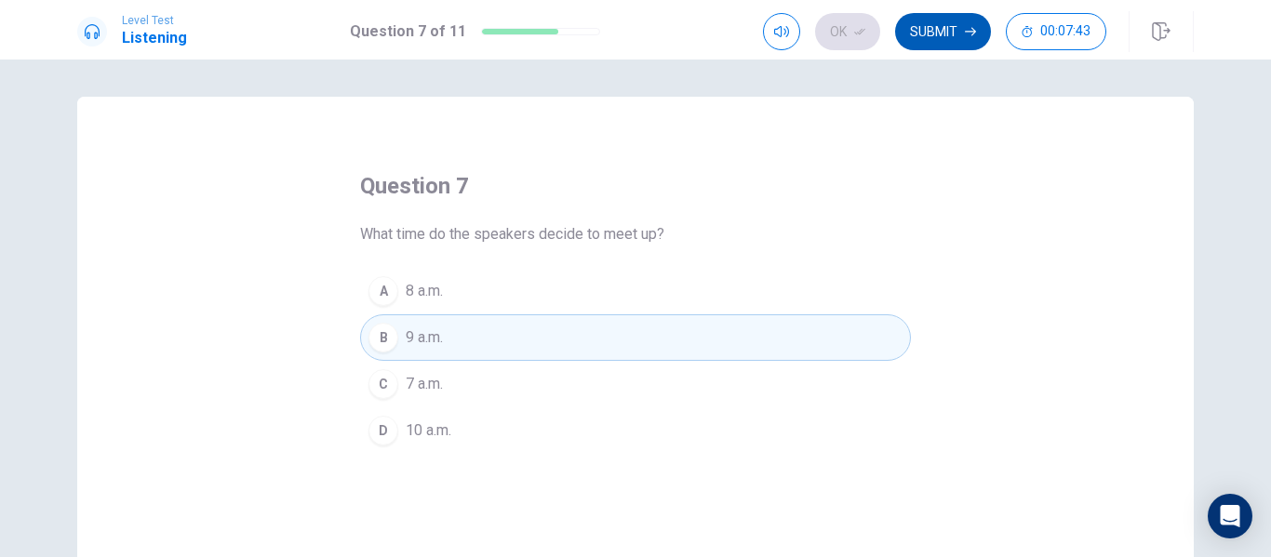
click at [917, 27] on button "Submit" at bounding box center [943, 31] width 96 height 37
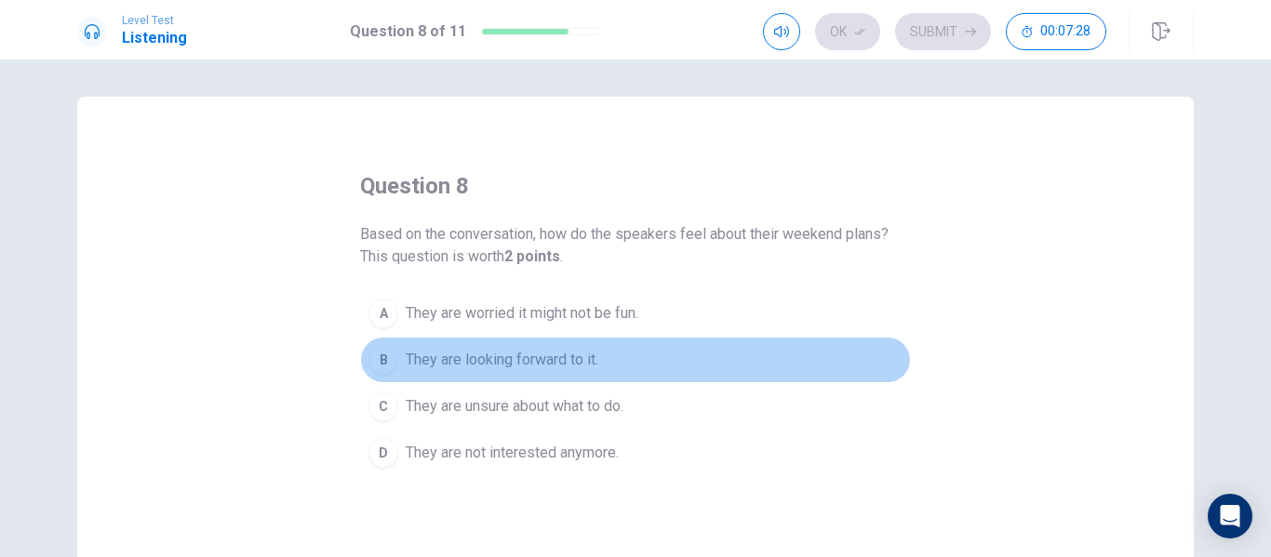
click at [374, 354] on div "B" at bounding box center [384, 360] width 30 height 30
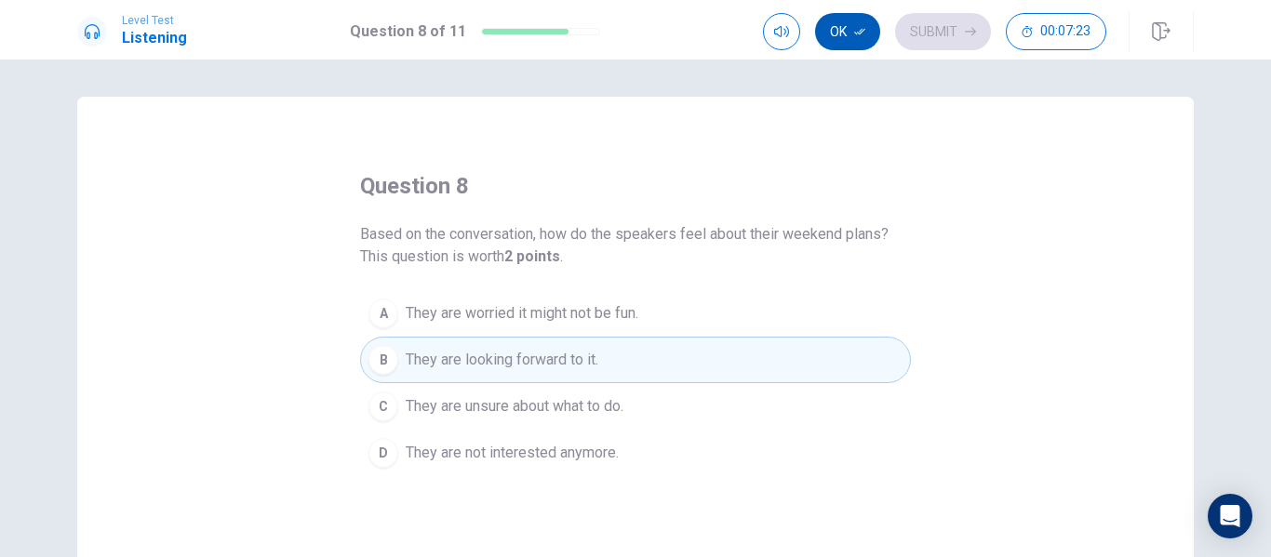
click at [847, 34] on button "Ok" at bounding box center [847, 31] width 65 height 37
click at [939, 32] on button "Submit" at bounding box center [943, 31] width 96 height 37
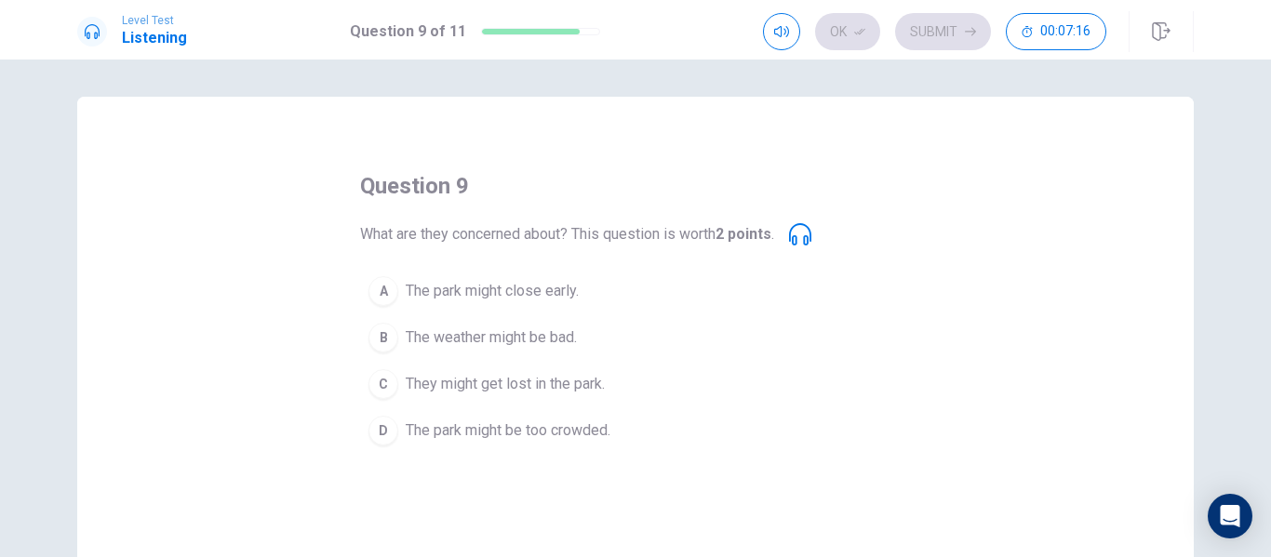
click at [387, 429] on div "D" at bounding box center [384, 431] width 30 height 30
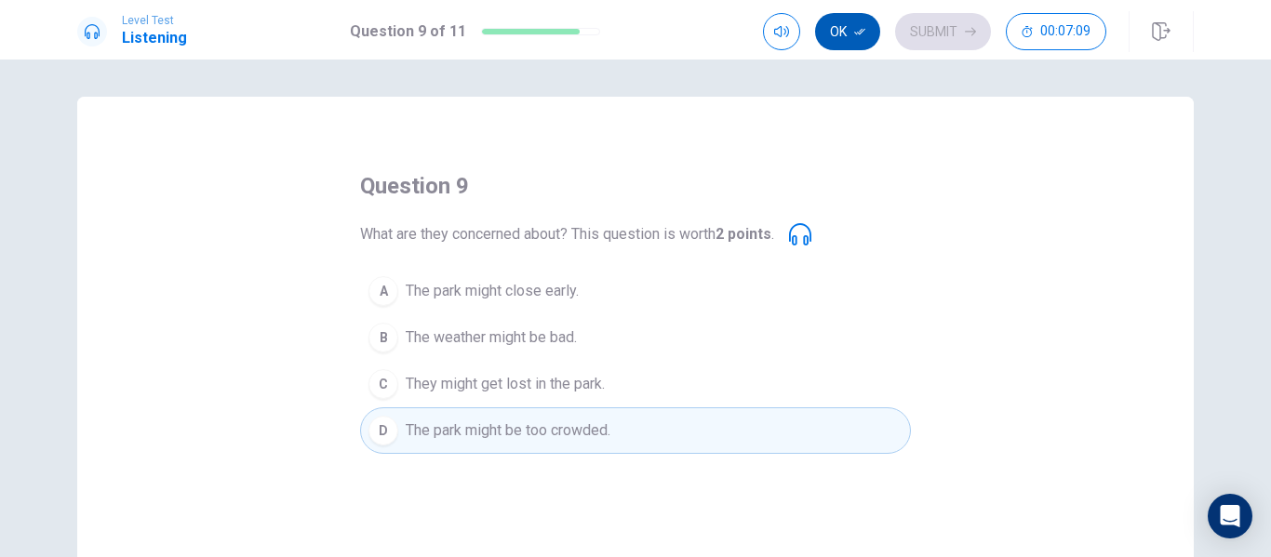
click at [851, 32] on button "Ok" at bounding box center [847, 31] width 65 height 37
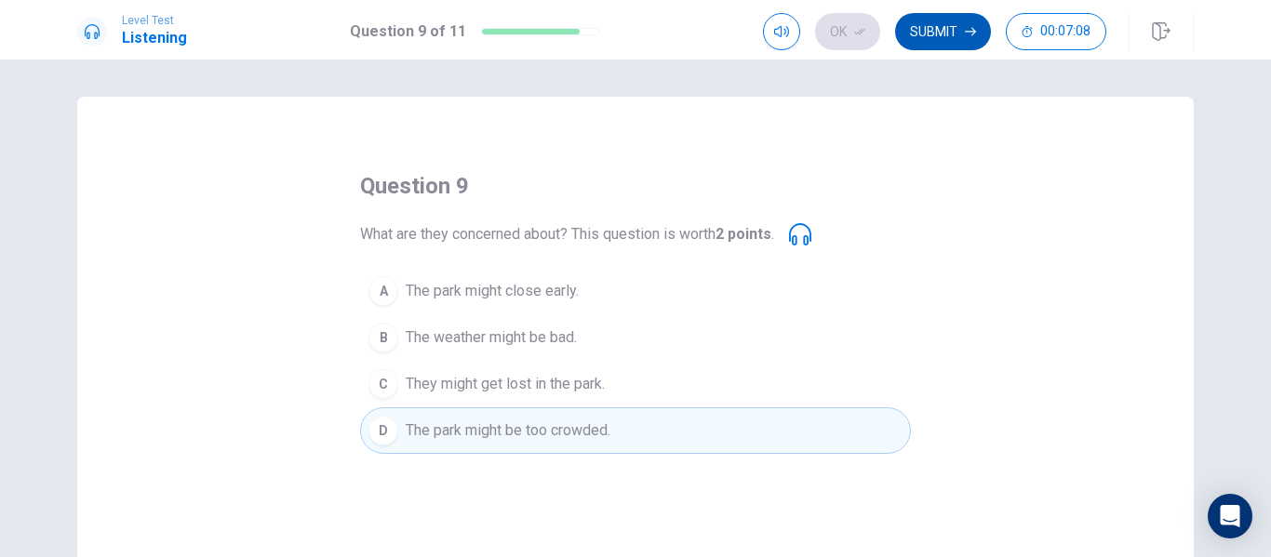
click at [942, 27] on button "Submit" at bounding box center [943, 31] width 96 height 37
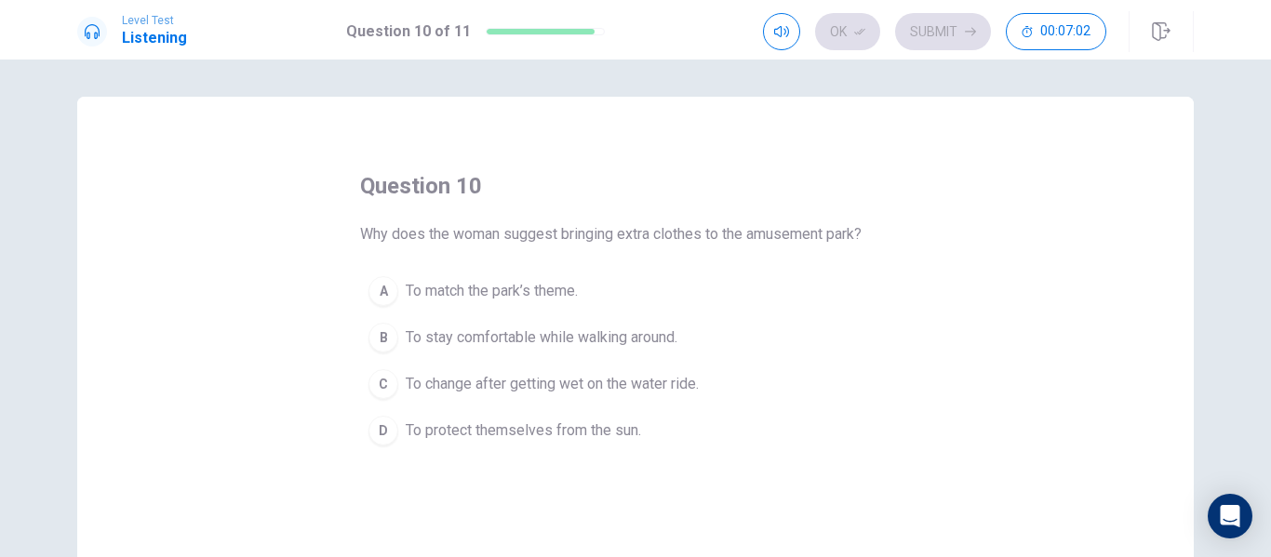
click at [375, 334] on div "B" at bounding box center [384, 338] width 30 height 30
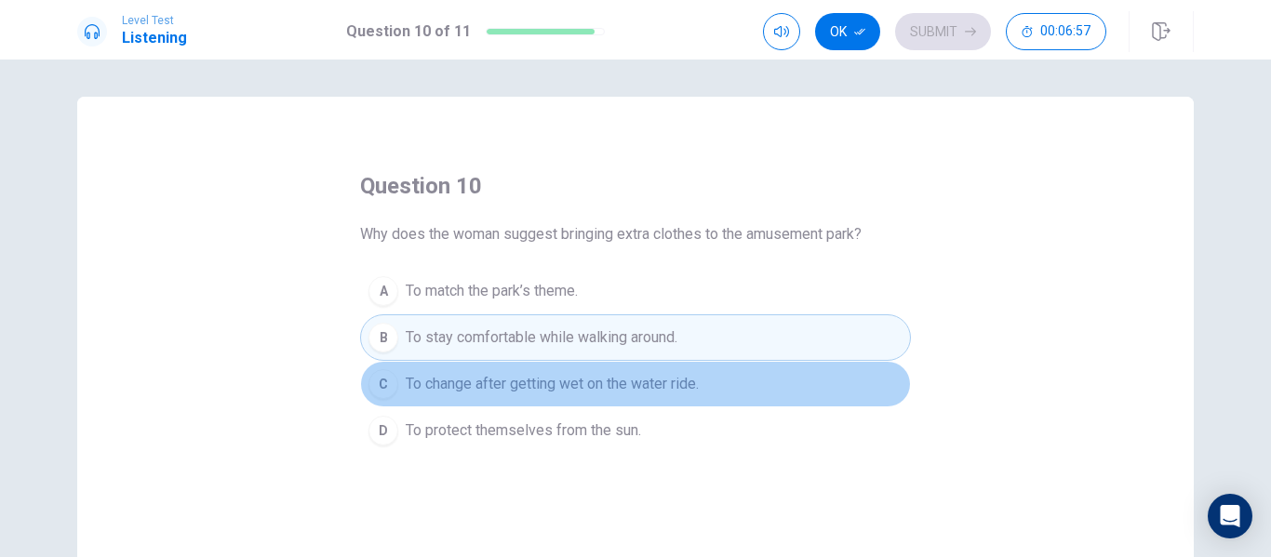
click at [383, 383] on div "C" at bounding box center [384, 384] width 30 height 30
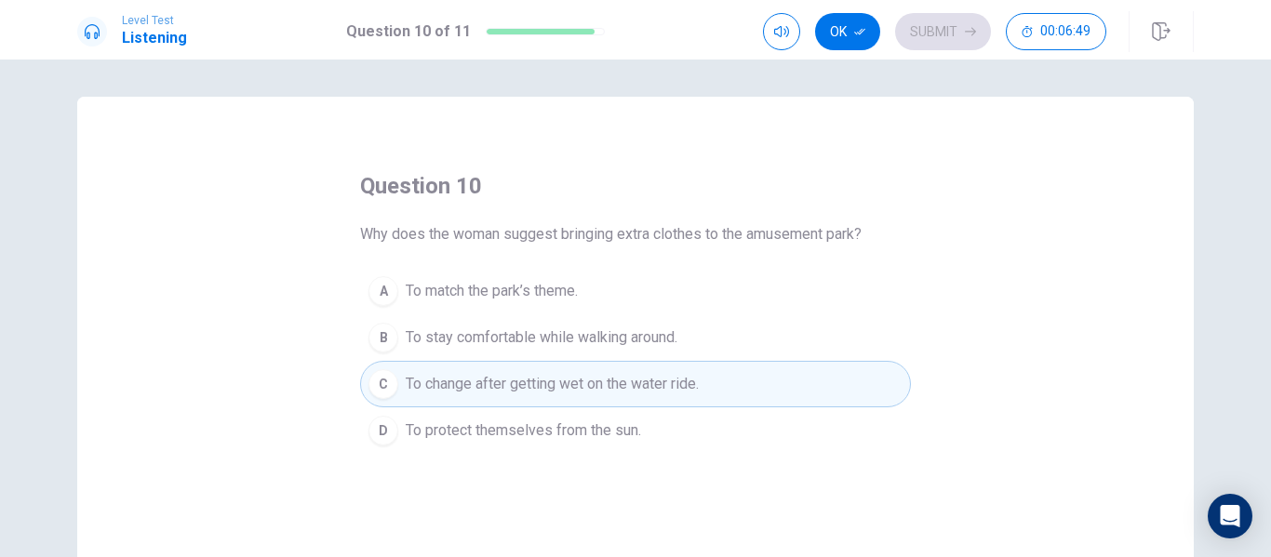
click at [381, 337] on div "B" at bounding box center [384, 338] width 30 height 30
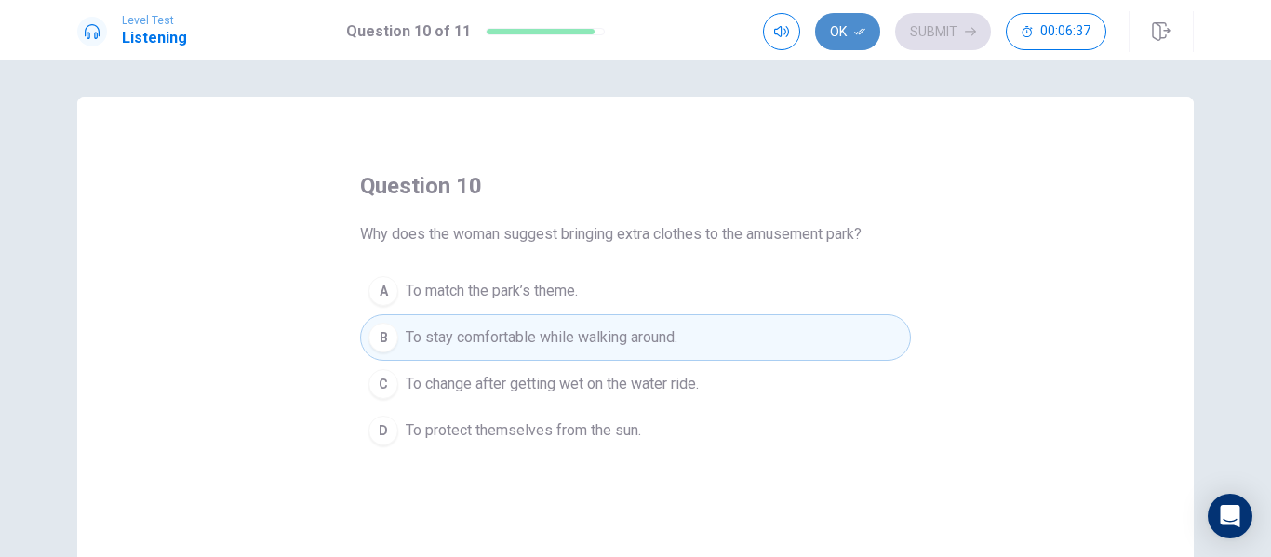
click at [853, 34] on button "Ok" at bounding box center [847, 31] width 65 height 37
click at [931, 30] on button "Submit" at bounding box center [943, 31] width 96 height 37
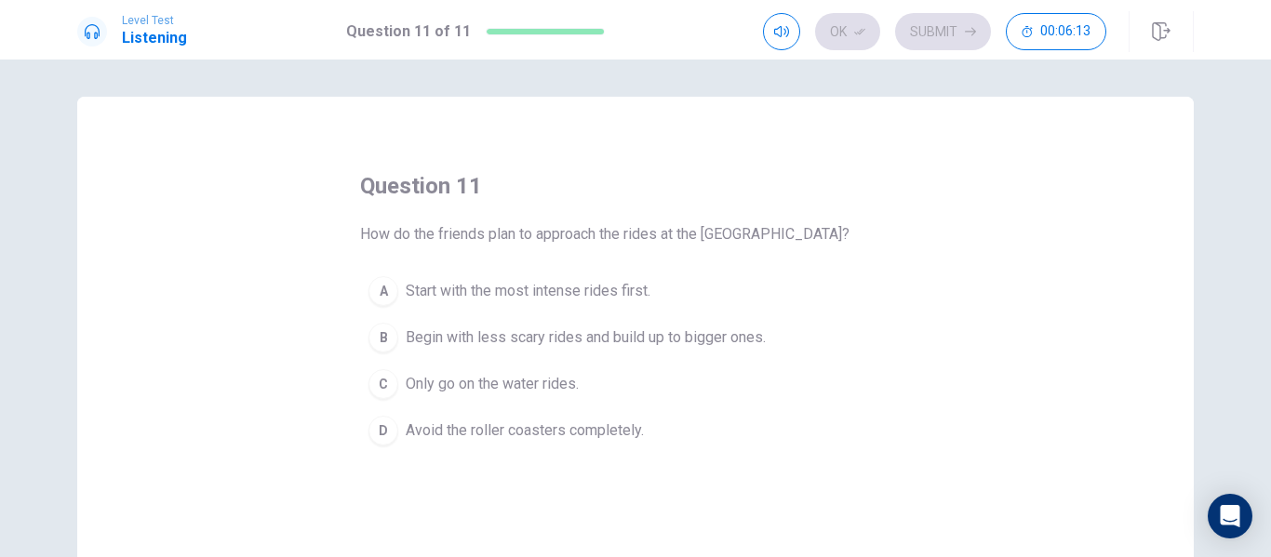
click at [379, 337] on div "B" at bounding box center [384, 338] width 30 height 30
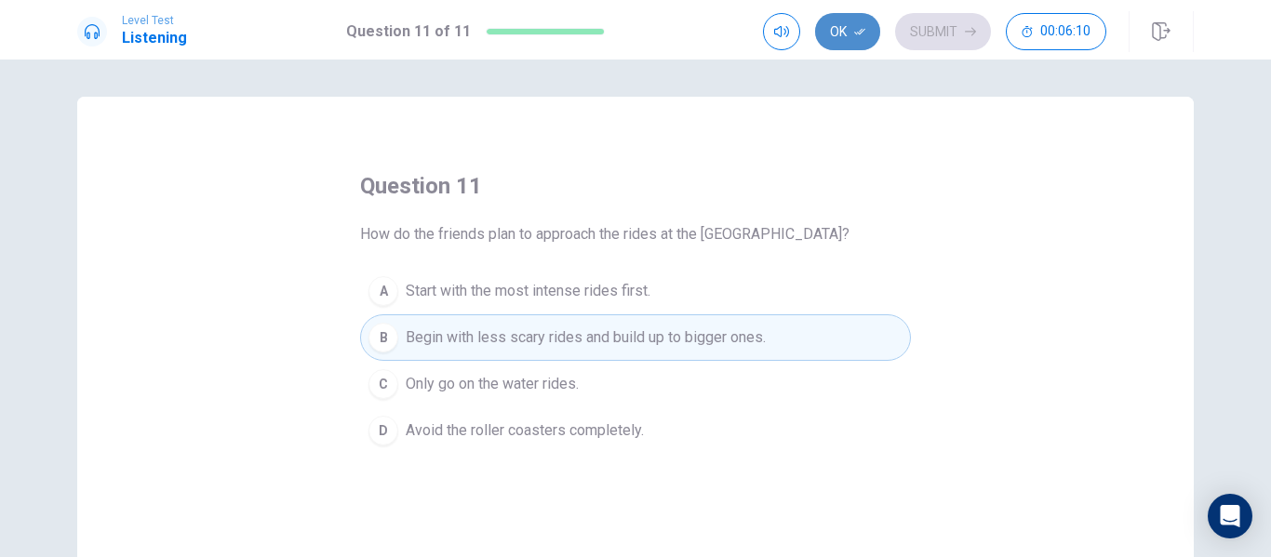
click at [842, 37] on button "Ok" at bounding box center [847, 31] width 65 height 37
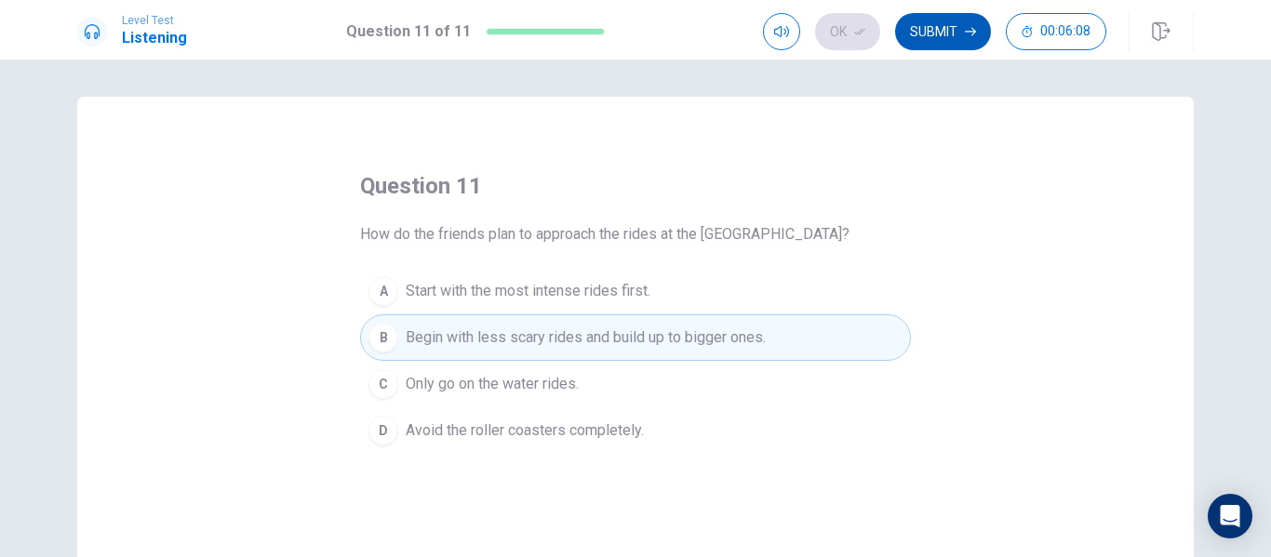
click at [941, 27] on button "Submit" at bounding box center [943, 31] width 96 height 37
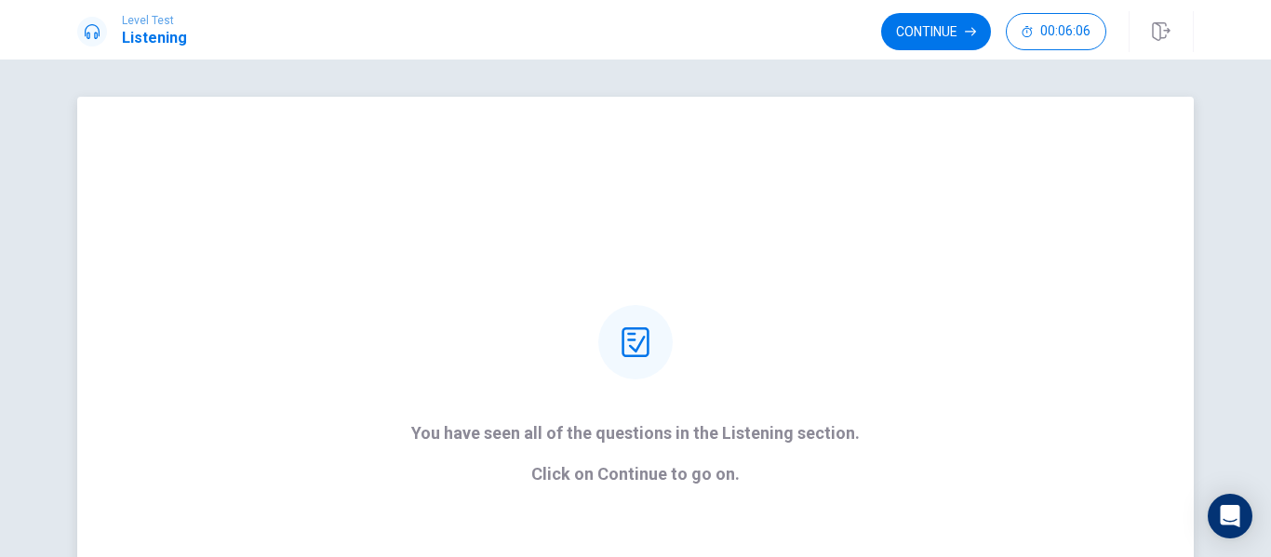
scroll to position [93, 0]
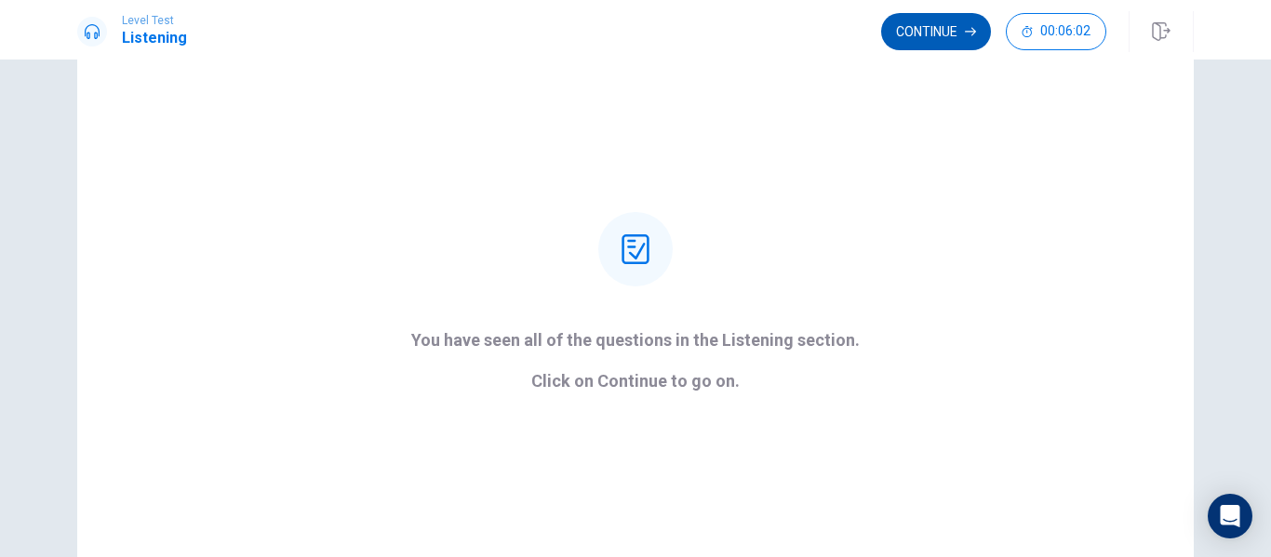
click at [936, 33] on button "Continue" at bounding box center [936, 31] width 110 height 37
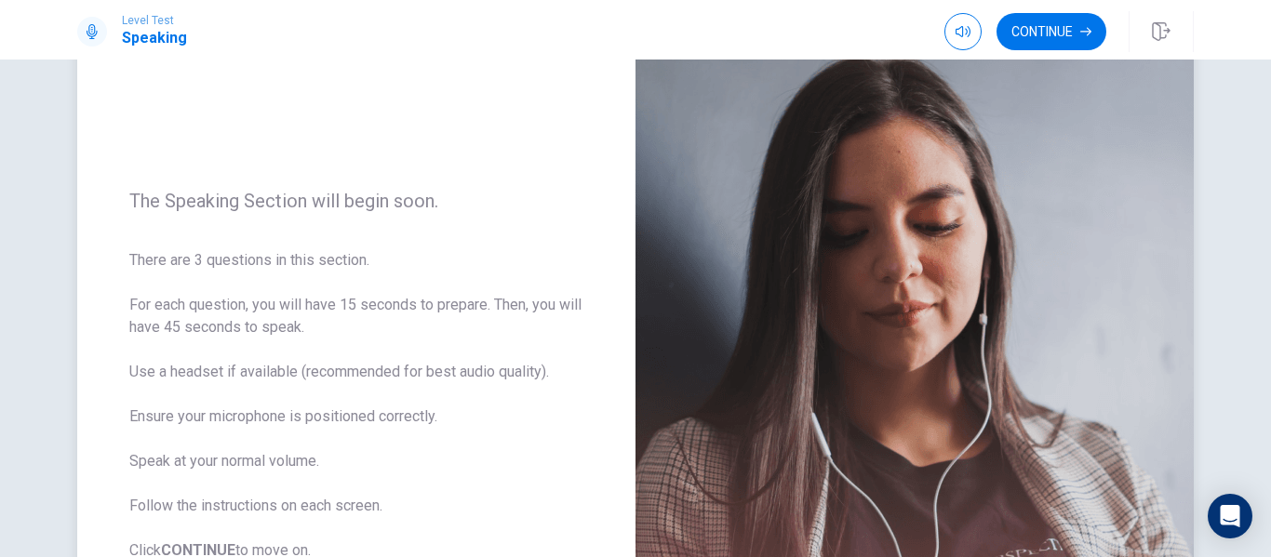
scroll to position [168, 0]
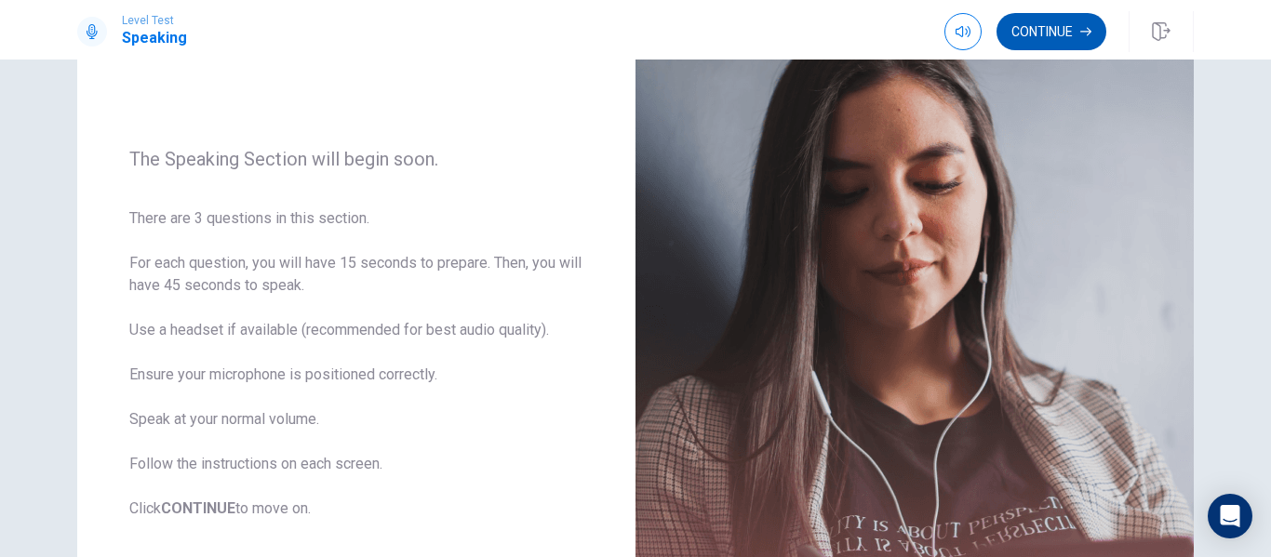
click at [1039, 30] on button "Continue" at bounding box center [1052, 31] width 110 height 37
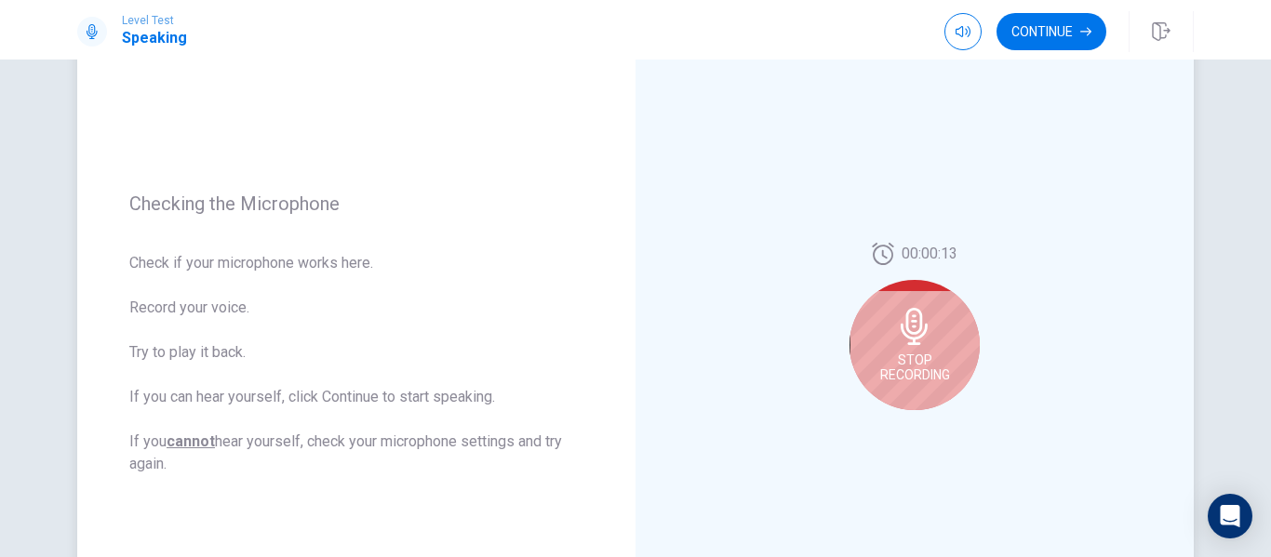
click at [921, 351] on div "Stop Recording" at bounding box center [915, 345] width 130 height 130
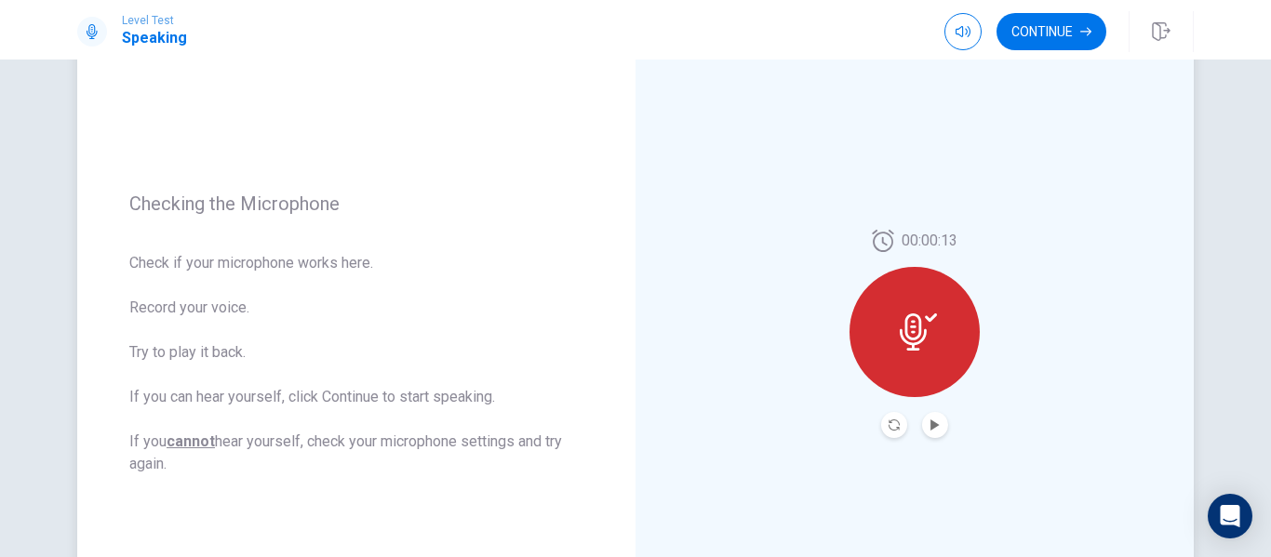
click at [912, 332] on icon at bounding box center [918, 332] width 37 height 37
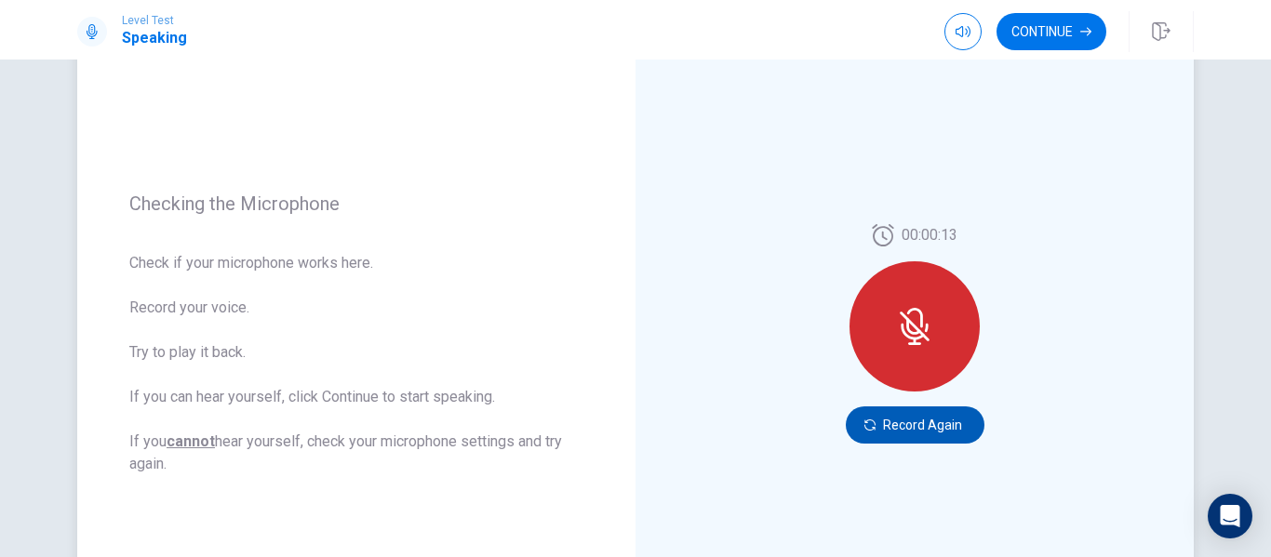
click at [908, 417] on button "Record Again" at bounding box center [915, 425] width 139 height 37
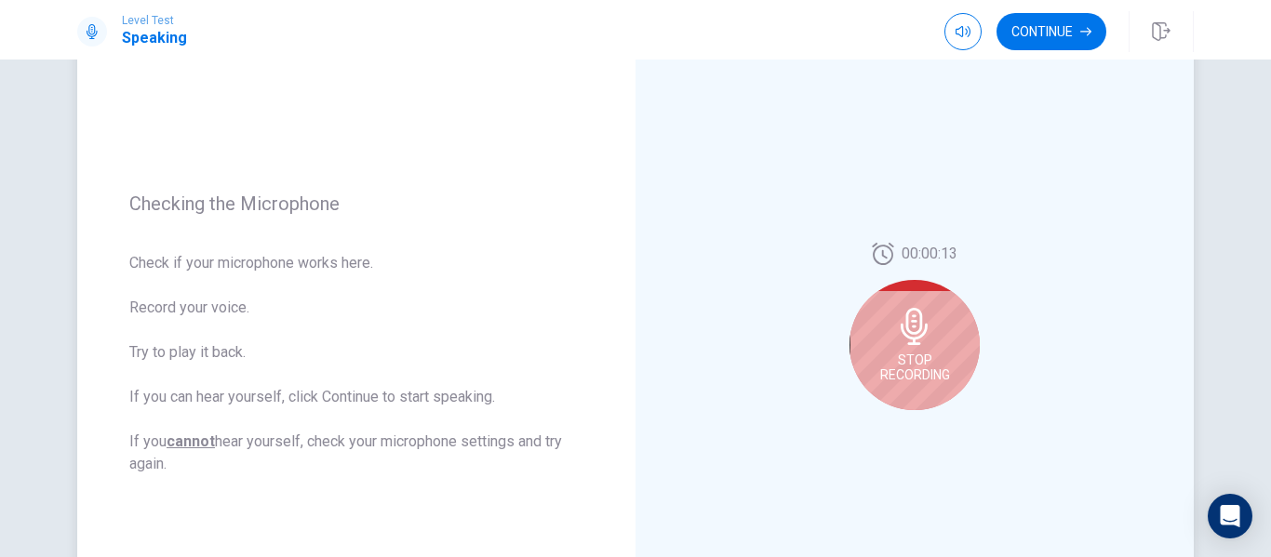
click at [912, 338] on icon at bounding box center [914, 326] width 27 height 37
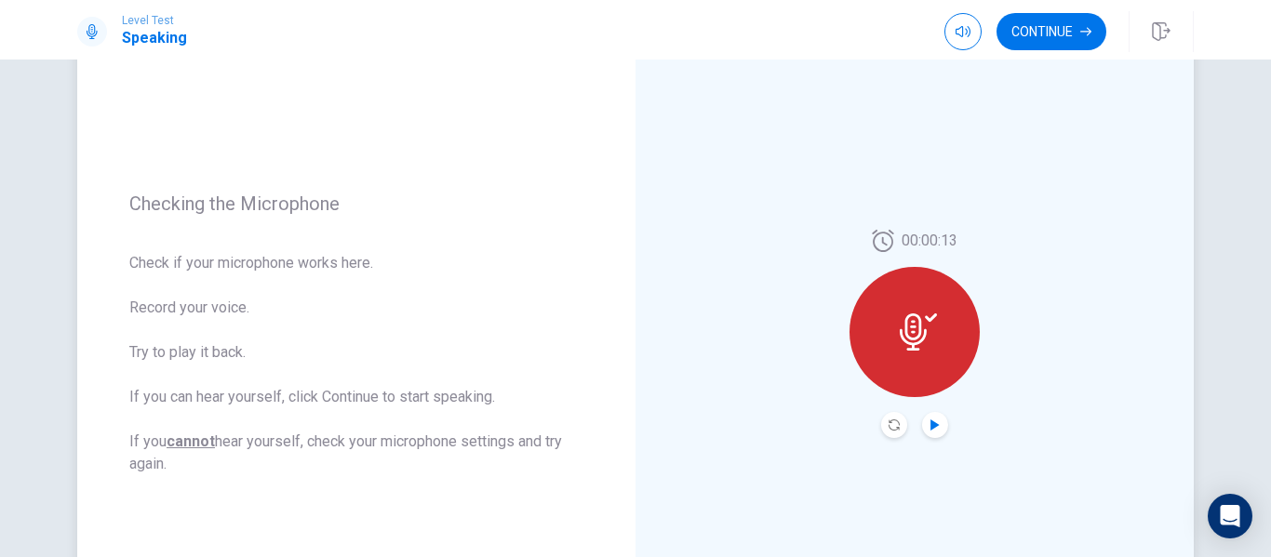
click at [931, 425] on icon "Play Audio" at bounding box center [935, 425] width 8 height 11
click at [1024, 27] on button "Continue" at bounding box center [1052, 31] width 110 height 37
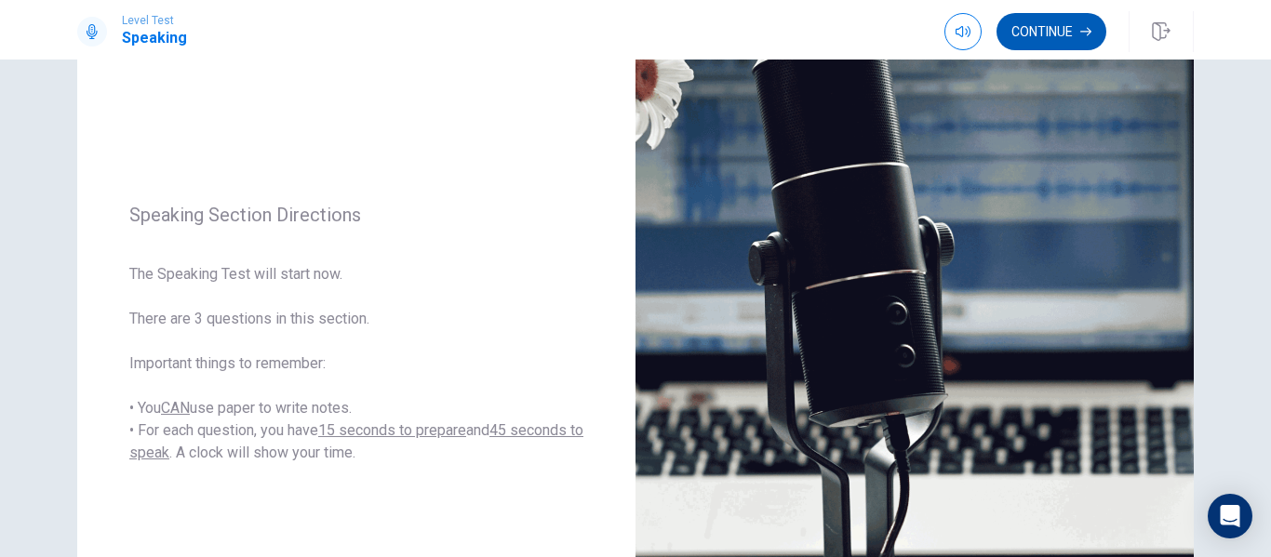
click at [1061, 32] on button "Continue" at bounding box center [1052, 31] width 110 height 37
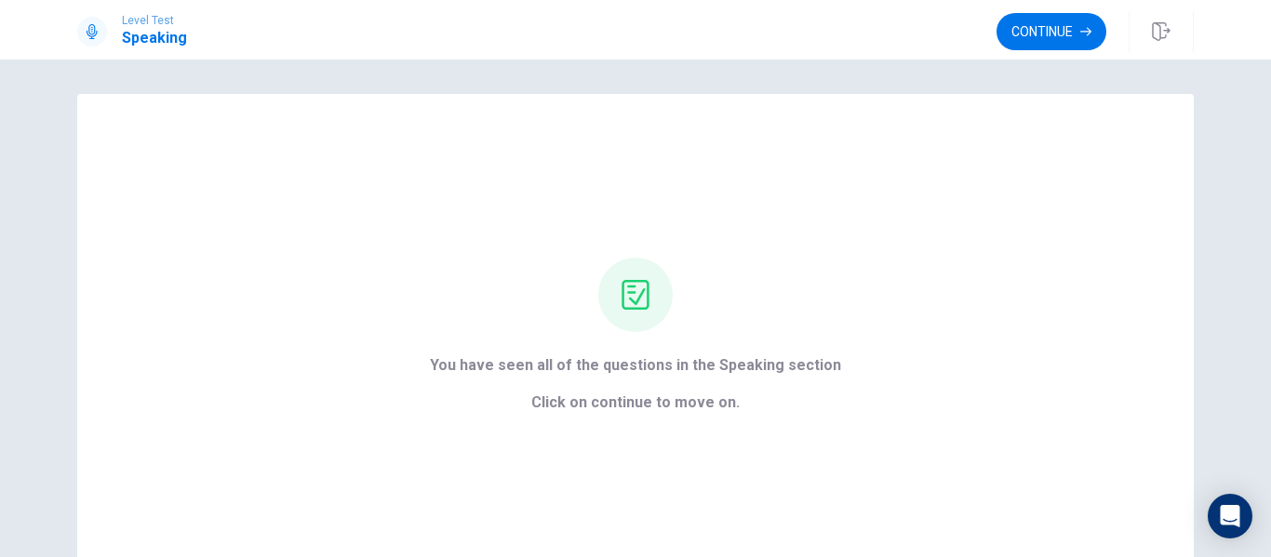
scroll to position [0, 0]
click at [1030, 34] on button "Continue" at bounding box center [1052, 31] width 110 height 37
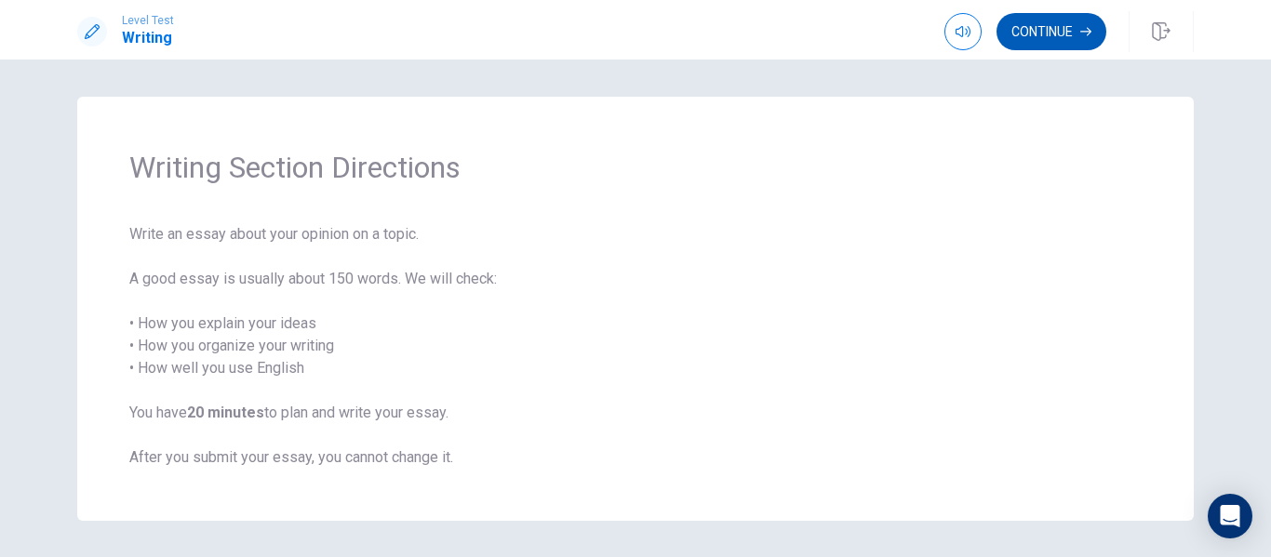
click at [1045, 25] on button "Continue" at bounding box center [1052, 31] width 110 height 37
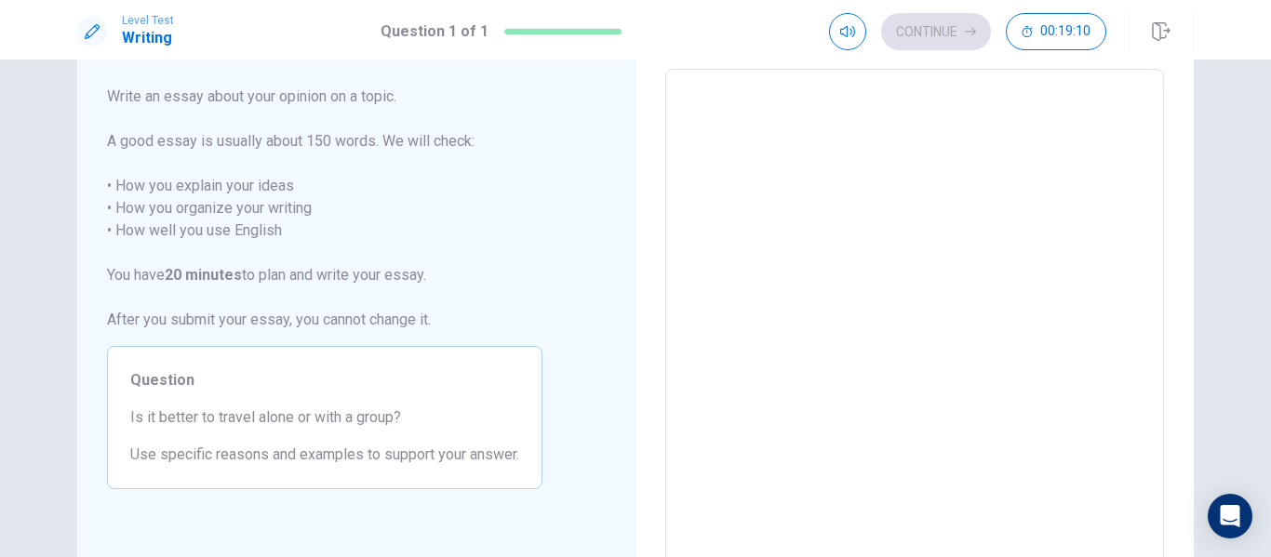
scroll to position [50, 0]
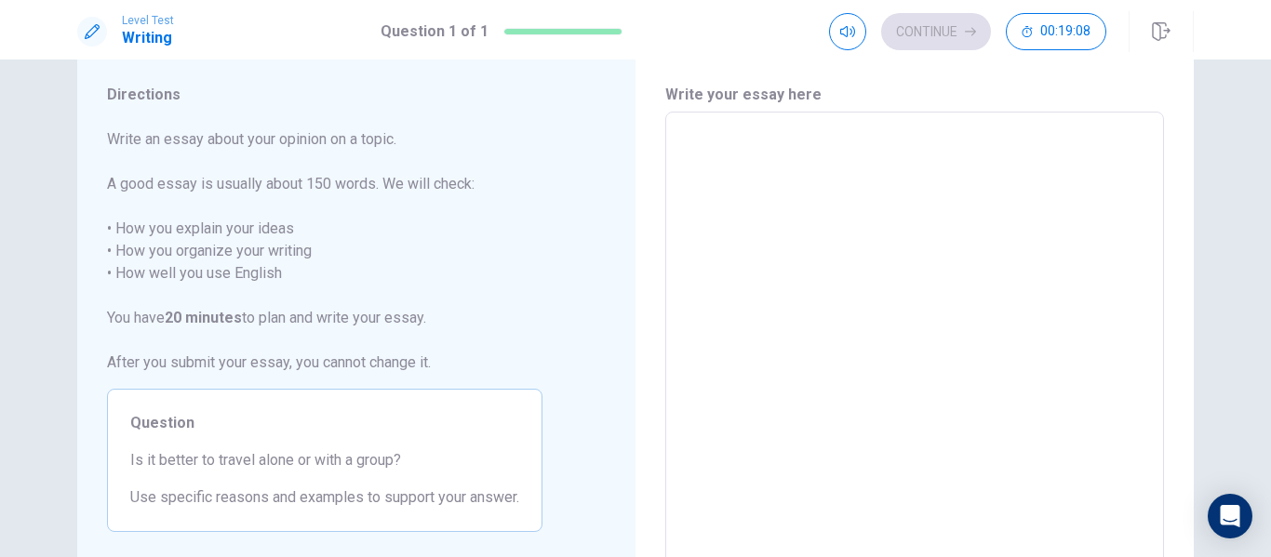
click at [712, 143] on textarea at bounding box center [914, 370] width 473 height 484
type textarea "I"
type textarea "x"
type textarea "In"
type textarea "x"
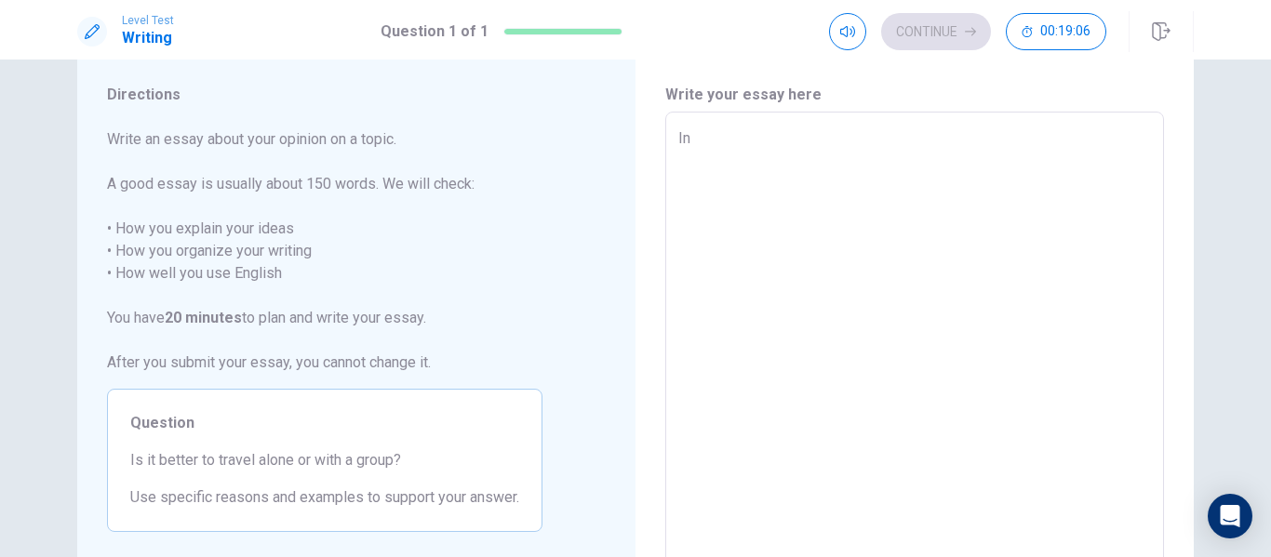
type textarea "In"
type textarea "x"
type textarea "In m"
type textarea "x"
type textarea "In my"
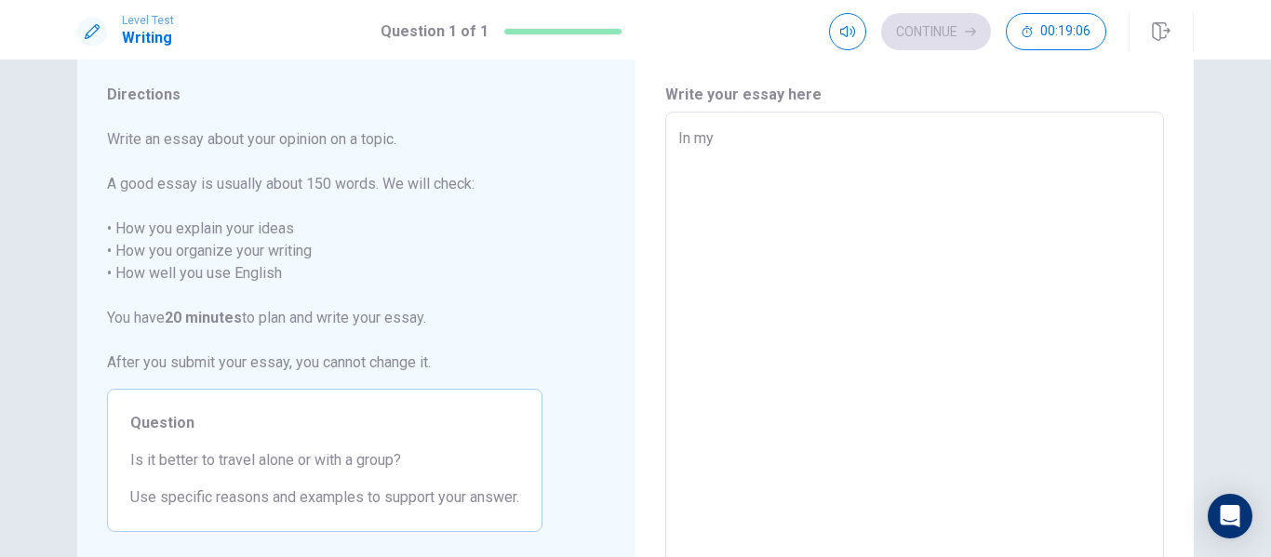
type textarea "x"
type textarea "In my"
type textarea "x"
type textarea "In my o"
type textarea "x"
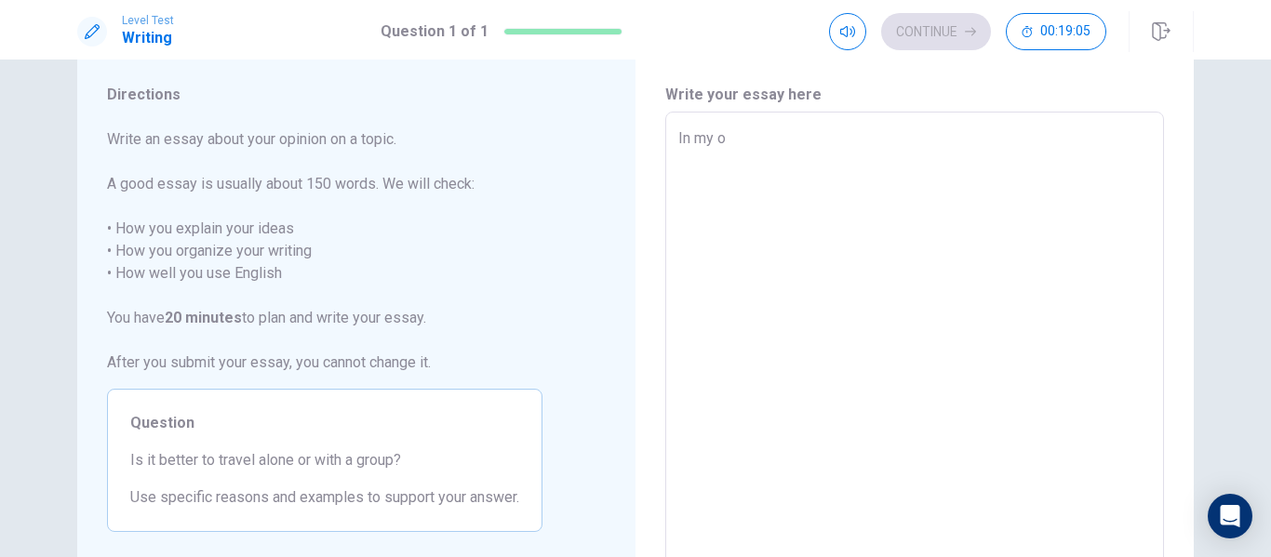
type textarea "In my op"
type textarea "x"
type textarea "In my opi"
type textarea "x"
type textarea "In my opin"
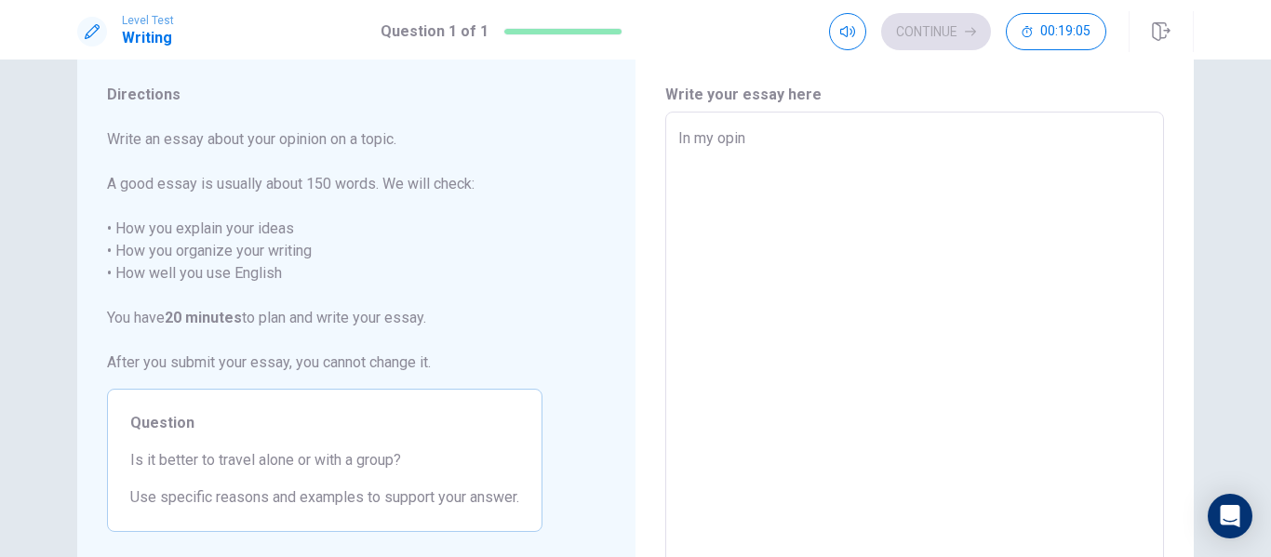
type textarea "x"
type textarea "In my opini"
type textarea "x"
type textarea "In my opinio"
type textarea "x"
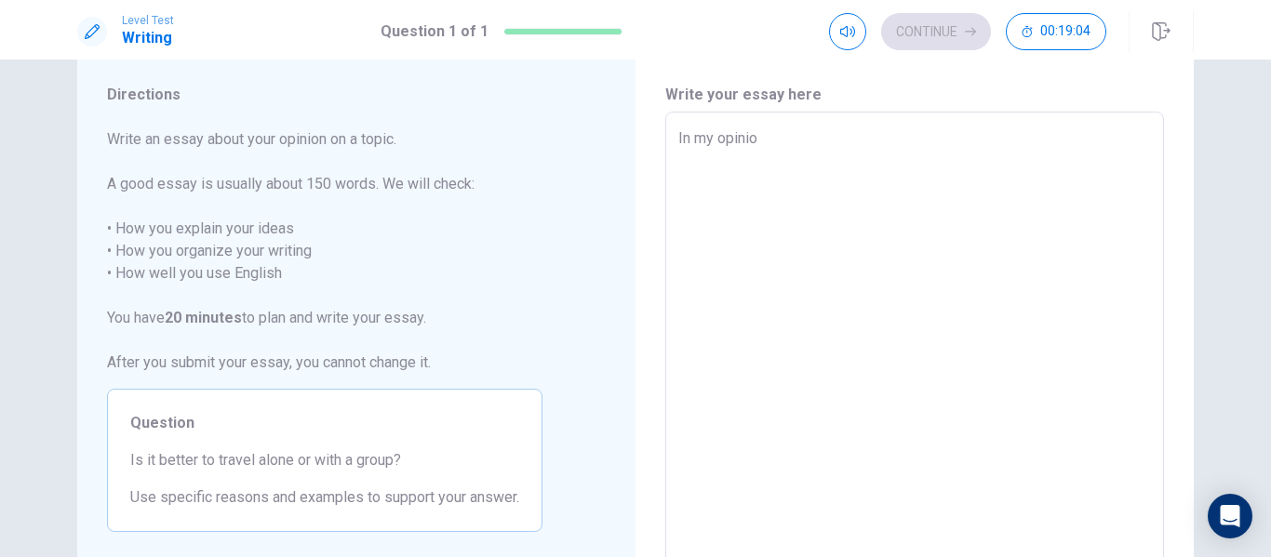
type textarea "In my opinion"
type textarea "x"
type textarea "In my opinion,"
type textarea "x"
type textarea "In my opinion,"
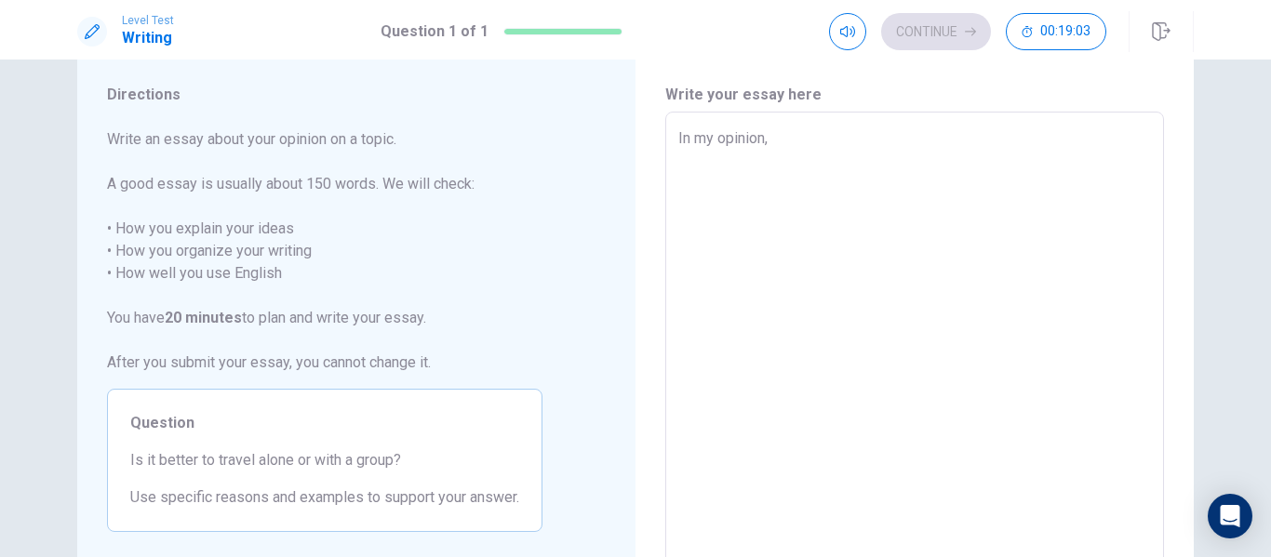
type textarea "x"
type textarea "In my opinion, I"
type textarea "x"
type textarea "In my opinion, I"
type textarea "x"
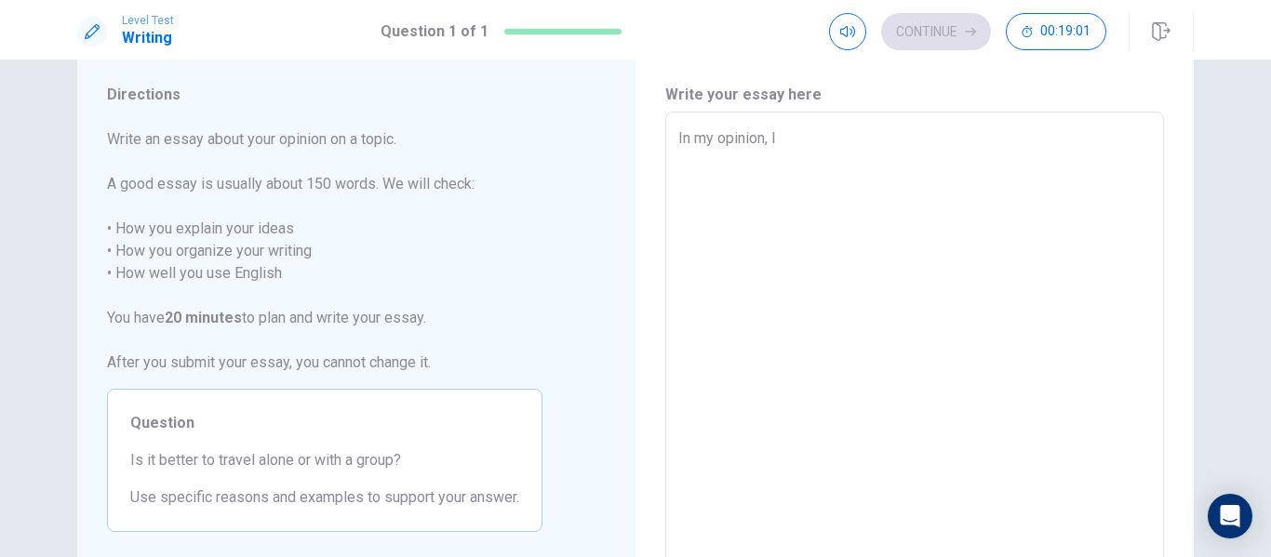
type textarea "In my opinion, I i"
type textarea "x"
type textarea "In my opinion, I in"
type textarea "x"
type textarea "In my opinion, I ind"
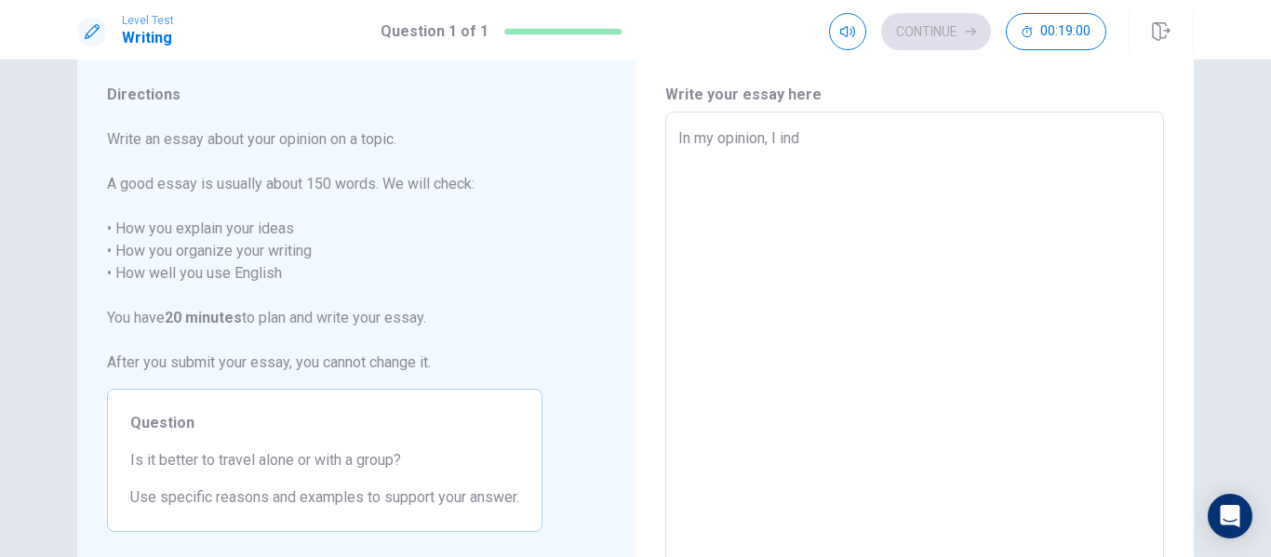
type textarea "x"
type textarea "In my opinion, I [GEOGRAPHIC_DATA]"
type textarea "x"
type textarea "In my opinion, I indei"
type textarea "x"
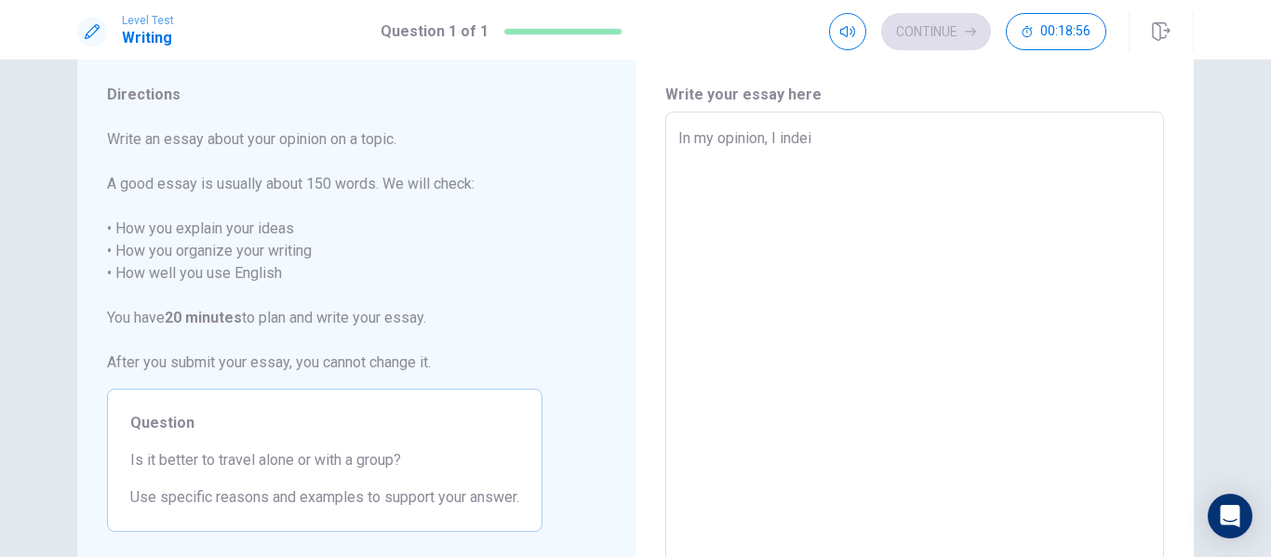
type textarea "In my opinion, I [GEOGRAPHIC_DATA]"
type textarea "x"
type textarea "In my opinion, I ind"
type textarea "x"
type textarea "In my opinion, I indi"
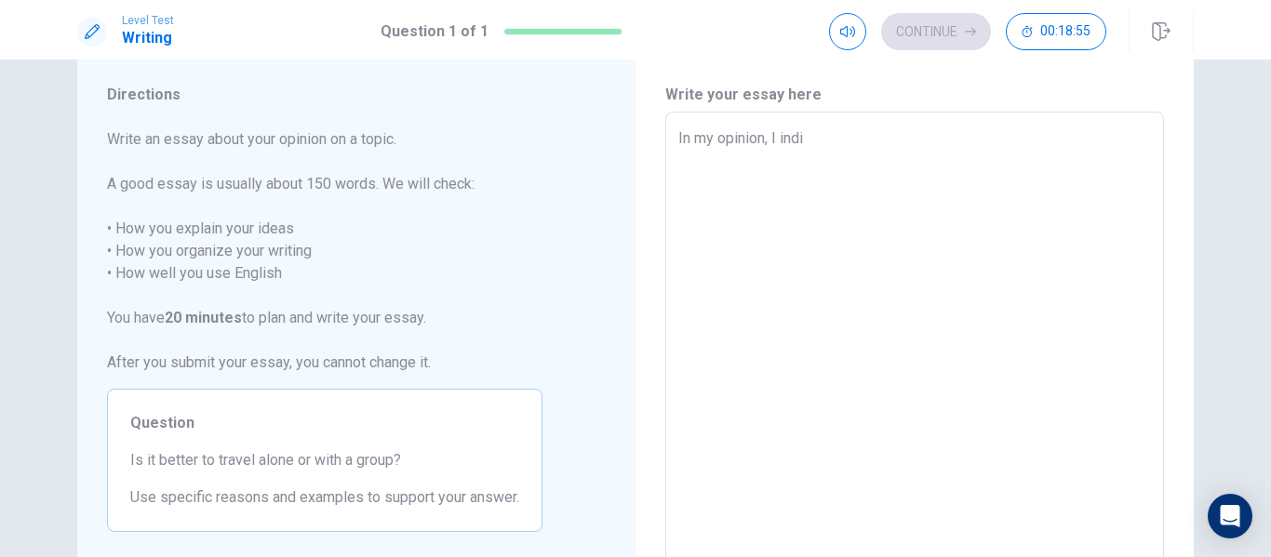
type textarea "x"
type textarea "In my opinion, I indis"
type textarea "x"
type textarea "In my opinion, I indisp"
type textarea "x"
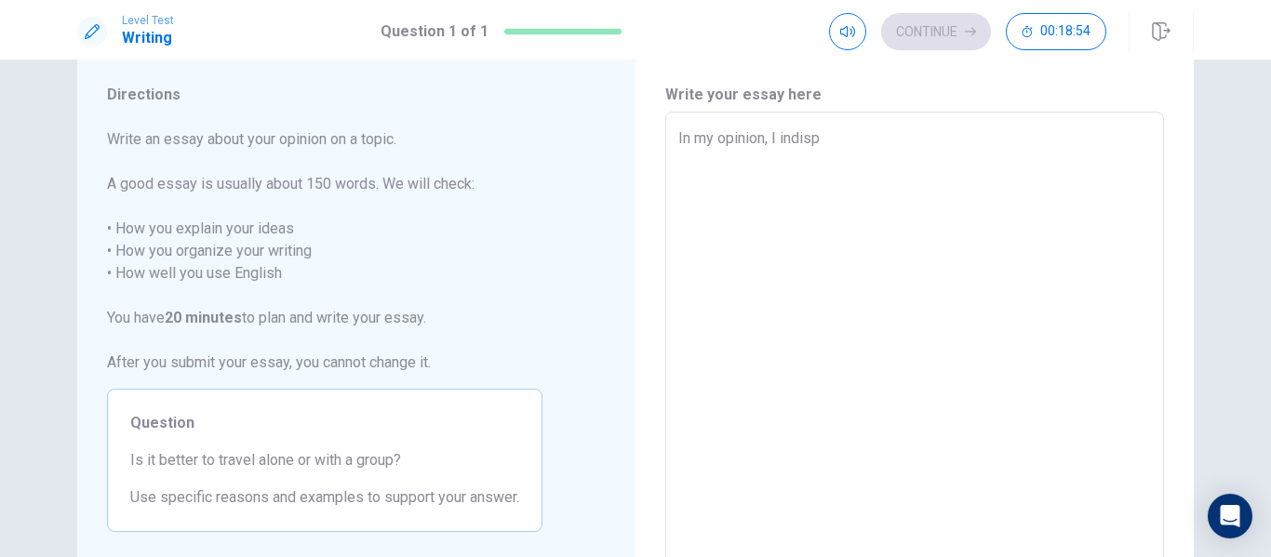
type textarea "In my opinion, I indispe"
type textarea "x"
type textarea "In my opinion, I indispen"
type textarea "x"
type textarea "In my opinion, I indispens"
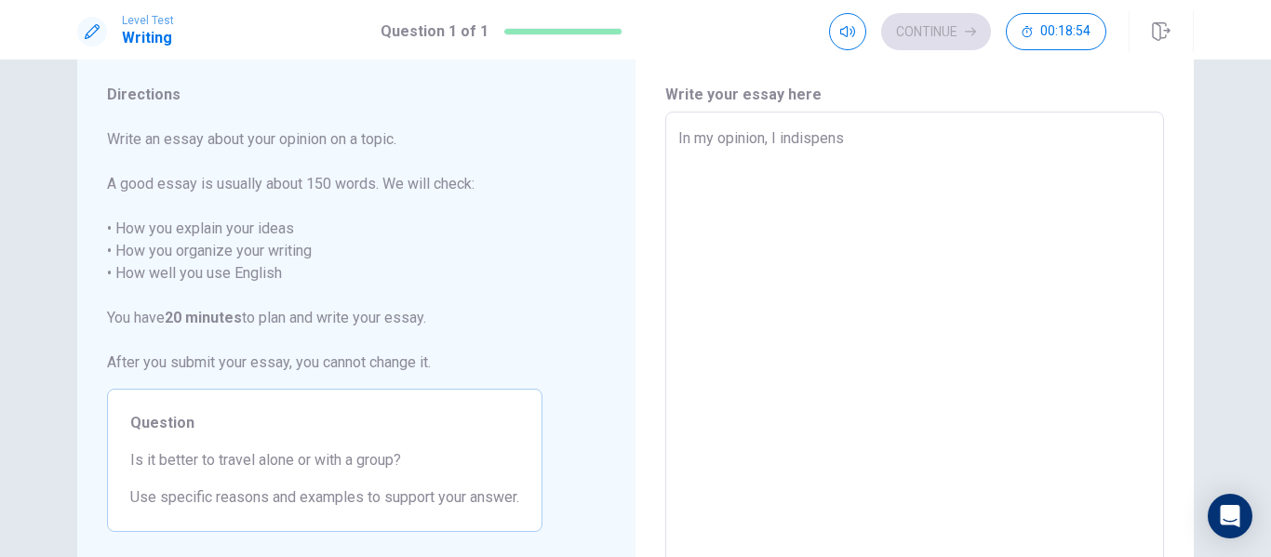
type textarea "x"
type textarea "In my opinion, I indispensa"
type textarea "x"
type textarea "In my opinion, I indispensab"
type textarea "x"
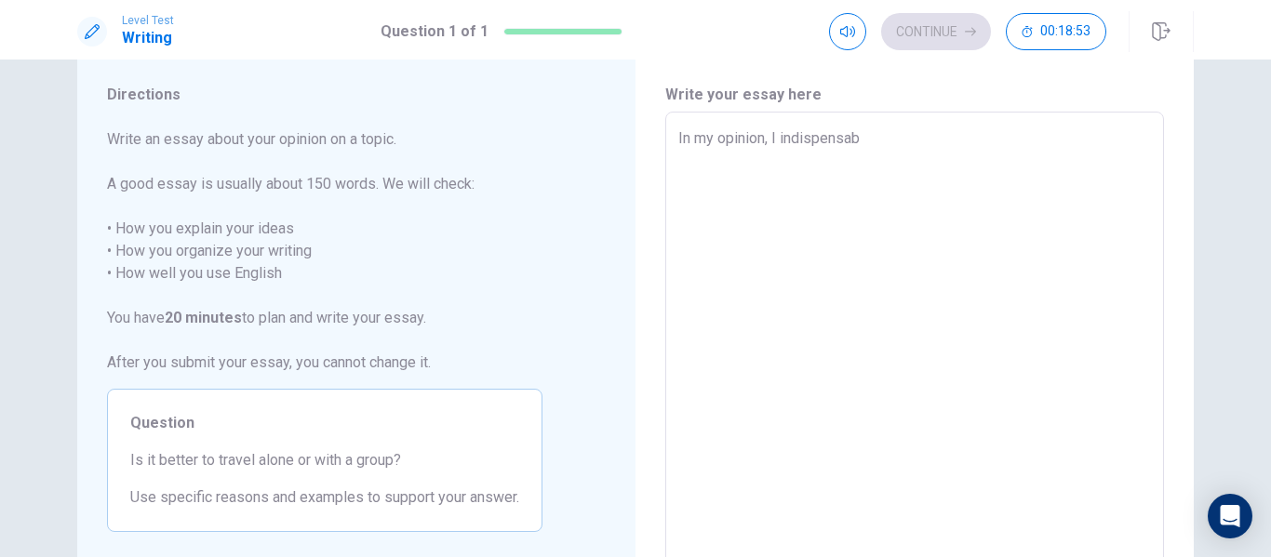
type textarea "In my opinion, I indispensabl"
type textarea "x"
type textarea "In my opinion, I indispensable"
type textarea "x"
type textarea "In my opinion, I indispensabl"
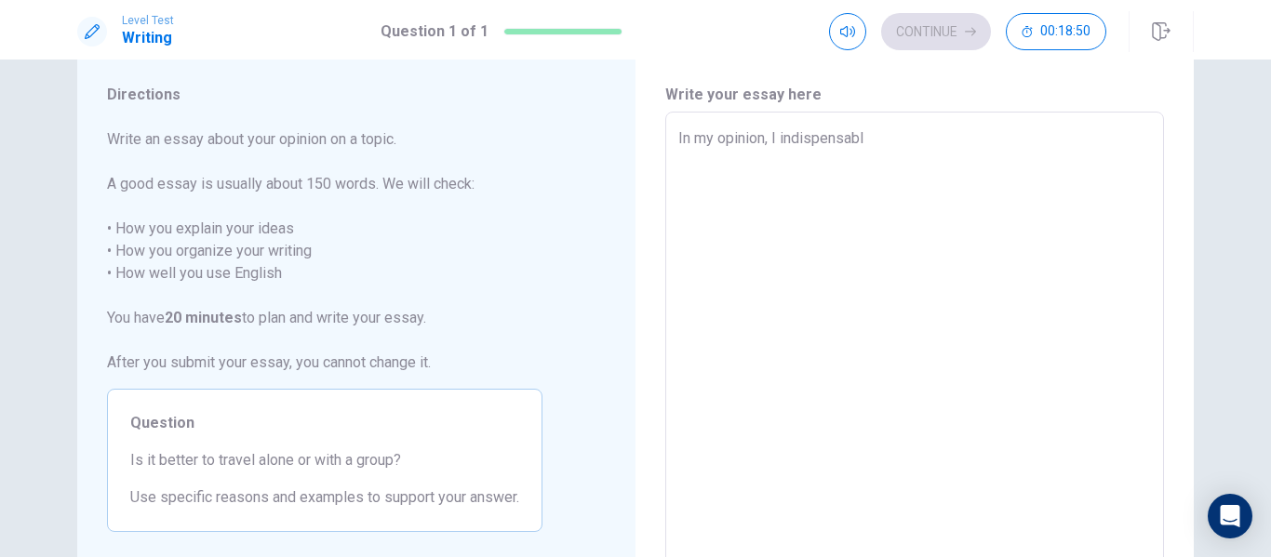
type textarea "x"
type textarea "In my opinion, I indispensab"
type textarea "x"
type textarea "In my opinion, I indispensa"
type textarea "x"
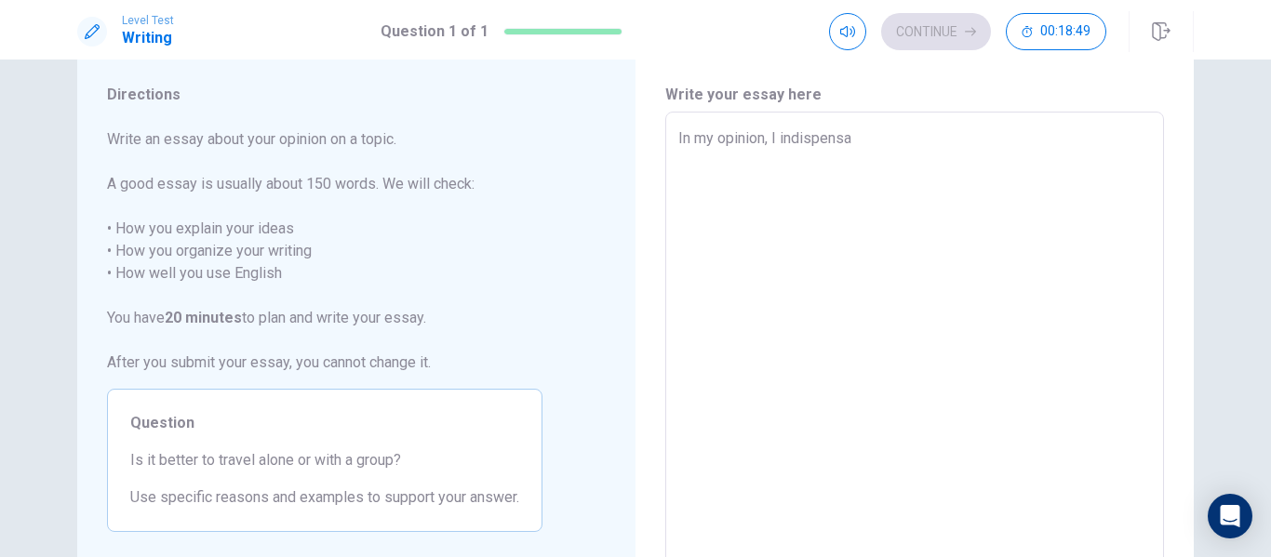
type textarea "In my opinion, I indispens"
type textarea "x"
type textarea "In my opinion, I indispen"
type textarea "x"
type textarea "In my opinion, I indispe"
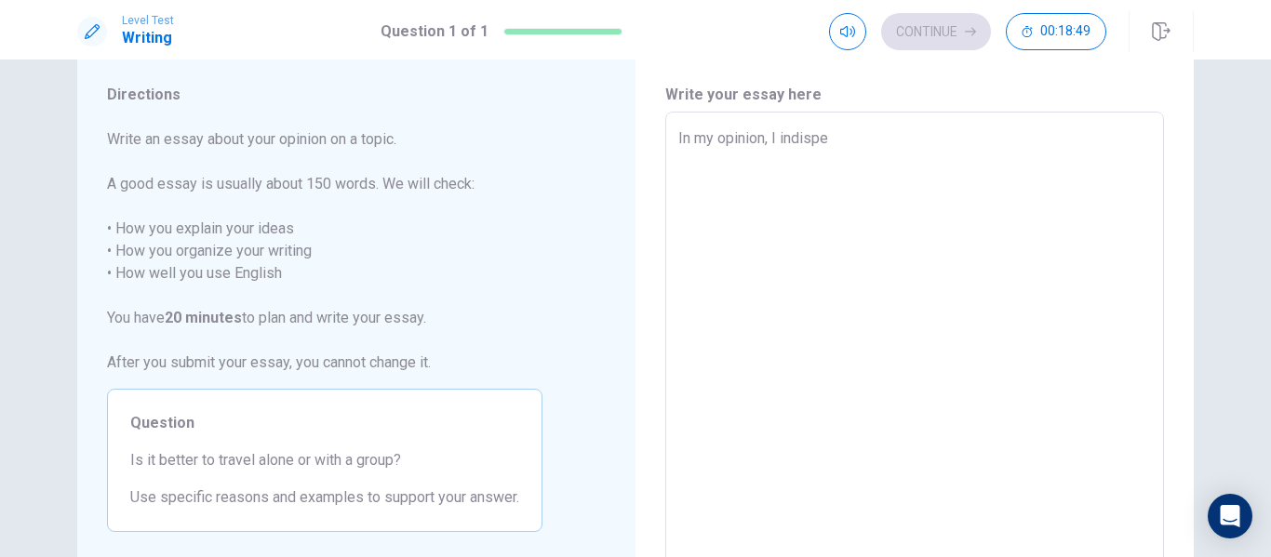
type textarea "x"
type textarea "In my opinion, I indisp"
type textarea "x"
type textarea "In my opinion, I indis"
type textarea "x"
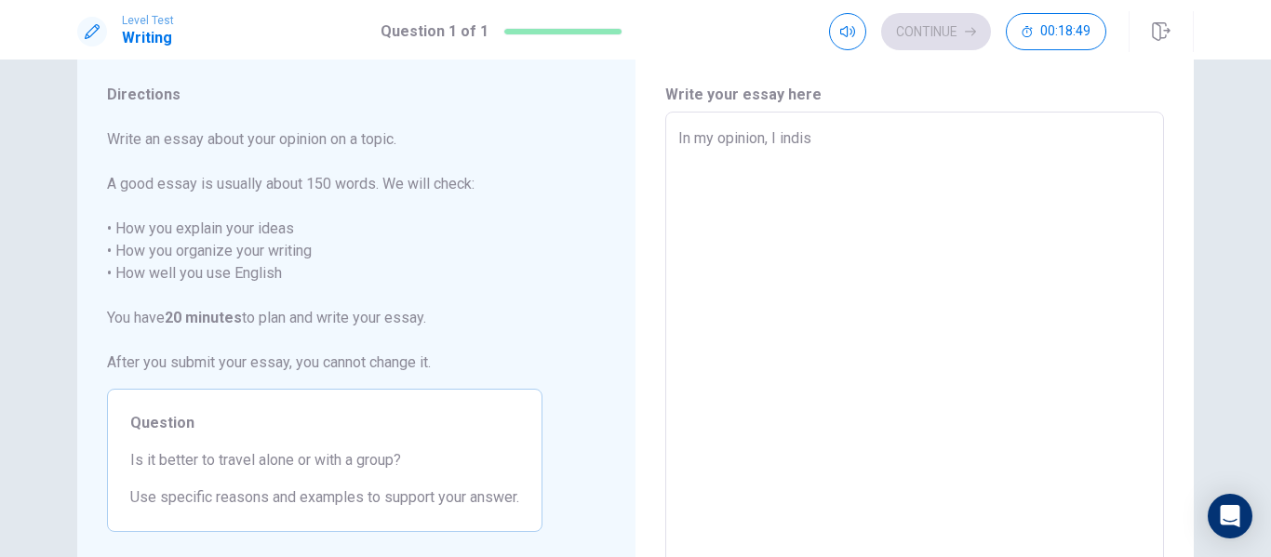
type textarea "In my opinion, I indi"
type textarea "x"
type textarea "In my opinion, I ind"
type textarea "x"
type textarea "In my opinion, I in"
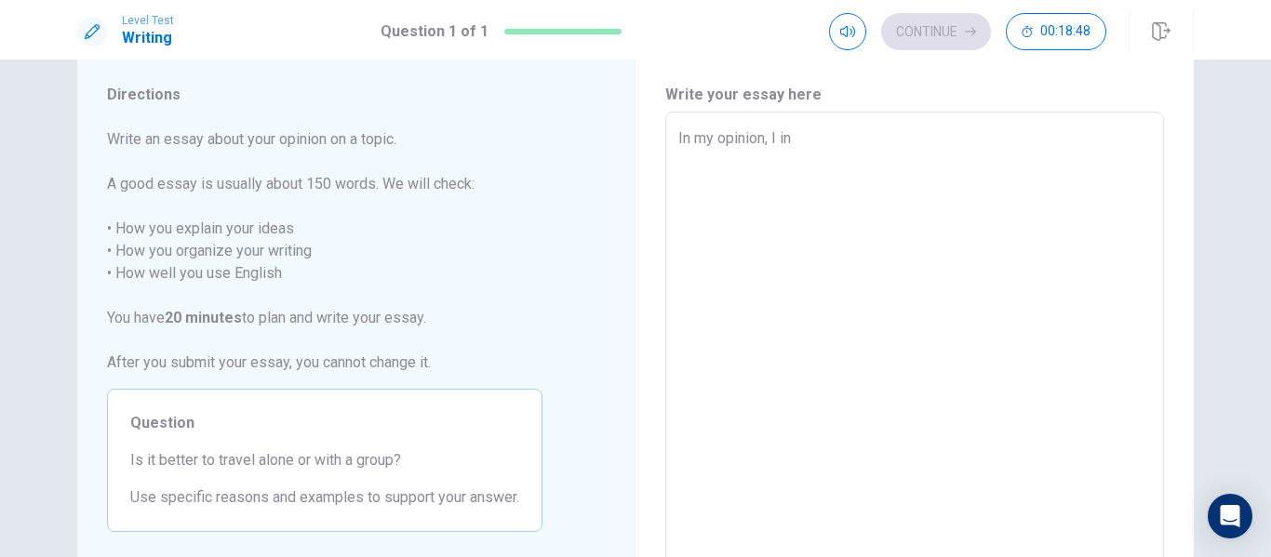
type textarea "x"
type textarea "In my opinion, I i"
type textarea "x"
type textarea "In my opinion, I"
type textarea "x"
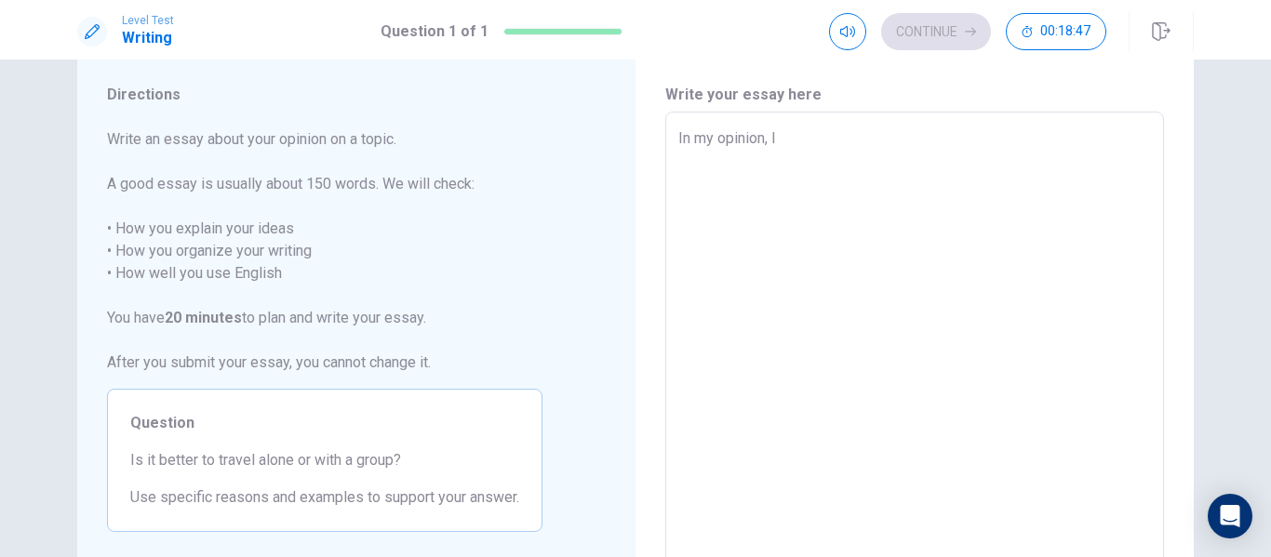
type textarea "In my opinion, I f"
type textarea "x"
type textarea "In my opinion, I fi"
type textarea "x"
type textarea "In my opinion, I fir"
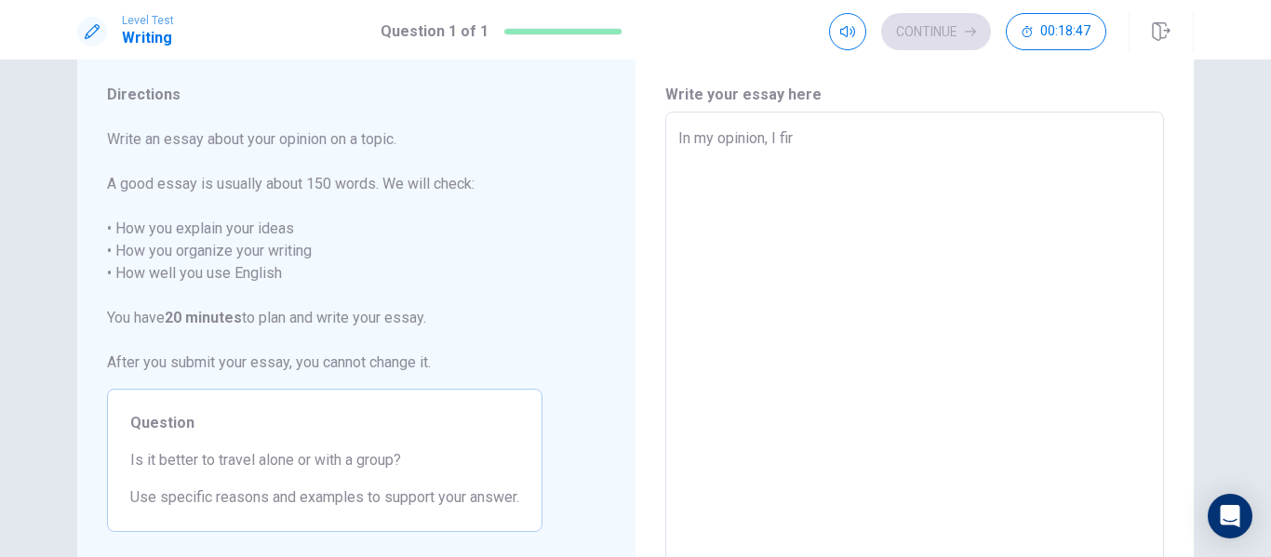
type textarea "x"
type textarea "In my opinion, I firm"
type textarea "x"
type textarea "In my opinion, I firml"
type textarea "x"
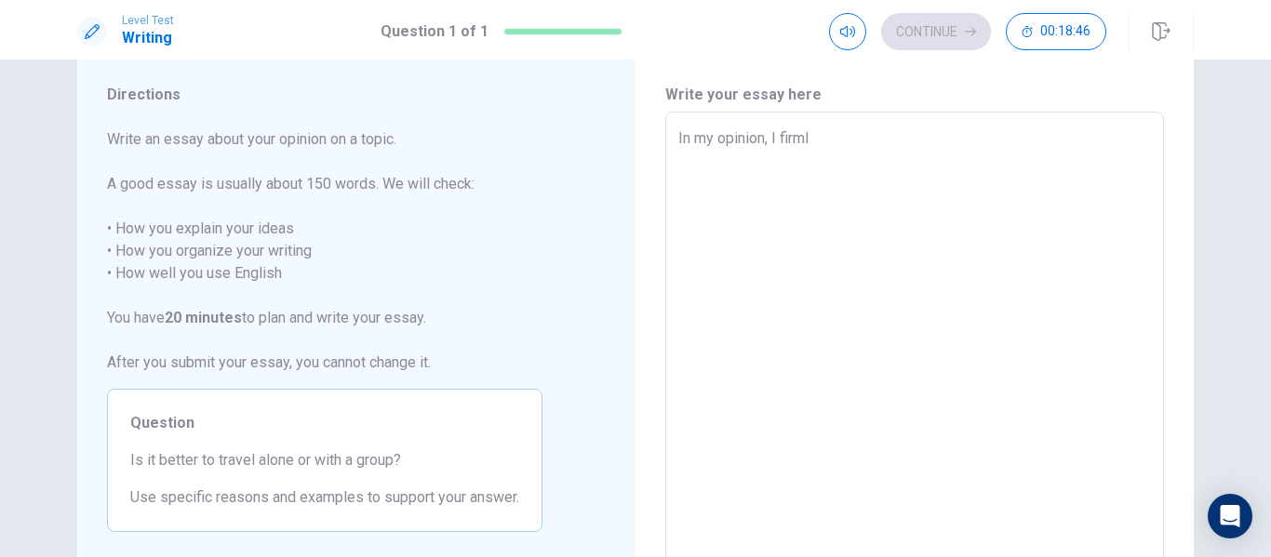
type textarea "In my opinion, I firmly"
type textarea "x"
type textarea "In my opinion, I firmly"
type textarea "x"
type textarea "In my opinion, I firmly a"
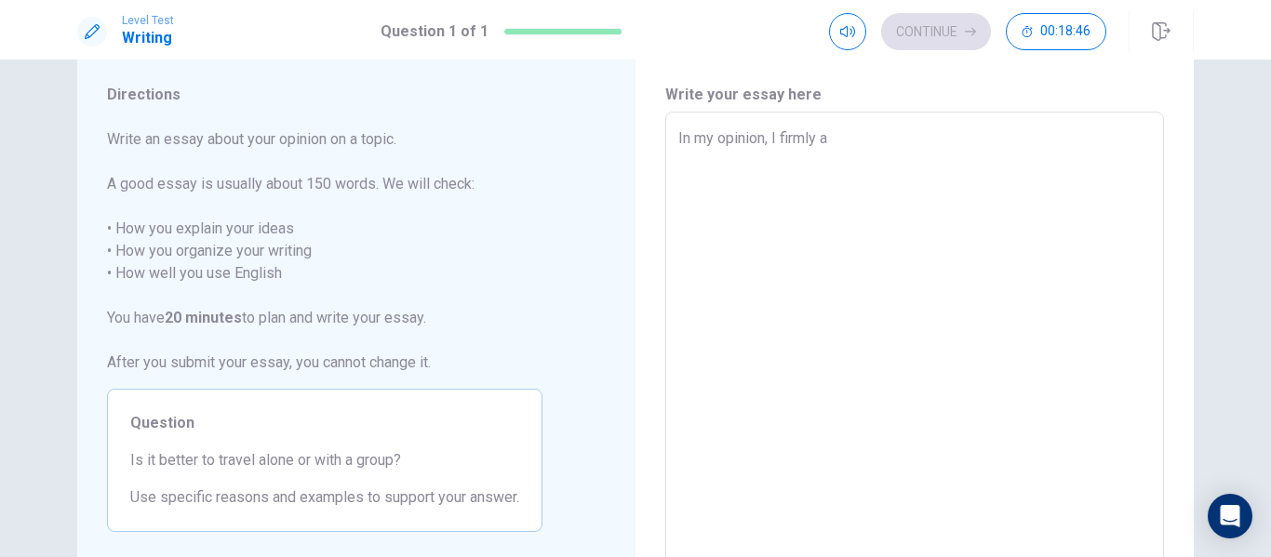
type textarea "x"
type textarea "In my opinion, I firmly ag"
type textarea "x"
type textarea "In my opinion, I firmly agr"
type textarea "x"
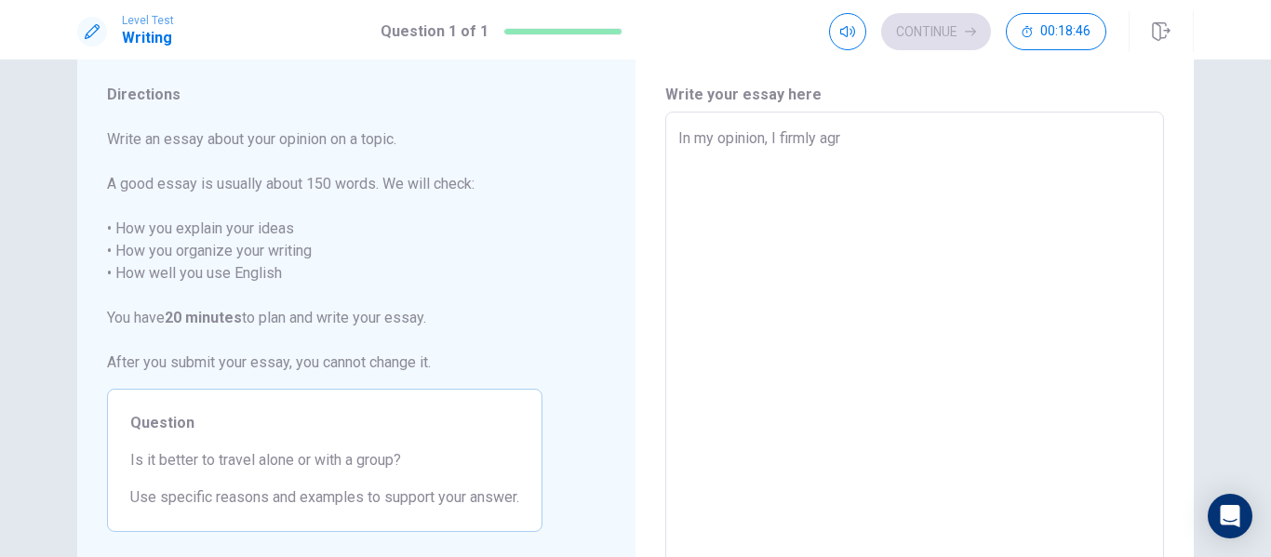
type textarea "In my opinion, I firmly agre"
type textarea "x"
type textarea "In my opinion, I firmly agree"
type textarea "x"
type textarea "In my opinion, I firmly agree"
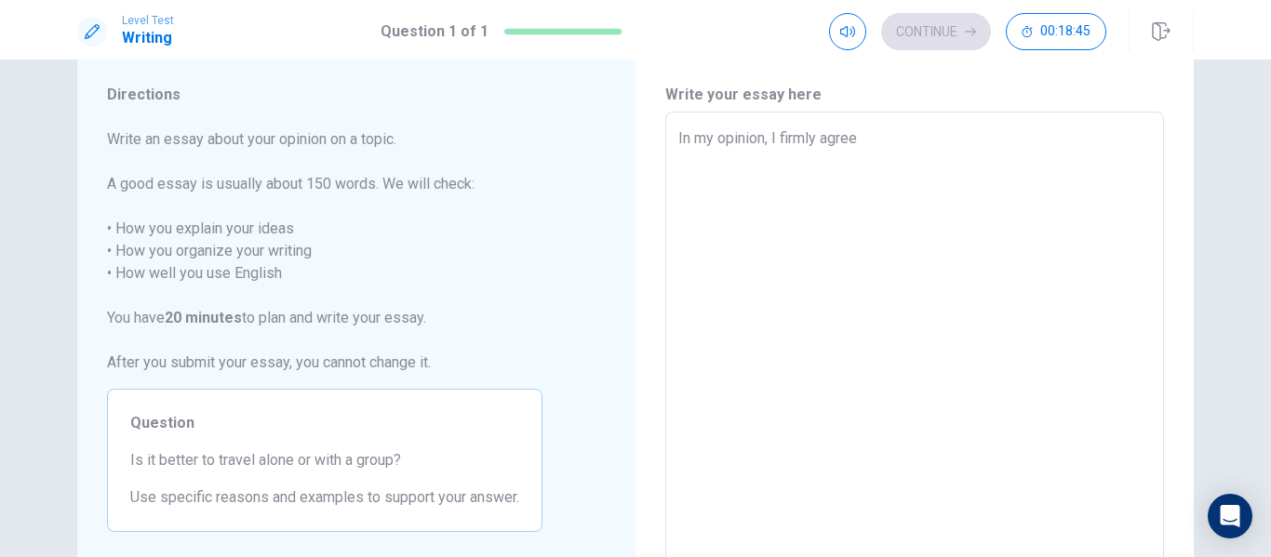
type textarea "x"
type textarea "In my opinion, I firmly agree t"
type textarea "x"
type textarea "In my opinion, I firmly agree th"
type textarea "x"
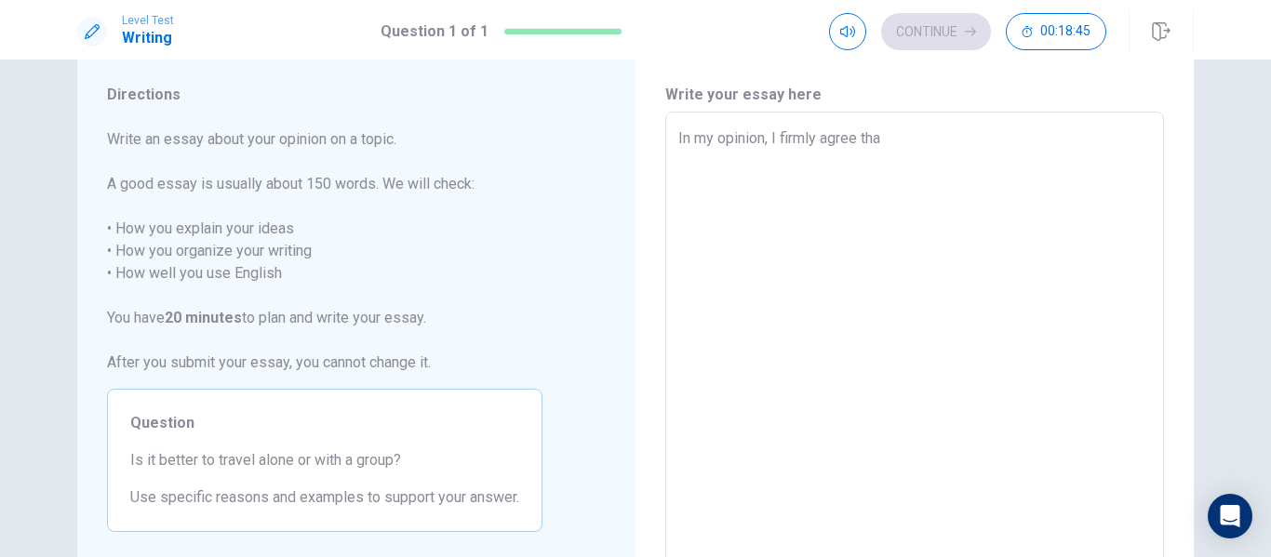
type textarea "In my opinion, I firmly agree that"
type textarea "x"
type textarea "In my opinion, I firmly agree that"
type textarea "x"
type textarea "In my opinion, I firmly agree that s"
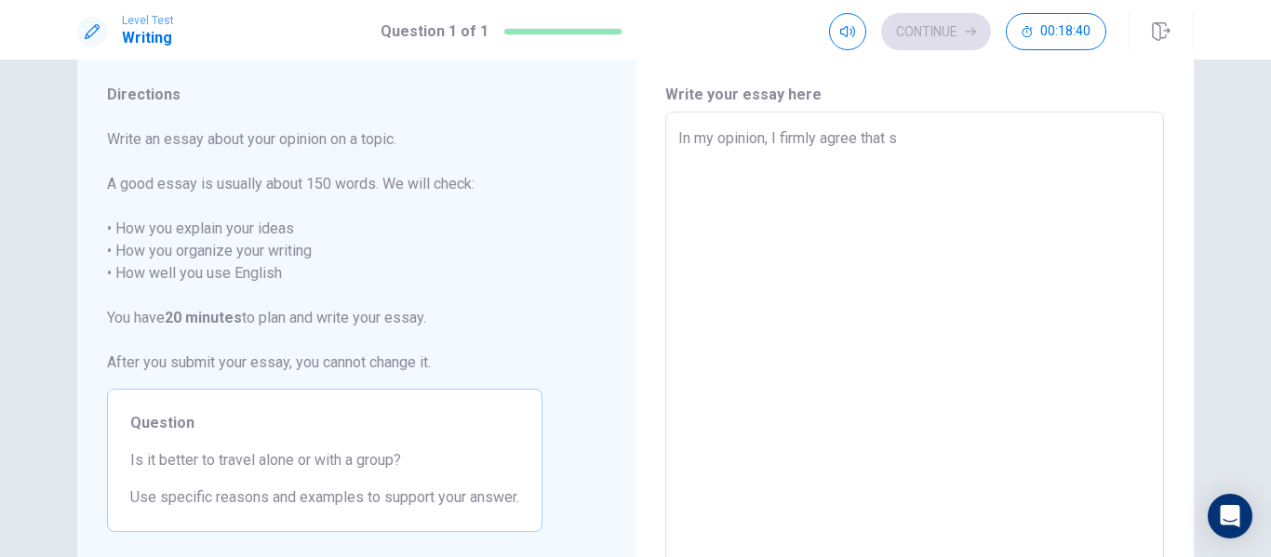
type textarea "x"
type textarea "In my opinion, I firmly agree that st"
type textarea "x"
type textarea "In my opinion, I firmly agree that [PERSON_NAME]"
type textarea "x"
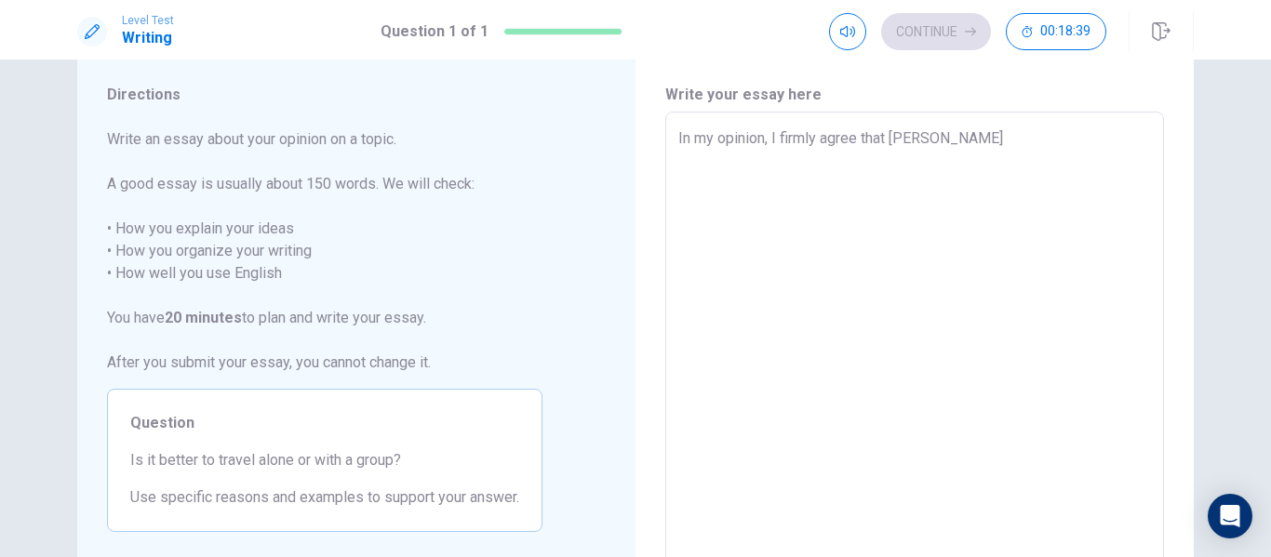
type textarea "In my opinion, I firmly agree that stud"
type textarea "x"
type textarea "In my opinion, I firmly agree that stude"
type textarea "x"
type textarea "In my opinion, I firmly agree that studen"
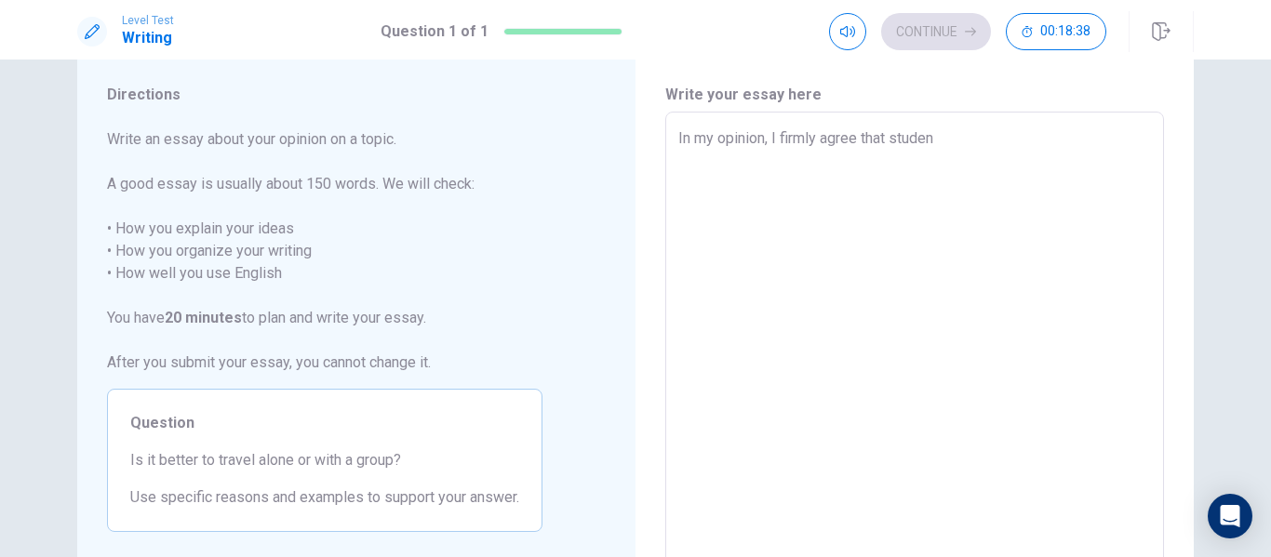
type textarea "x"
type textarea "In my opinion, I firmly agree that student"
type textarea "x"
type textarea "In my opinion, I firmly agree that students"
type textarea "x"
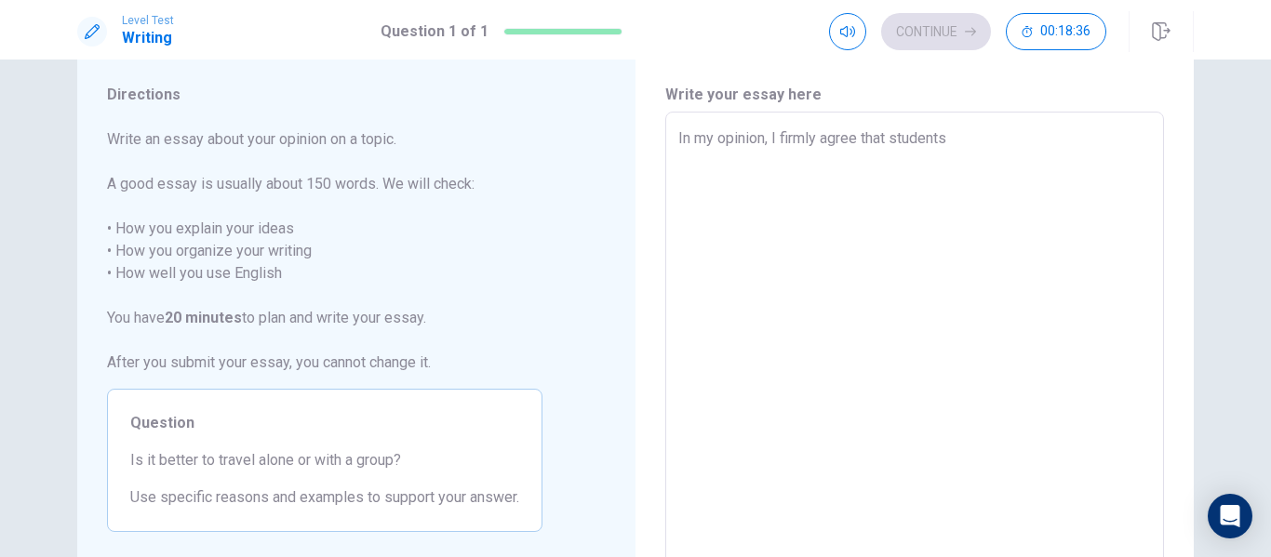
type textarea "In my opinion, I firmly agree that student"
type textarea "x"
type textarea "In my opinion, I firmly agree that studen"
type textarea "x"
type textarea "In my opinion, I firmly agree that stude"
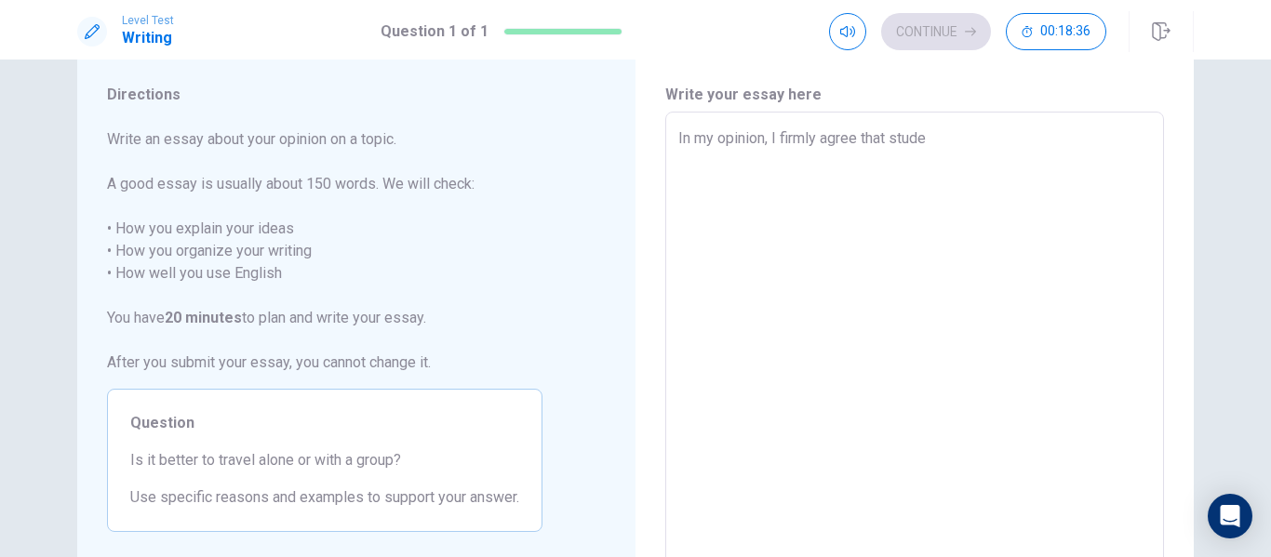
type textarea "x"
type textarea "In my opinion, I firmly agree that stud"
type textarea "x"
type textarea "In my opinion, I firmly agree that [PERSON_NAME]"
type textarea "x"
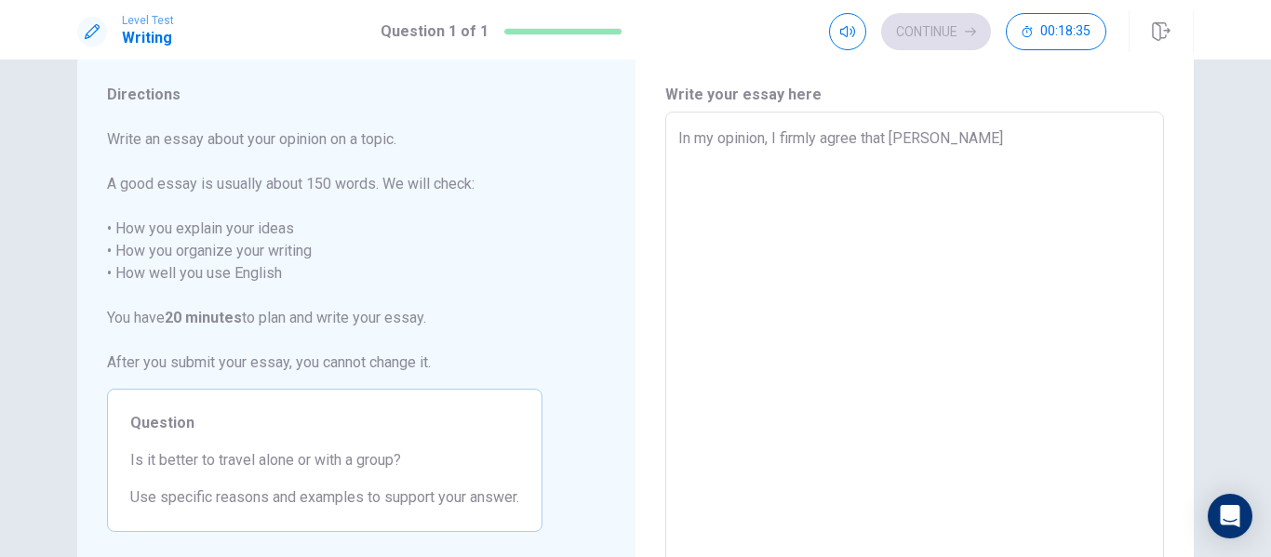
type textarea "In my opinion, I firmly agree that st"
type textarea "x"
type textarea "In my opinion, I firmly agree that s"
type textarea "x"
type textarea "In my opinion, I firmly agree that"
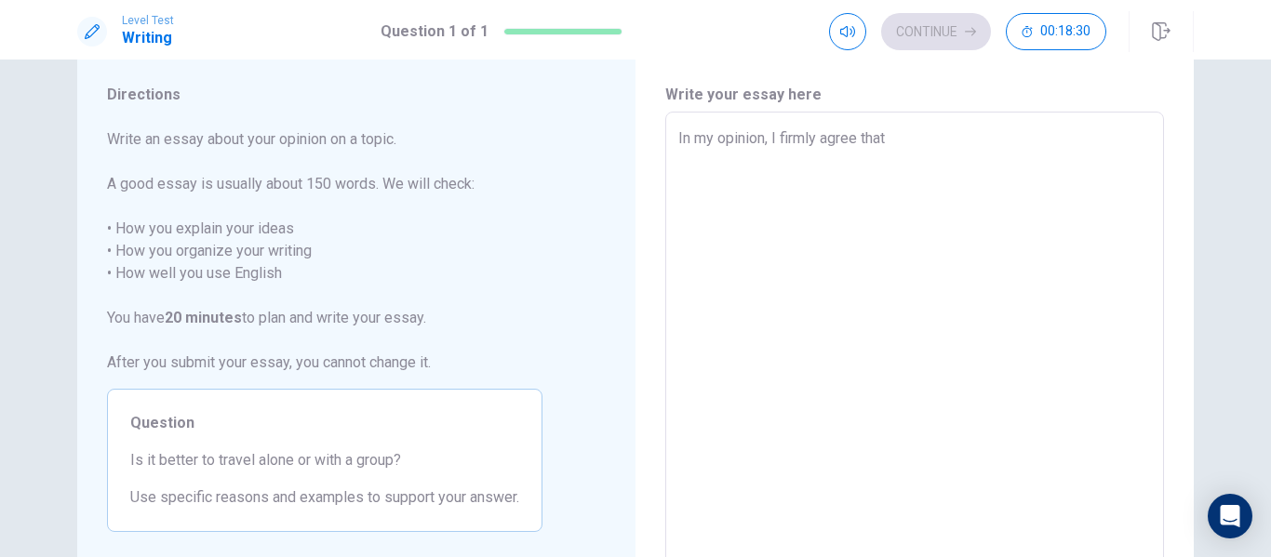
type textarea "x"
type textarea "In my opinion, I firmly agree that i"
type textarea "x"
type textarea "In my opinion, I firmly agree that it"
type textarea "x"
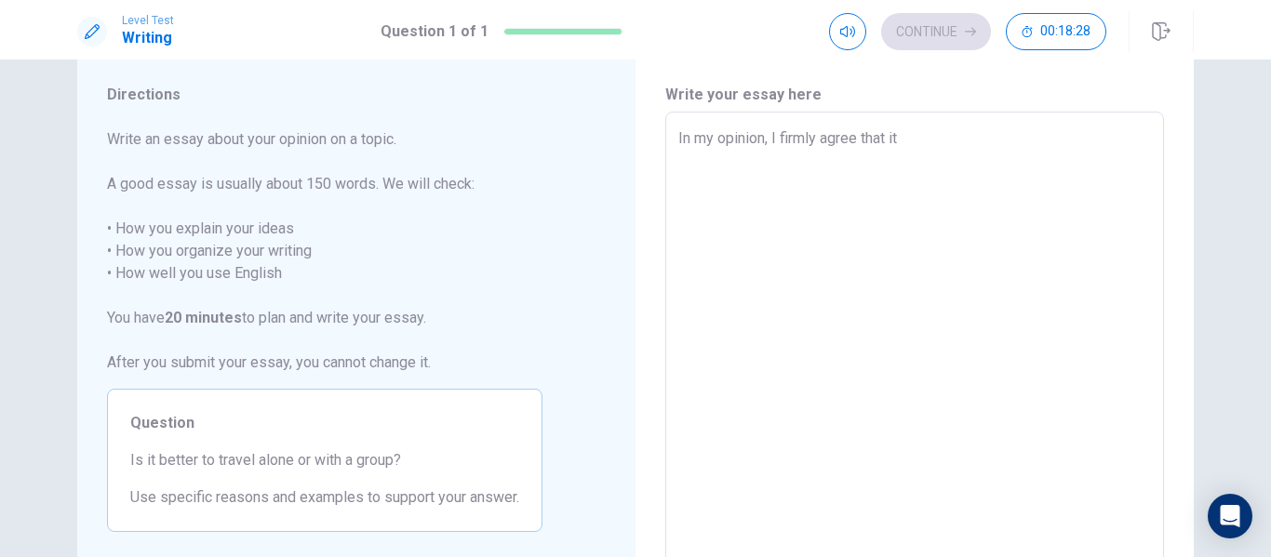
type textarea "In my opinion, I firmly agree that it"
type textarea "x"
type textarea "In my opinion, I firmly agree that it i"
type textarea "x"
type textarea "In my opinion, I firmly agree that it is"
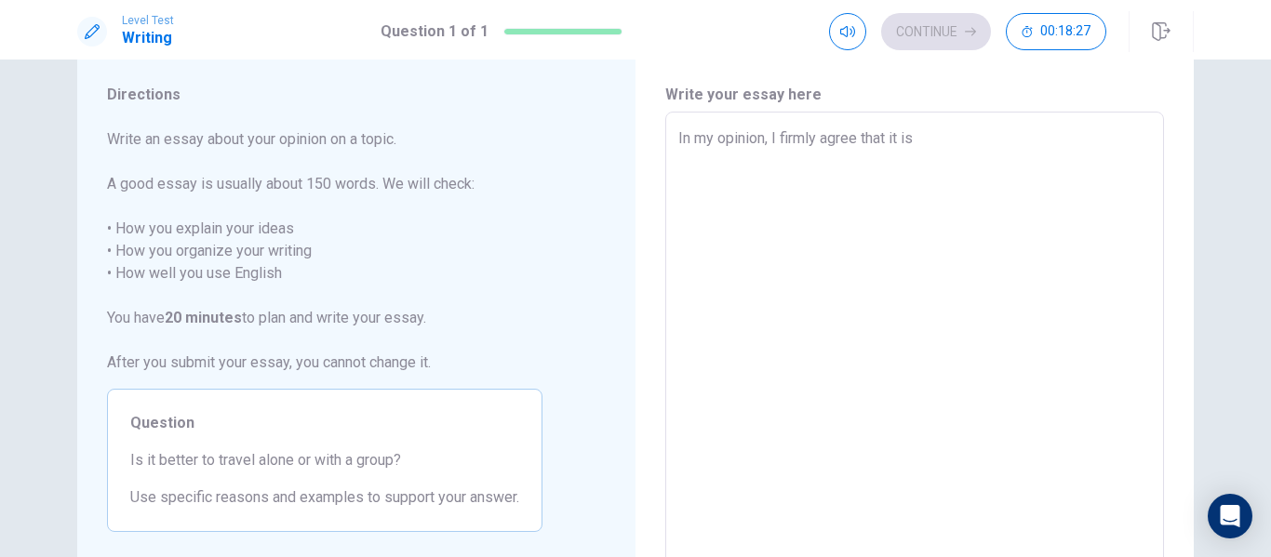
type textarea "x"
type textarea "In my opinion, I firmly agree that it is"
type textarea "x"
type textarea "In my opinion, I firmly agree that it is b"
type textarea "x"
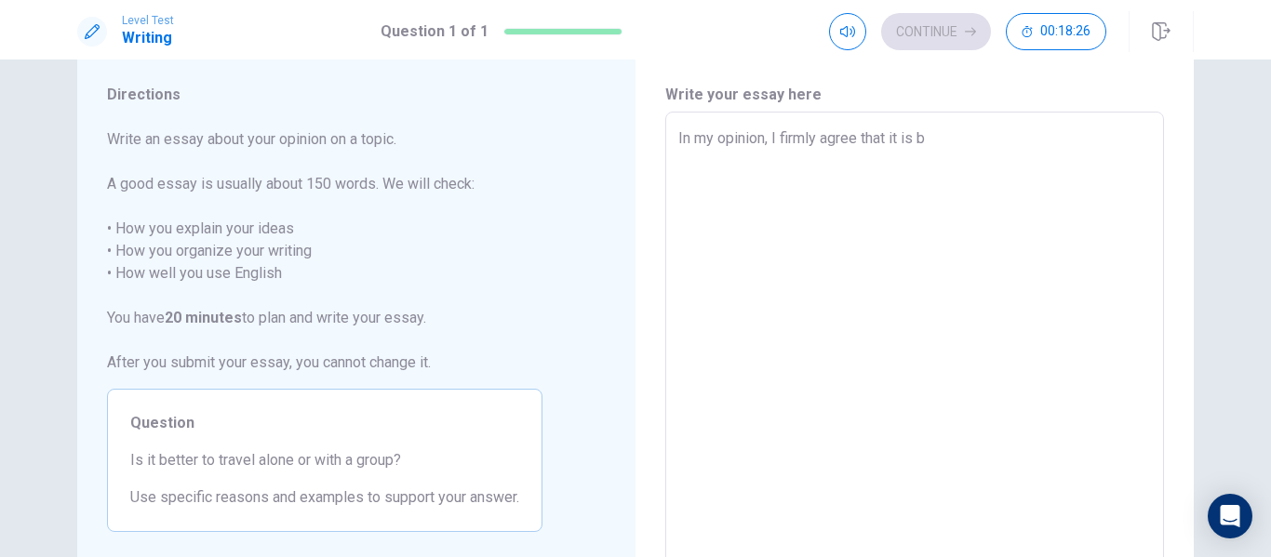
type textarea "In my opinion, I firmly agree that it is be"
type textarea "x"
type textarea "In my opinion, I firmly agree that it is bet"
type textarea "x"
type textarea "In my opinion, I firmly agree that it is bett"
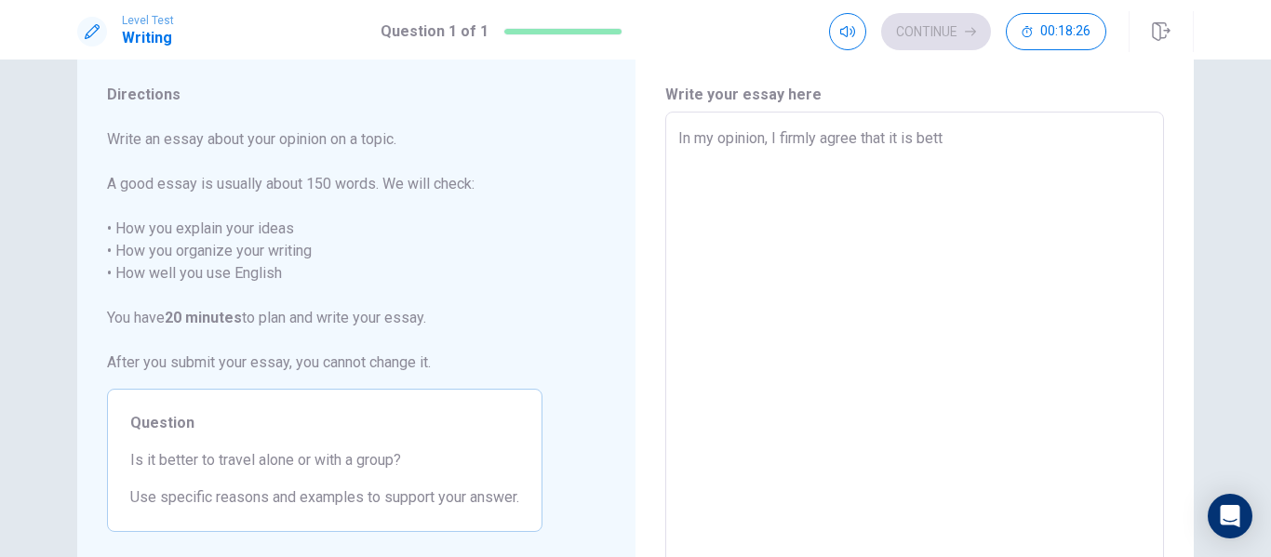
type textarea "x"
type textarea "In my opinion, I firmly agree that it is [PERSON_NAME]"
type textarea "x"
type textarea "In my opinion, I firmly agree that it is better"
type textarea "x"
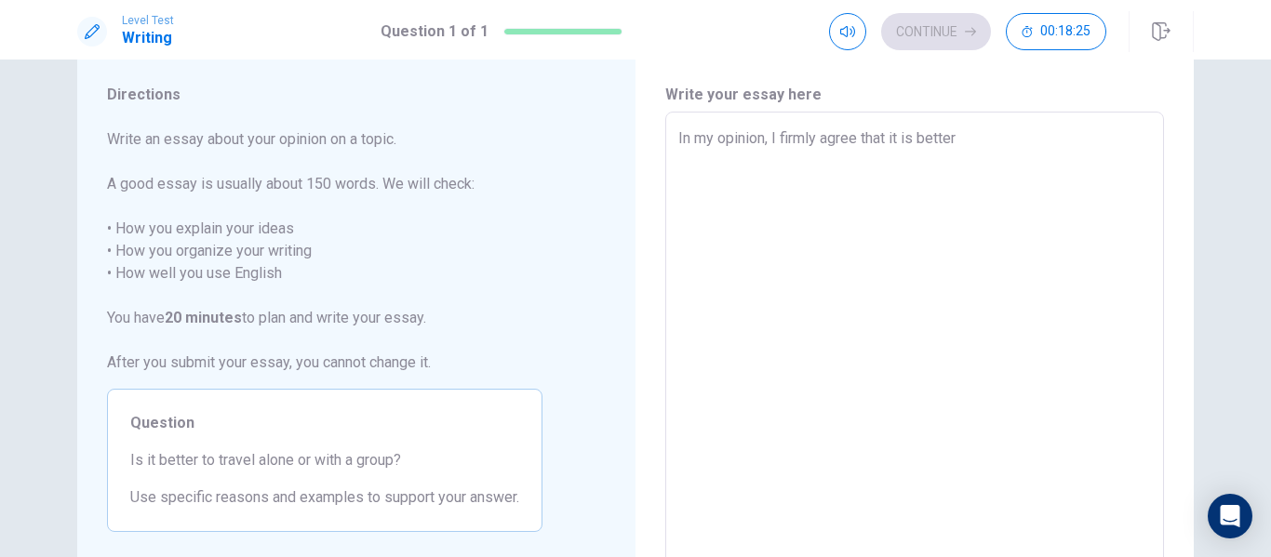
type textarea "In my opinion, I firmly agree that it is better"
type textarea "x"
type textarea "In my opinion, I firmly agree that it is better t"
type textarea "x"
type textarea "In my opinion, I firmly agree that it is better to"
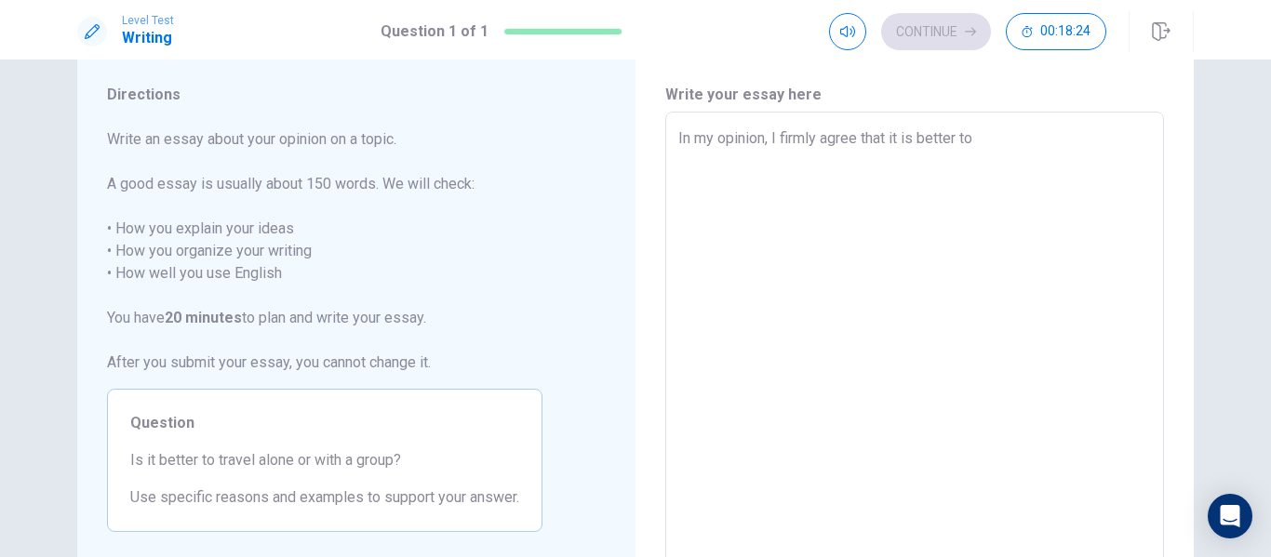
type textarea "x"
type textarea "In my opinion, I firmly agree that it is better to"
type textarea "x"
type textarea "In my opinion, I firmly agree that it is better to t"
type textarea "x"
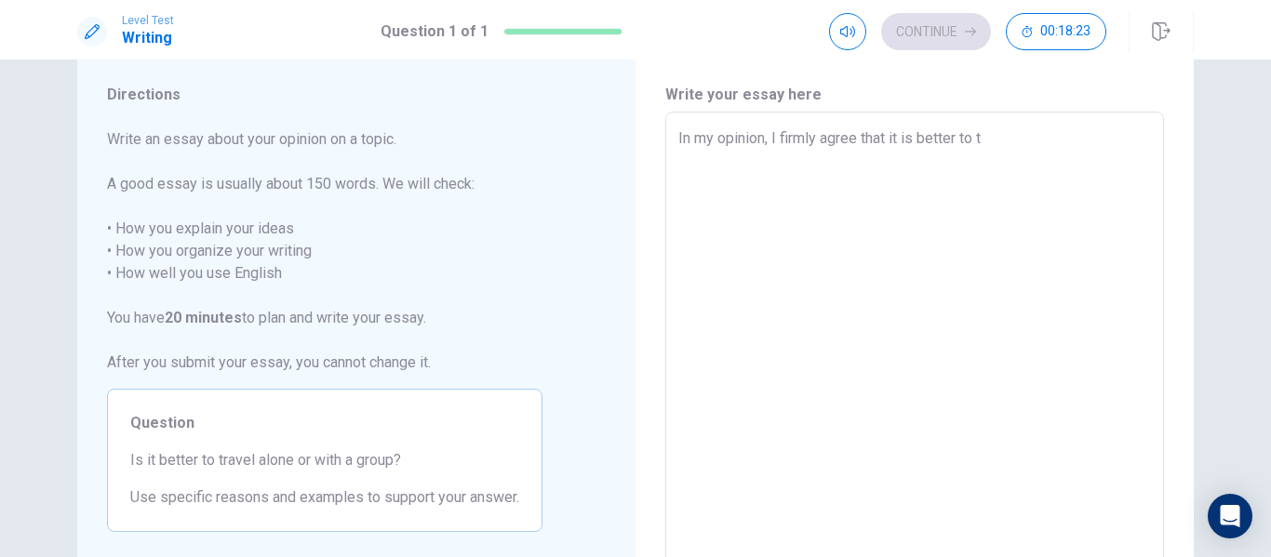
type textarea "In my opinion, I firmly agree that it is better to tr"
type textarea "x"
type textarea "In my opinion, I firmly agree that it is better to tra"
type textarea "x"
type textarea "In my opinion, I firmly agree that it is better to trav"
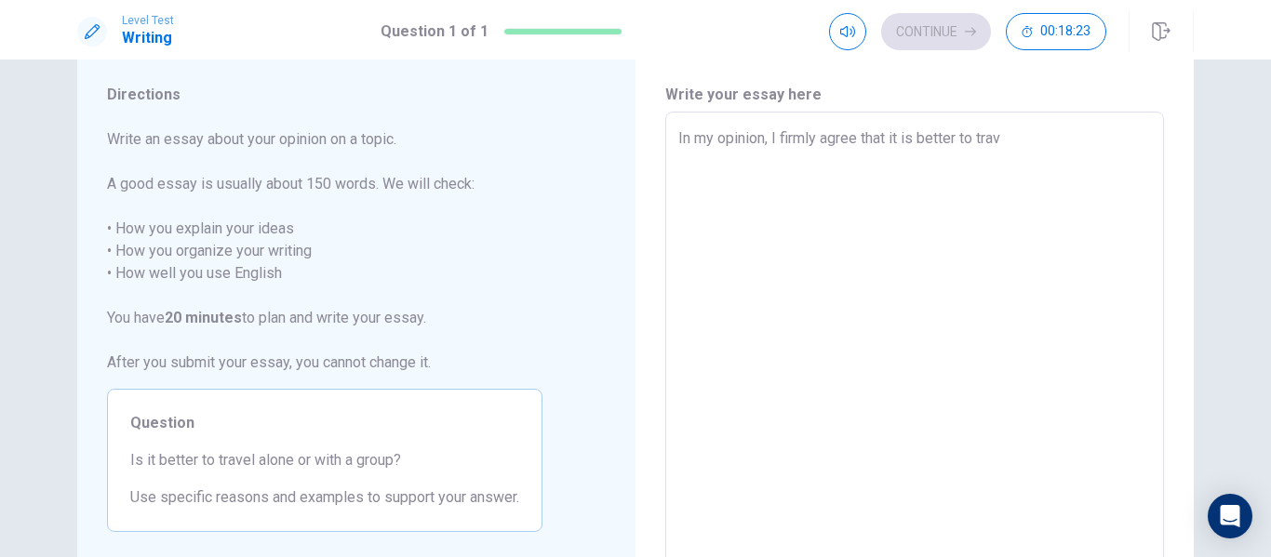
type textarea "x"
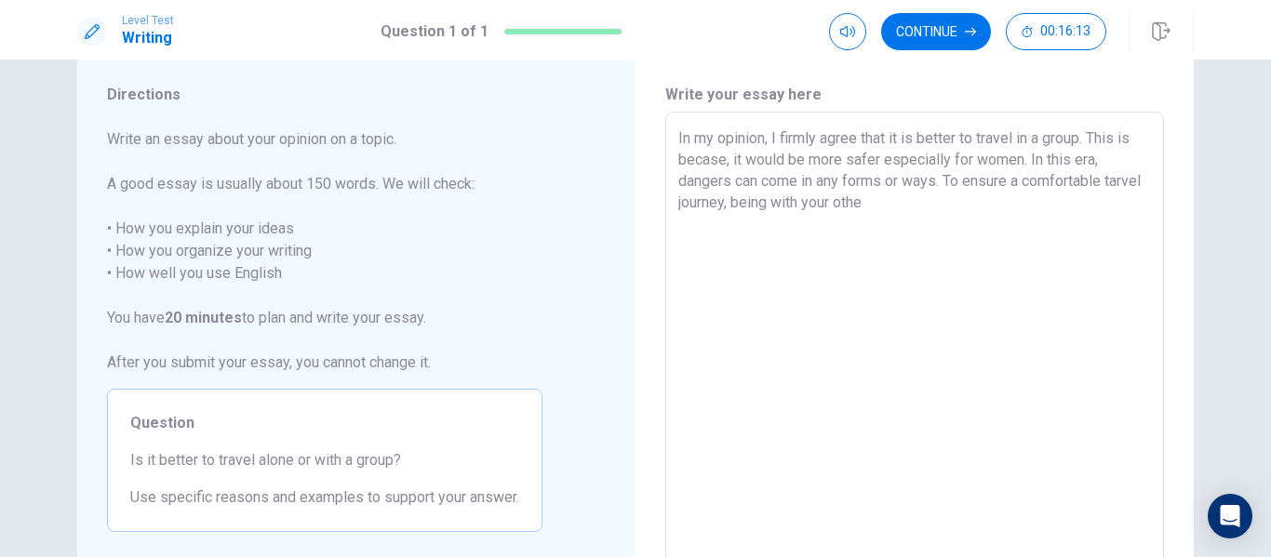
click at [1088, 137] on textarea "In my opinion, I firmly agree that it is better to travel in a group. This is b…" at bounding box center [914, 370] width 473 height 484
click at [940, 201] on textarea "In my opinion, I firmly agree that it is better to travel in a group. This is b…" at bounding box center [914, 370] width 473 height 484
click at [952, 181] on textarea "In my opinion, I firmly agree that it is better to travel in a group. This is b…" at bounding box center [914, 370] width 473 height 484
drag, startPoint x: 952, startPoint y: 181, endPoint x: 960, endPoint y: 215, distance: 34.5
click at [960, 215] on textarea "In my opinion, I firmly agree that it is better to travel in a group. This is b…" at bounding box center [914, 370] width 473 height 484
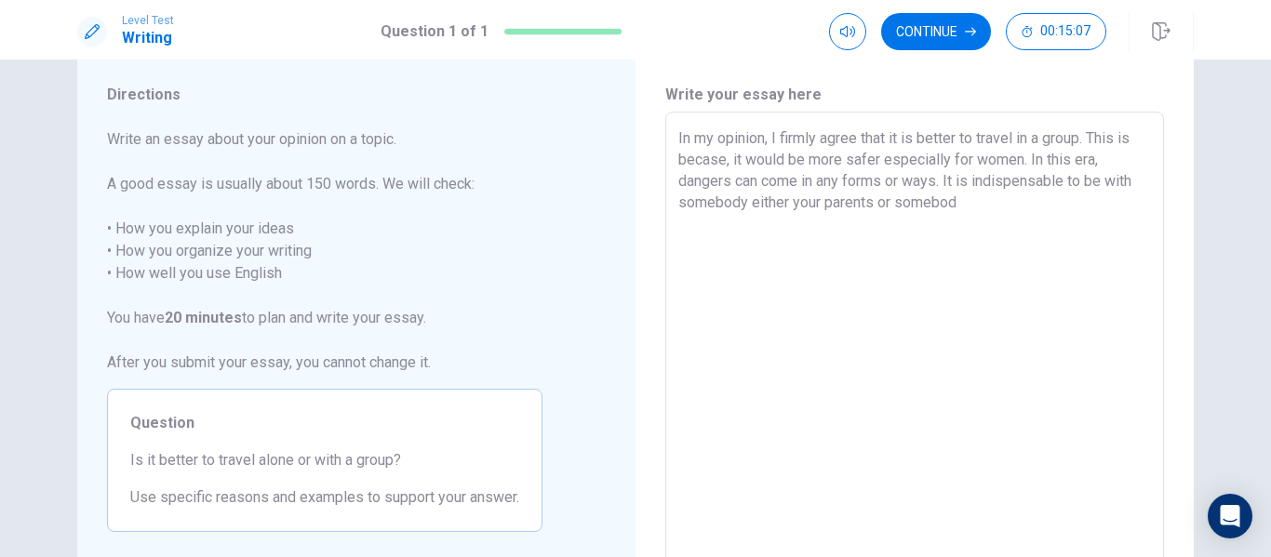
click at [804, 201] on textarea "In my opinion, I firmly agree that it is better to travel in a group. This is b…" at bounding box center [914, 370] width 473 height 484
click at [962, 206] on textarea "In my opinion, I firmly agree that it is better to travel in a group. This is b…" at bounding box center [914, 370] width 473 height 484
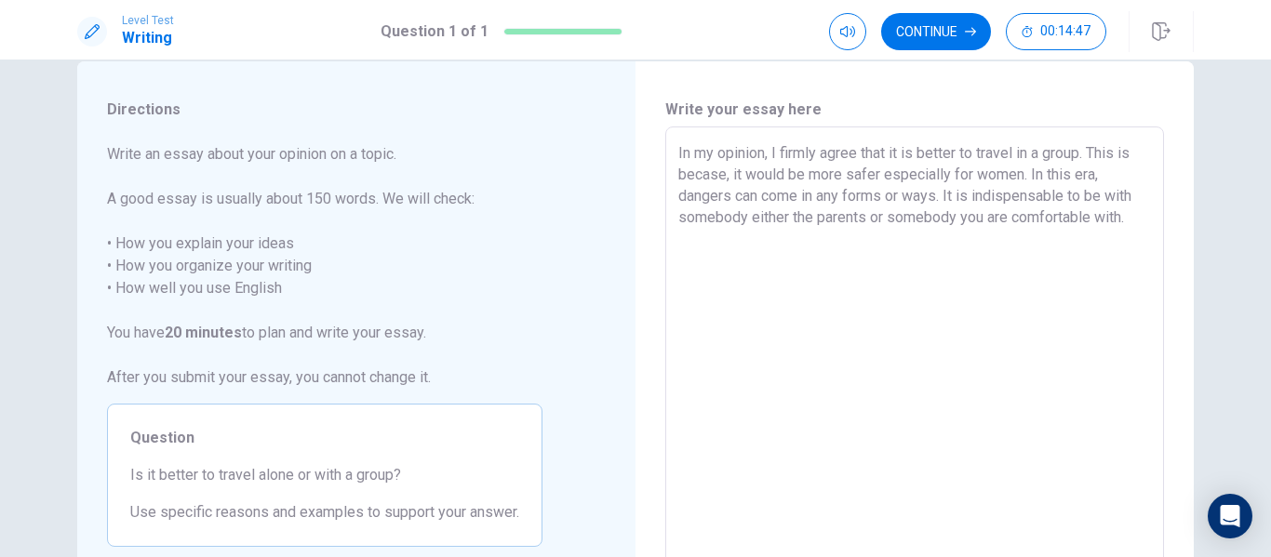
scroll to position [4, 0]
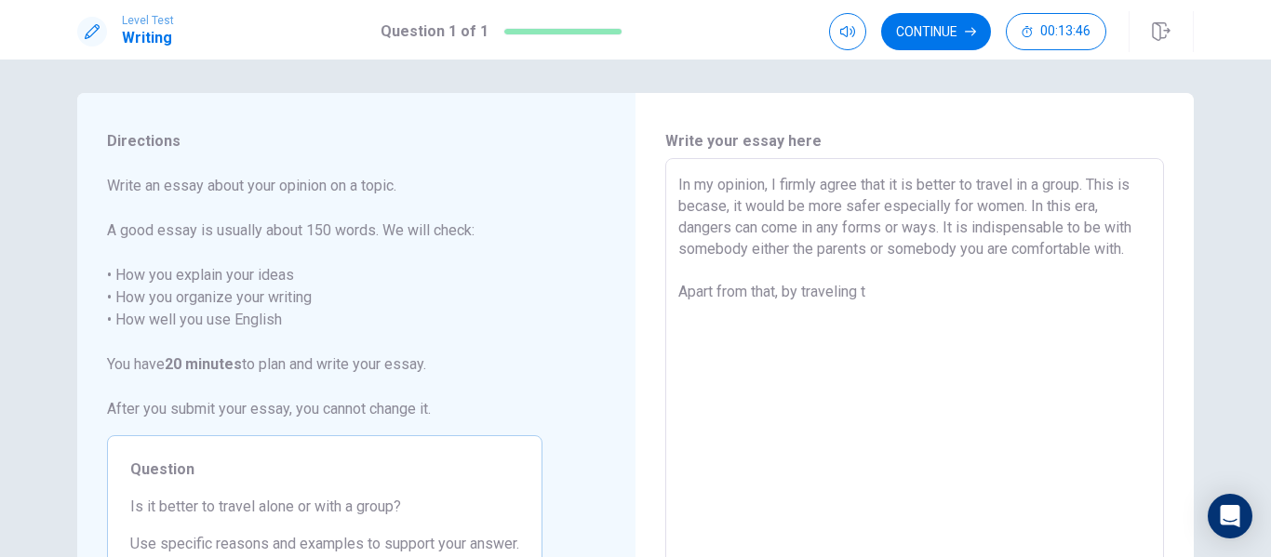
click at [1028, 214] on textarea "In my opinion, I firmly agree that it is better to travel in a group. This is b…" at bounding box center [914, 416] width 473 height 484
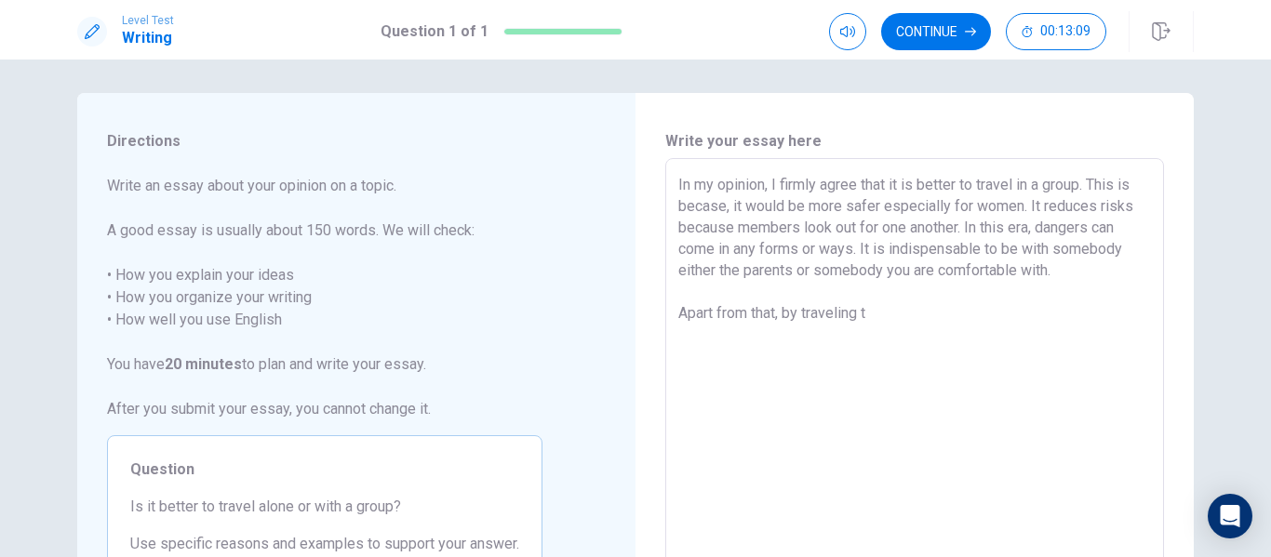
click at [946, 317] on textarea "In my opinion, I firmly agree that it is better to travel in a group. This is b…" at bounding box center [914, 416] width 473 height 484
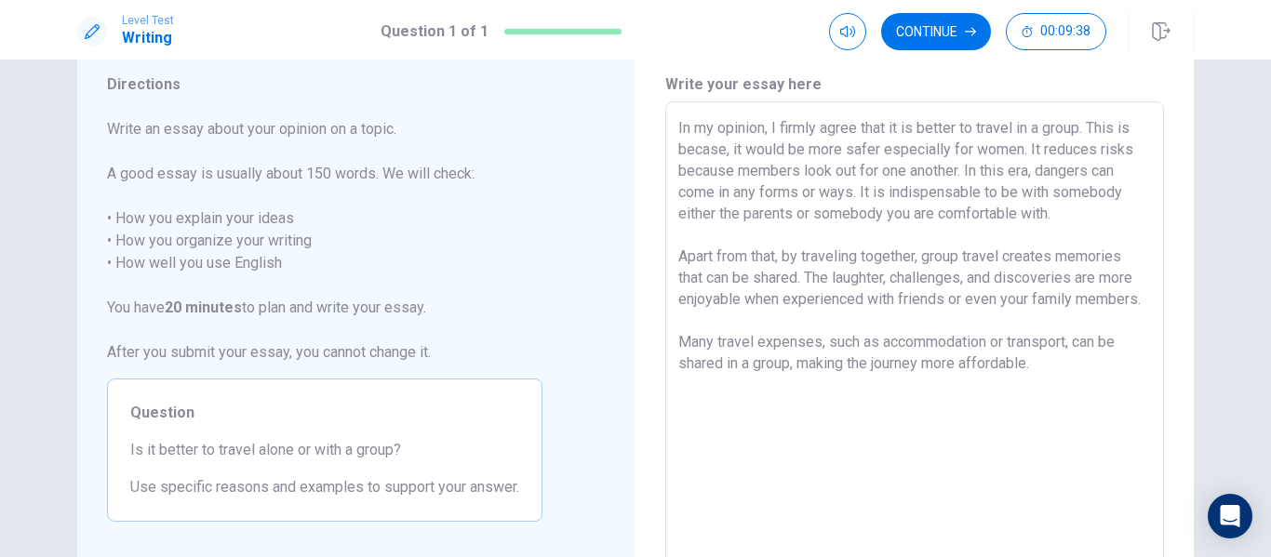
scroll to position [93, 0]
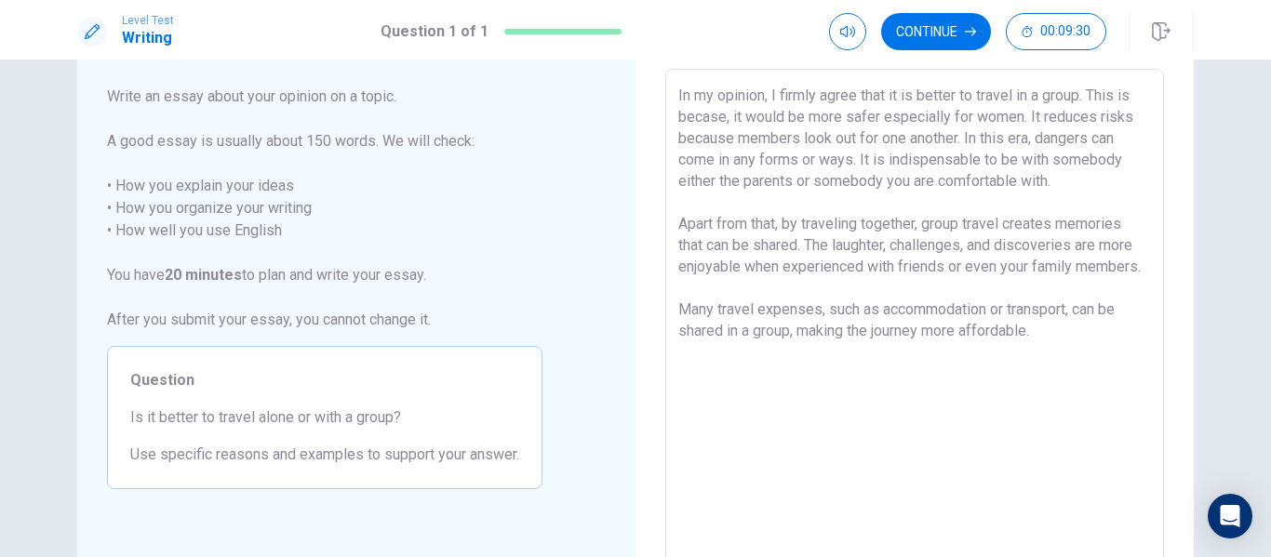
click at [691, 201] on textarea "In my opinion, I firmly agree that it is better to travel in a group. This is b…" at bounding box center [914, 327] width 473 height 484
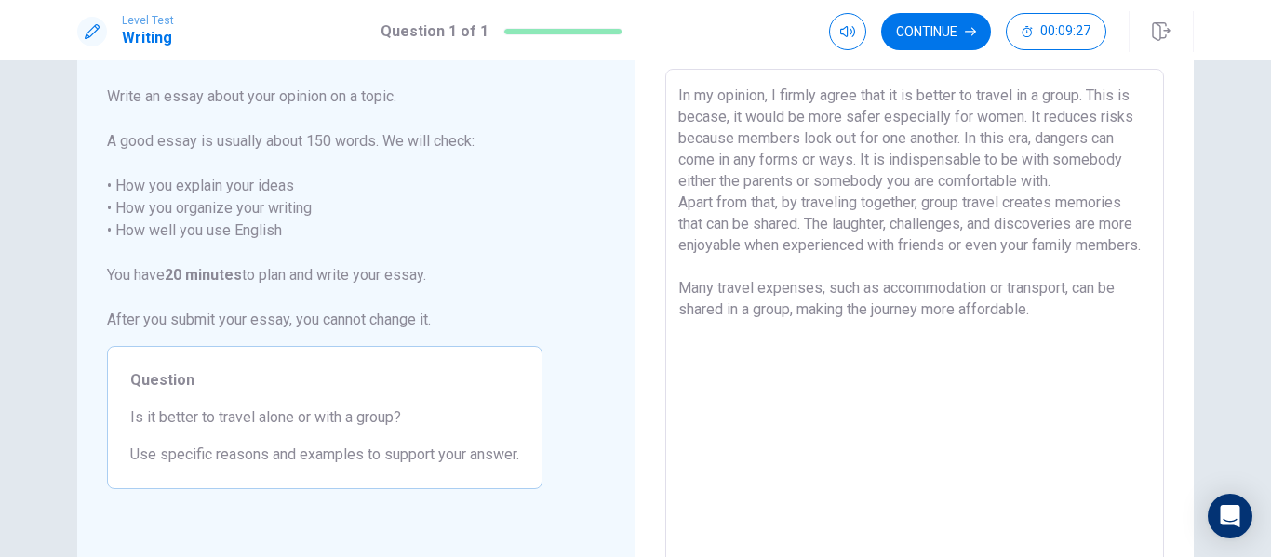
click at [671, 204] on div "In my opinion, I firmly agree that it is better to travel in a group. This is b…" at bounding box center [914, 326] width 499 height 515
click at [673, 200] on div "In my opinion, I firmly agree that it is better to travel in a group. This is b…" at bounding box center [914, 326] width 499 height 515
click at [678, 317] on textarea "In my opinion, I firmly agree that it is better to travel in a group. This is b…" at bounding box center [914, 327] width 473 height 484
click at [678, 206] on textarea "In my opinion, I firmly agree that it is better to travel in a group. This is b…" at bounding box center [914, 327] width 473 height 484
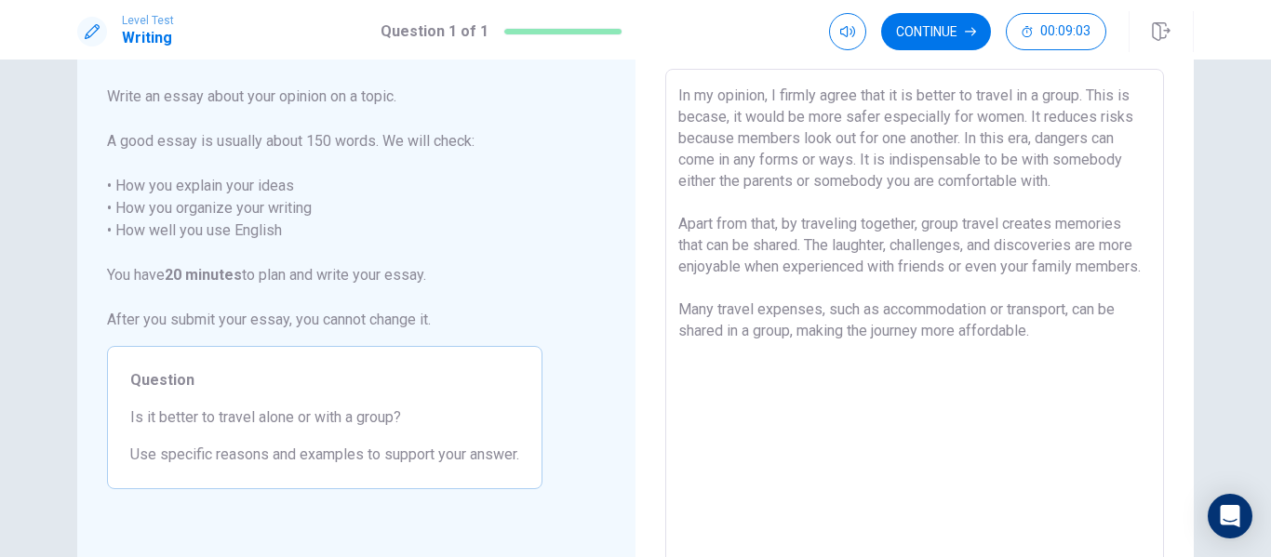
click at [714, 405] on textarea "In my opinion, I firmly agree that it is better to travel in a group. This is b…" at bounding box center [914, 327] width 473 height 484
click at [1048, 362] on textarea "In my opinion, I firmly agree that it is better to travel in a group. This is b…" at bounding box center [914, 327] width 473 height 484
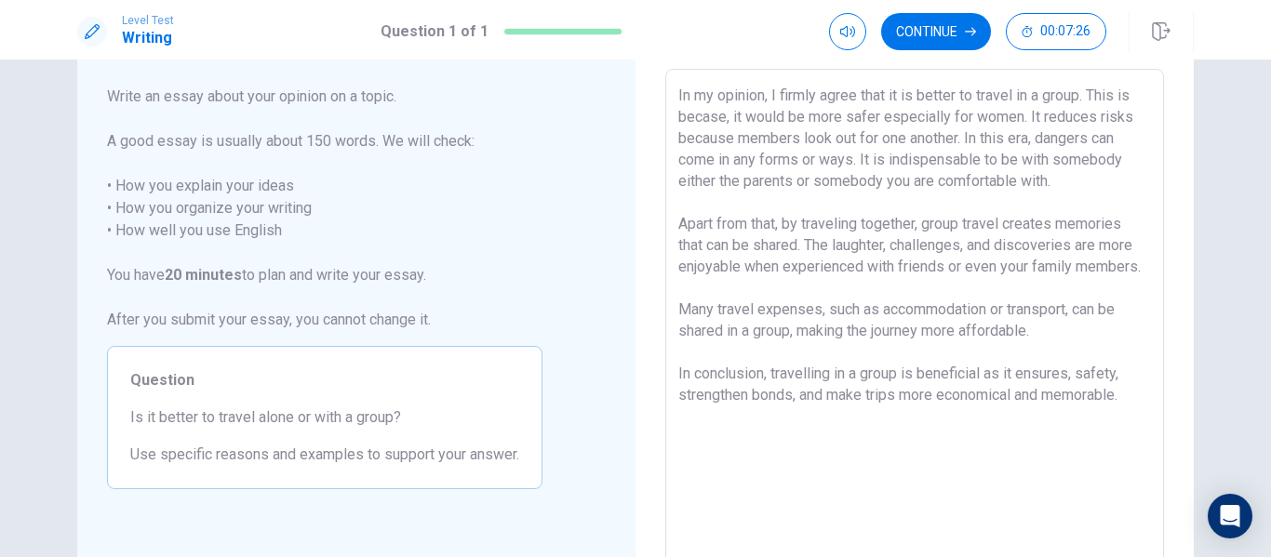
click at [1057, 359] on textarea "In my opinion, I firmly agree that it is better to travel in a group. This is b…" at bounding box center [914, 327] width 473 height 484
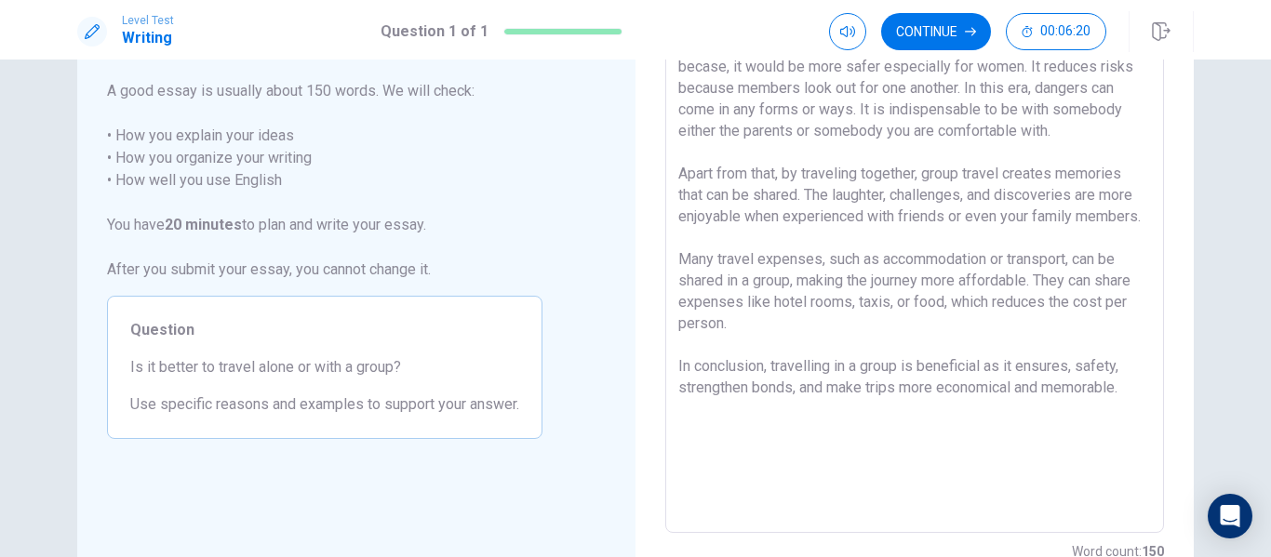
scroll to position [97, 0]
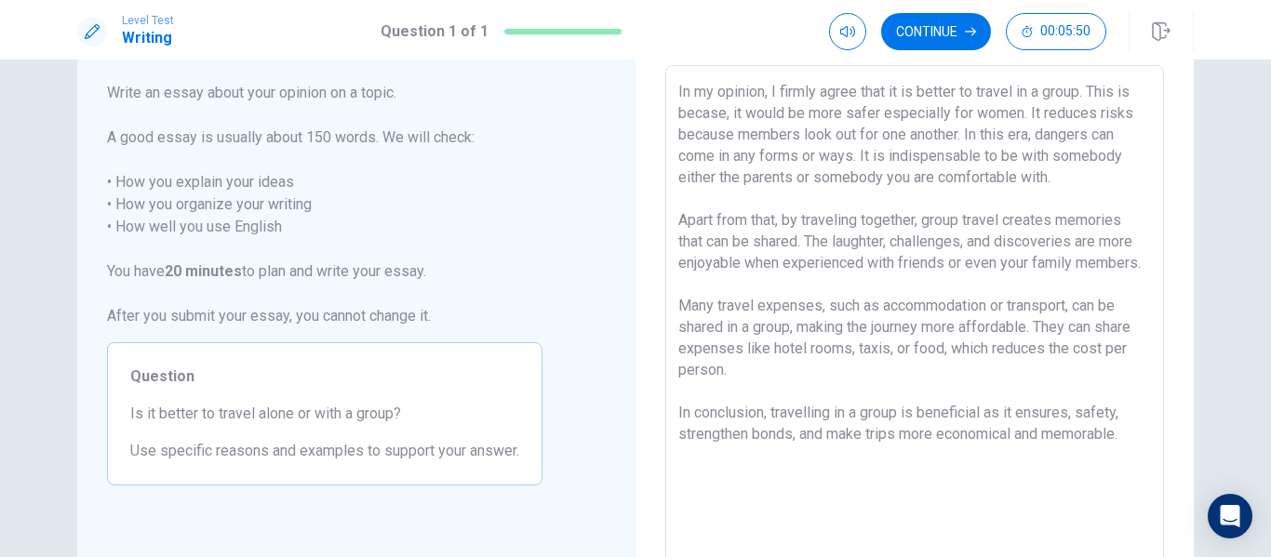
click at [1075, 437] on textarea "In my opinion, I firmly agree that it is better to travel in a group. This is b…" at bounding box center [914, 323] width 473 height 484
click at [1086, 154] on textarea "In my opinion, I firmly agree that it is better to travel in a group. This is b…" at bounding box center [914, 323] width 473 height 484
click at [1084, 156] on textarea "In my opinion, I firmly agree that it is better to travel in a group. This is b…" at bounding box center [914, 323] width 473 height 484
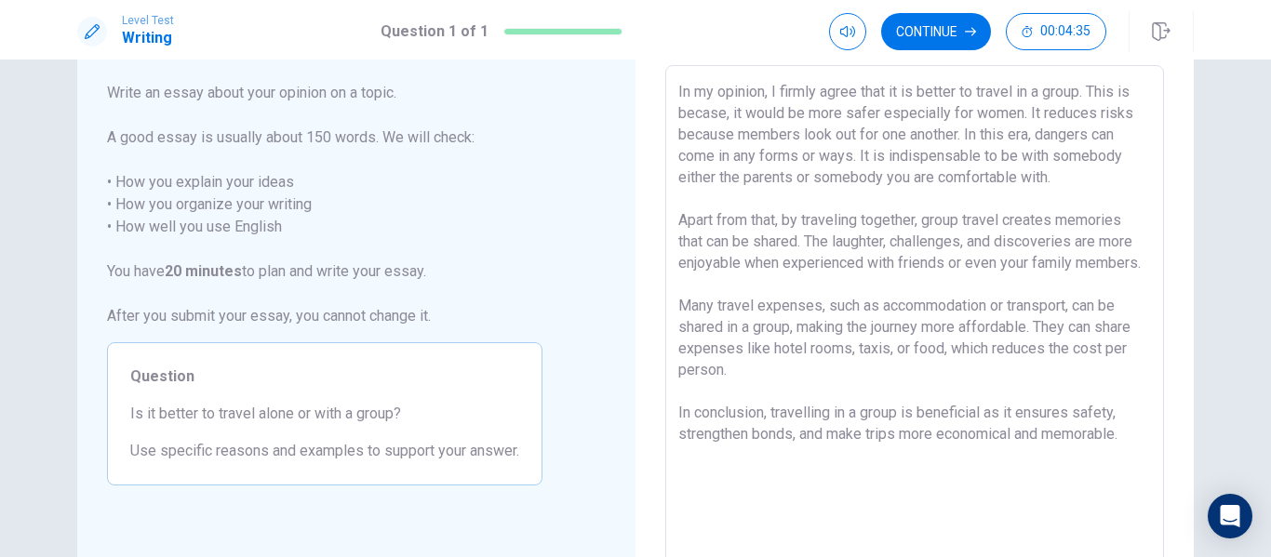
click at [840, 175] on textarea "In my opinion, I firmly agree that it is better to travel in a group. This is b…" at bounding box center [914, 323] width 473 height 484
click at [1131, 454] on textarea "In my opinion, I firmly agree that it is better to travel in a group. This is b…" at bounding box center [914, 323] width 473 height 484
click at [758, 180] on textarea "In my opinion, I firmly agree that it is better to travel in a group. This is b…" at bounding box center [914, 323] width 473 height 484
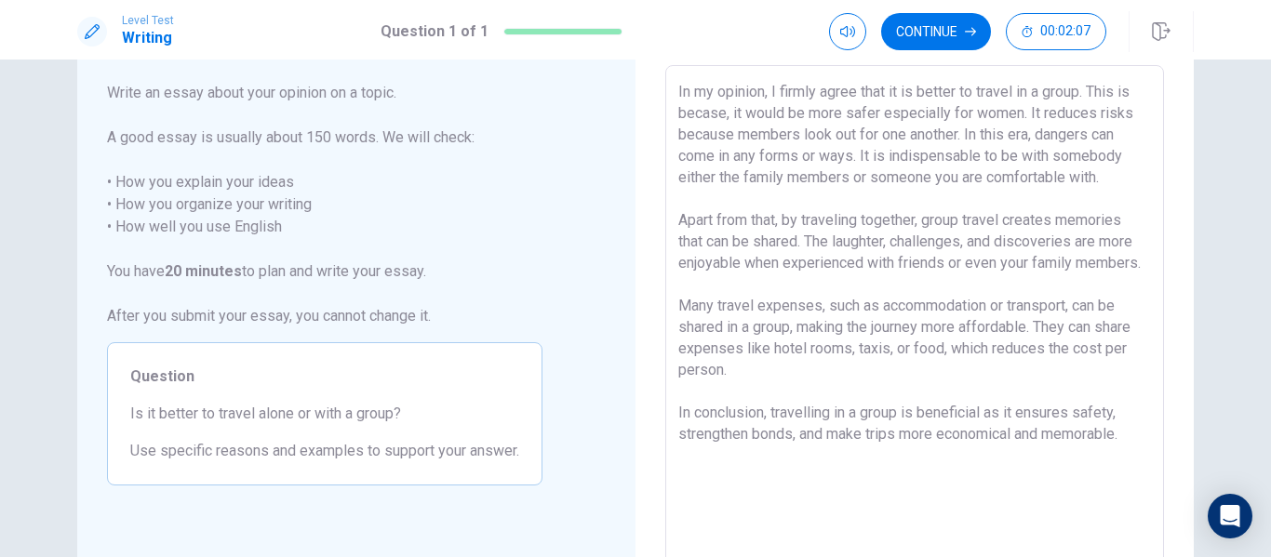
click at [1097, 173] on textarea "In my opinion, I firmly agree that it is better to travel in a group. This is b…" at bounding box center [914, 323] width 473 height 484
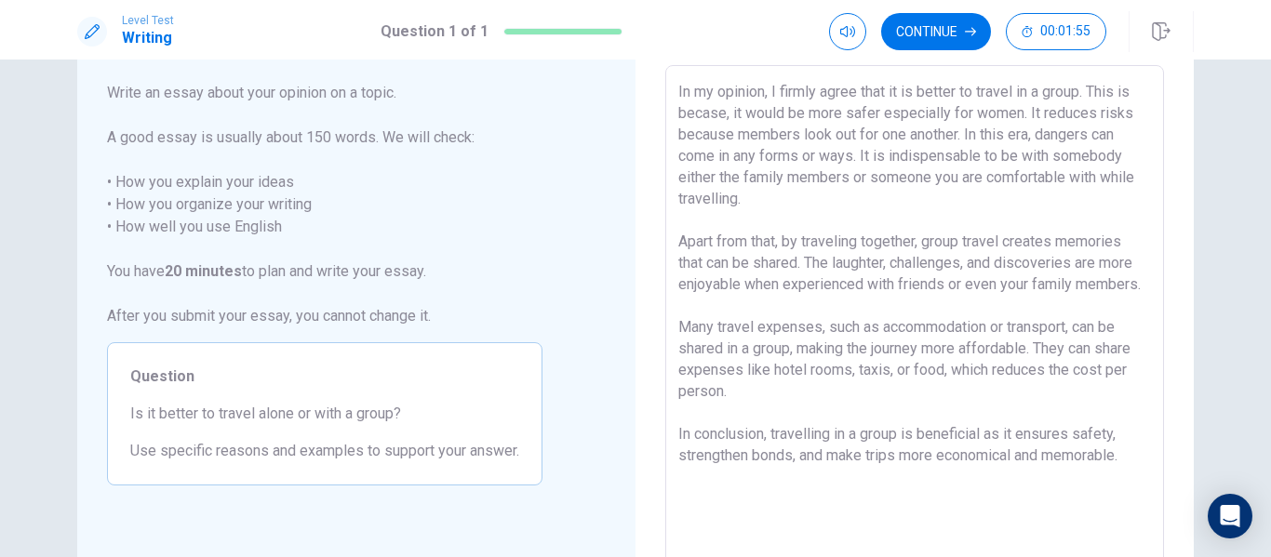
scroll to position [190, 0]
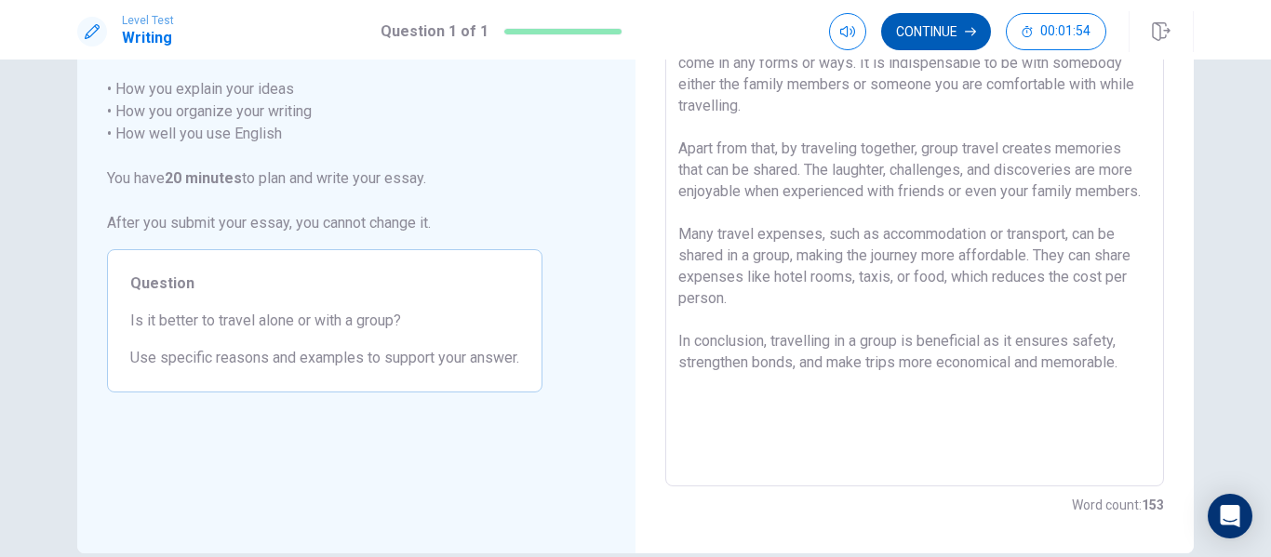
click at [957, 35] on button "Continue" at bounding box center [936, 31] width 110 height 37
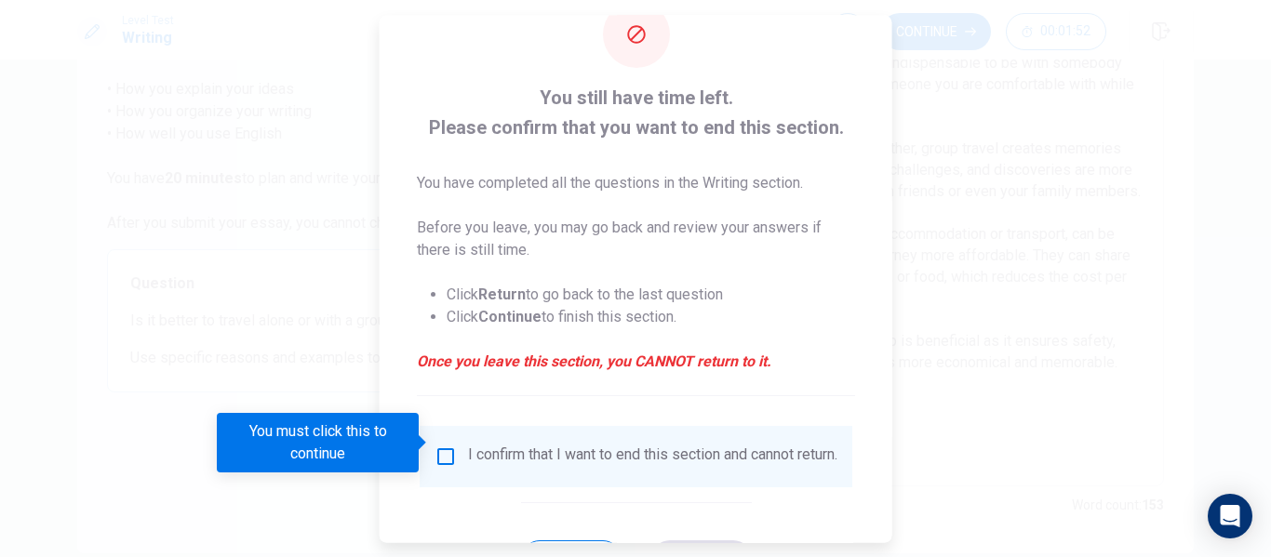
scroll to position [93, 0]
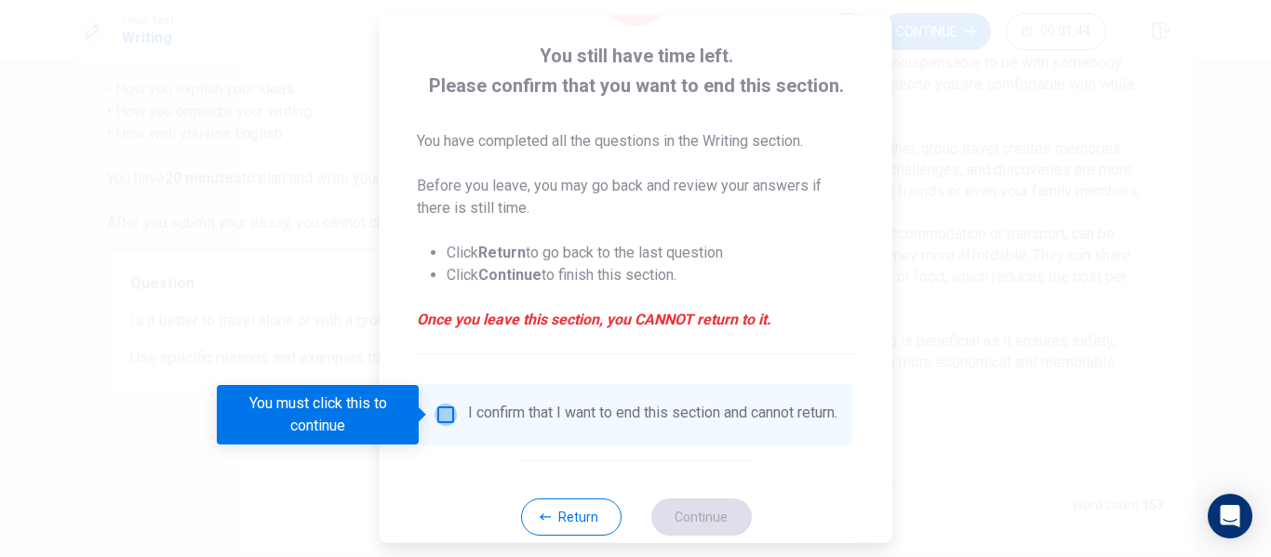
click at [444, 412] on input "You must click this to continue" at bounding box center [446, 415] width 22 height 22
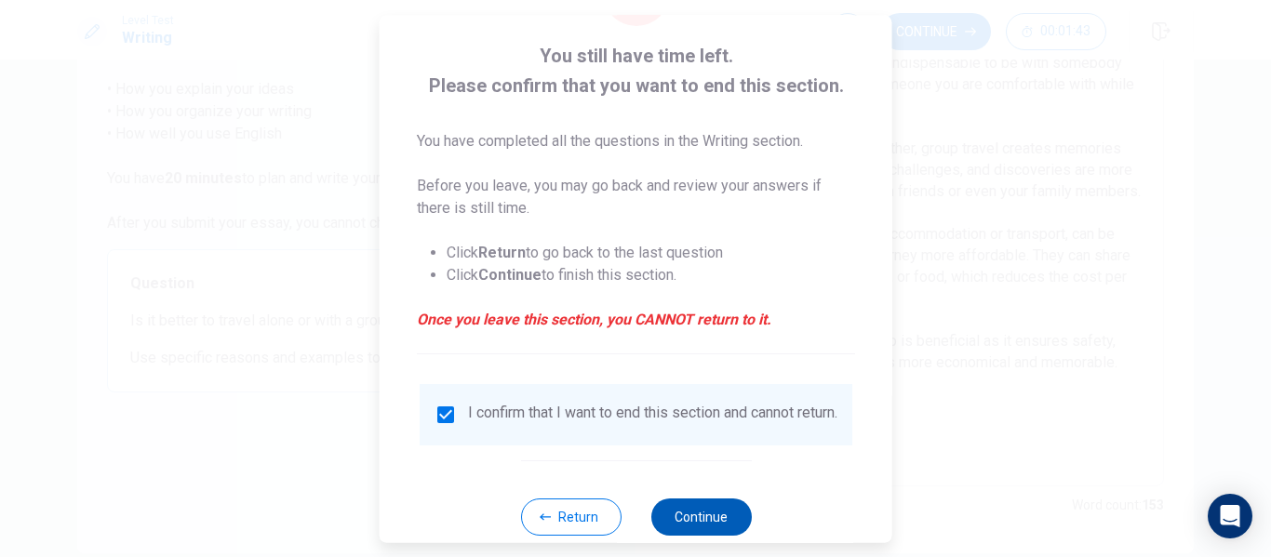
click at [722, 525] on button "Continue" at bounding box center [701, 517] width 101 height 37
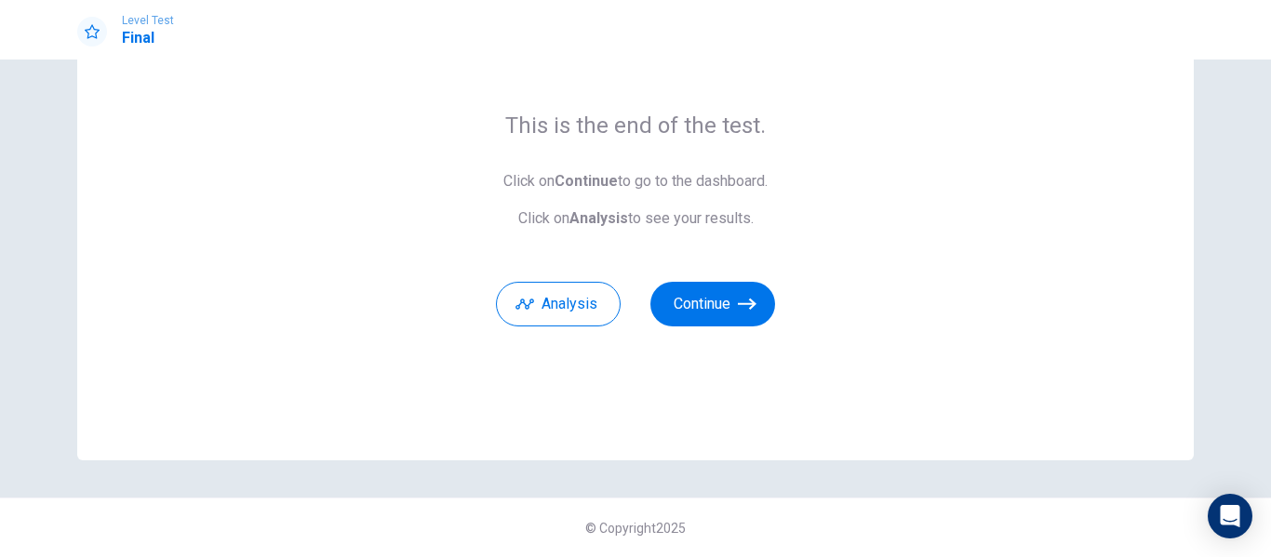
scroll to position [120, 0]
click at [566, 293] on button "Analysis" at bounding box center [558, 304] width 125 height 45
